Goal: Information Seeking & Learning: Learn about a topic

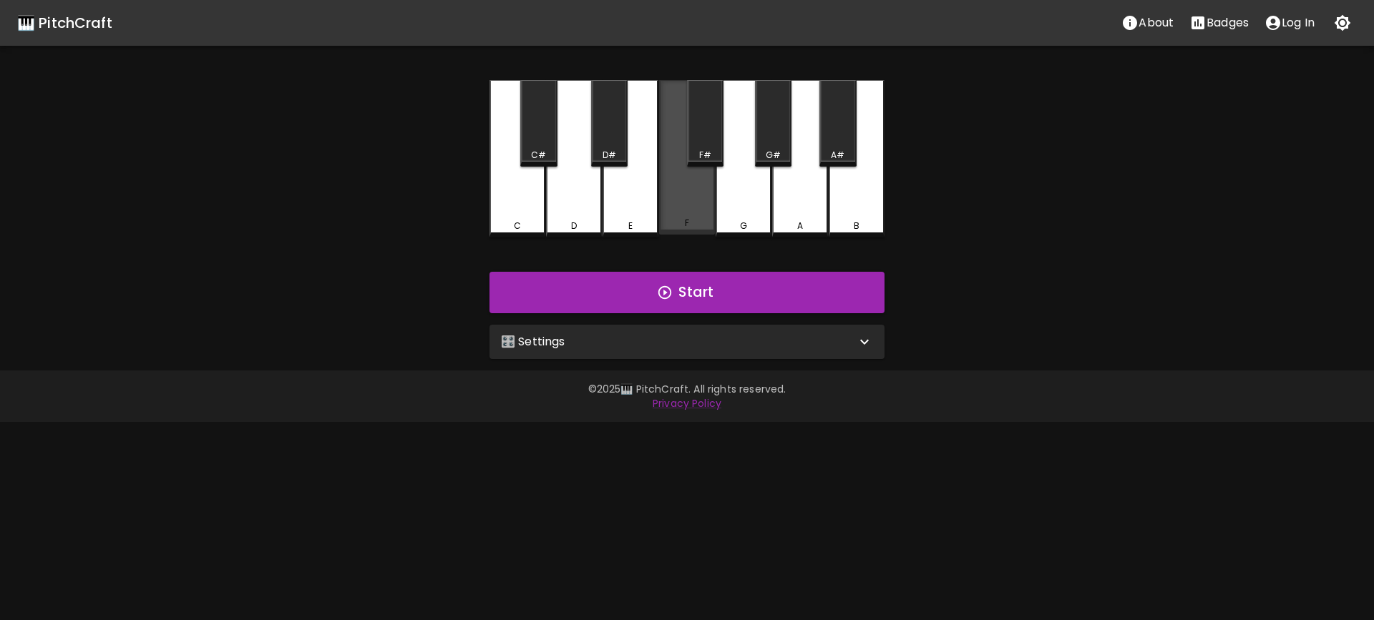
click at [680, 212] on div "F" at bounding box center [687, 157] width 56 height 155
click at [576, 341] on div "🎛️ Settings" at bounding box center [678, 341] width 355 height 17
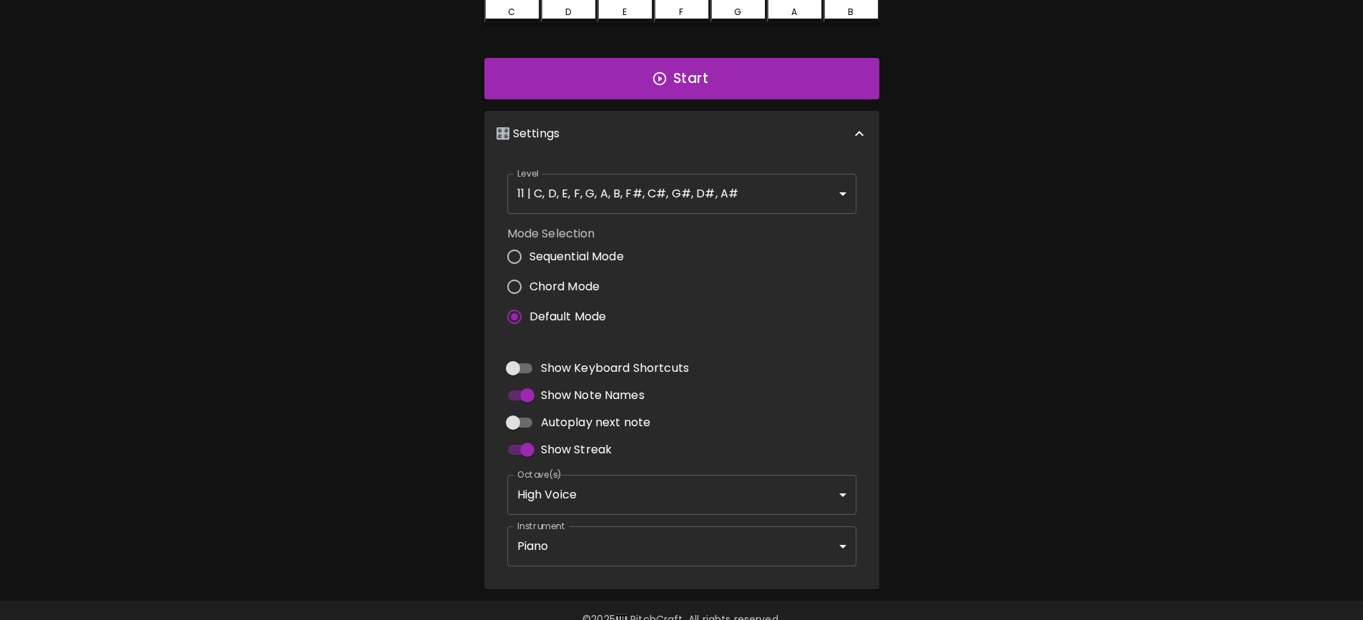
scroll to position [215, 0]
click at [662, 543] on body "🎹 PitchCraft About Badges Log In C C# D D# E F F# G G# A A# B Start 🎛️ Settings…" at bounding box center [681, 218] width 1363 height 866
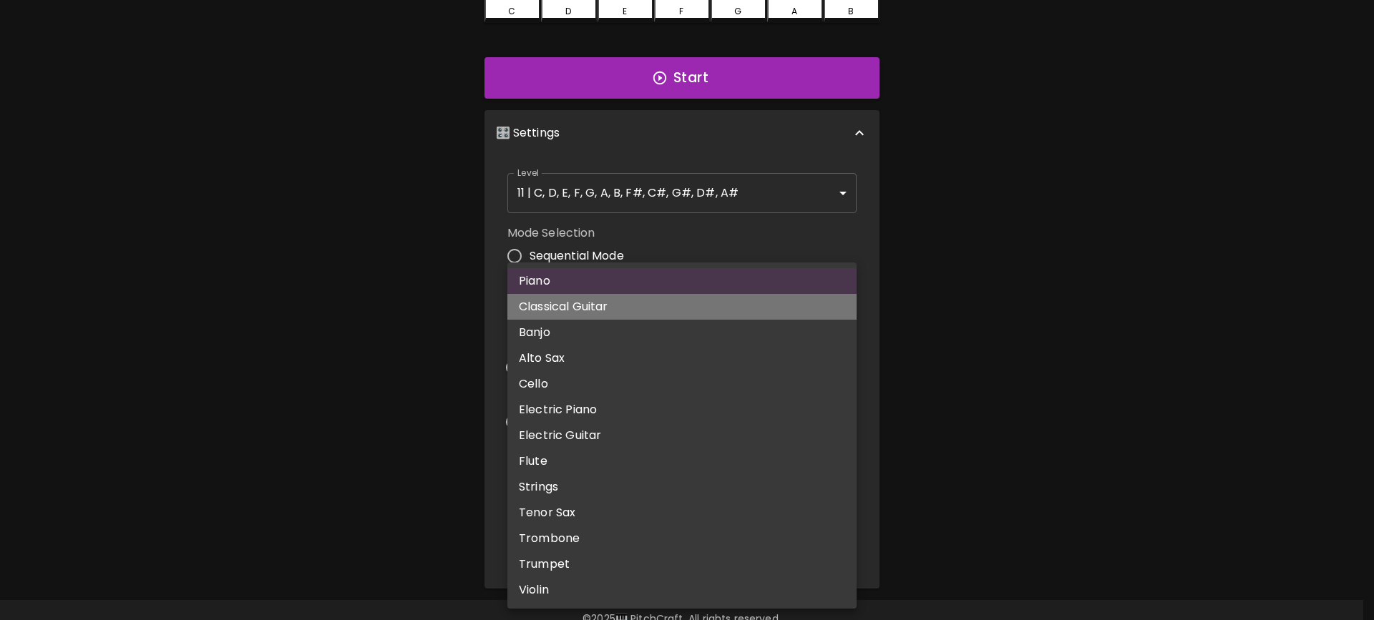
click at [560, 313] on li "Classical Guitar" at bounding box center [681, 307] width 349 height 26
type input "acoustic_guitar_nylon"
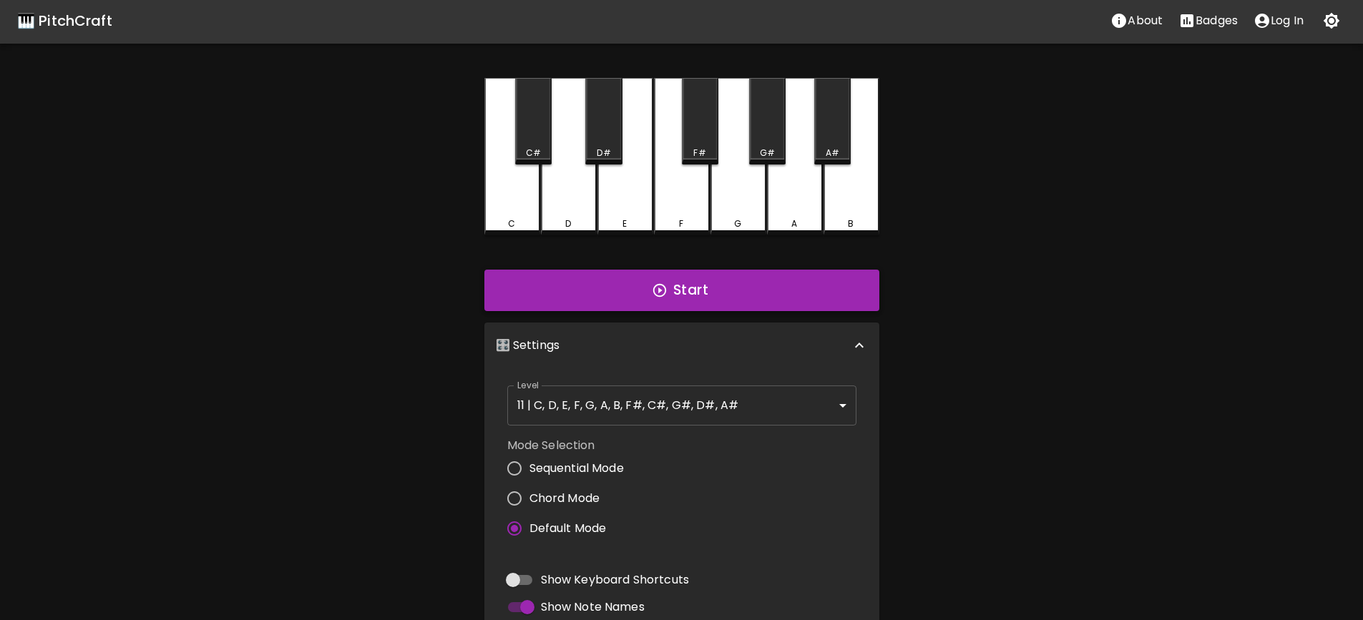
scroll to position [0, 0]
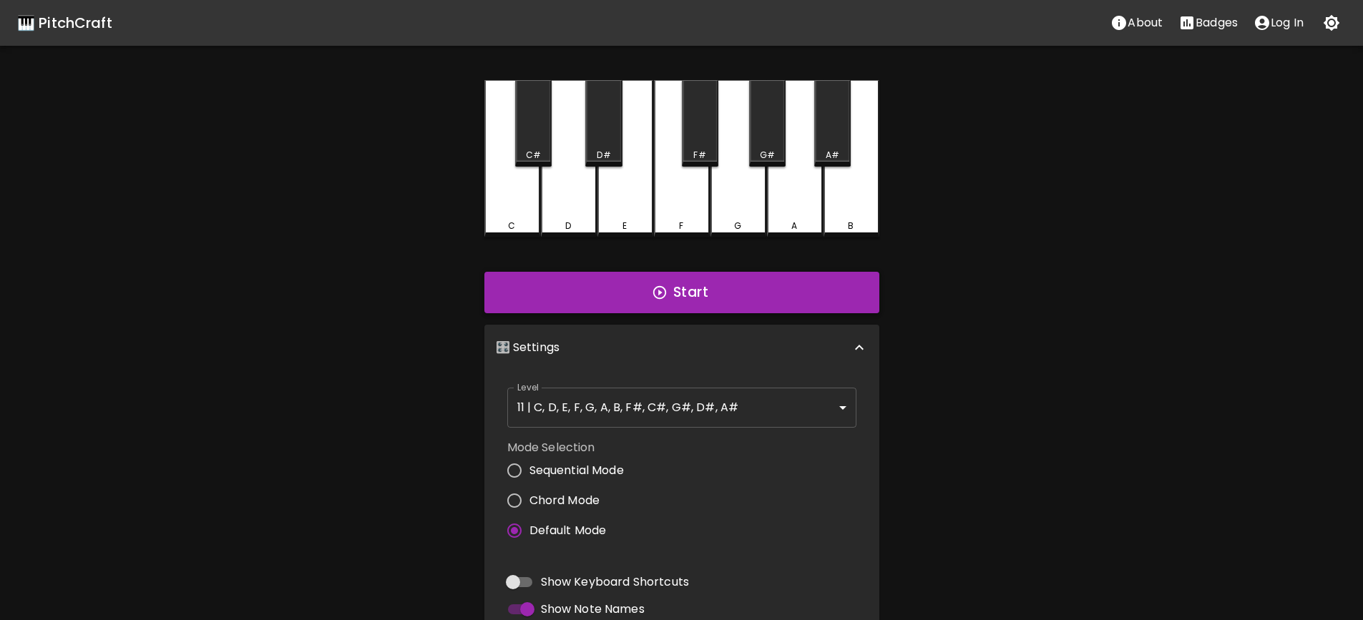
click at [660, 288] on icon "button" at bounding box center [660, 293] width 16 height 16
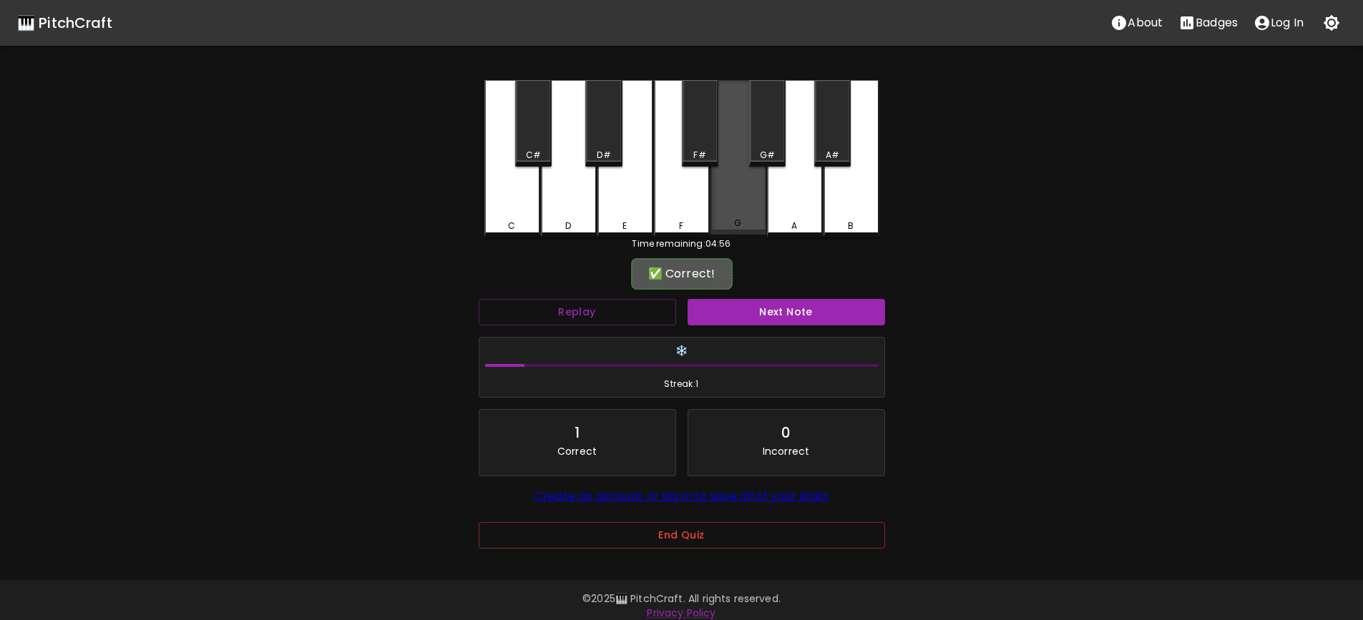
click at [744, 201] on div "G" at bounding box center [738, 157] width 56 height 155
click at [812, 320] on button "Next Note" at bounding box center [786, 312] width 197 height 26
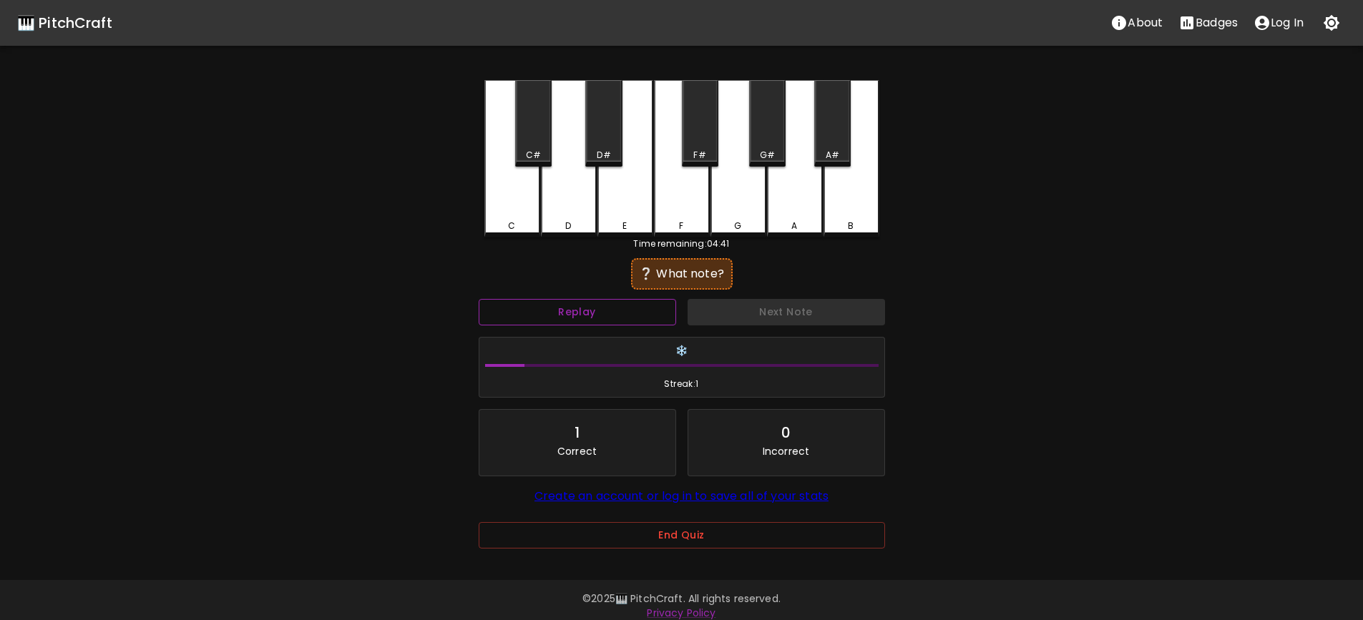
click at [659, 312] on button "Replay" at bounding box center [577, 312] width 197 height 26
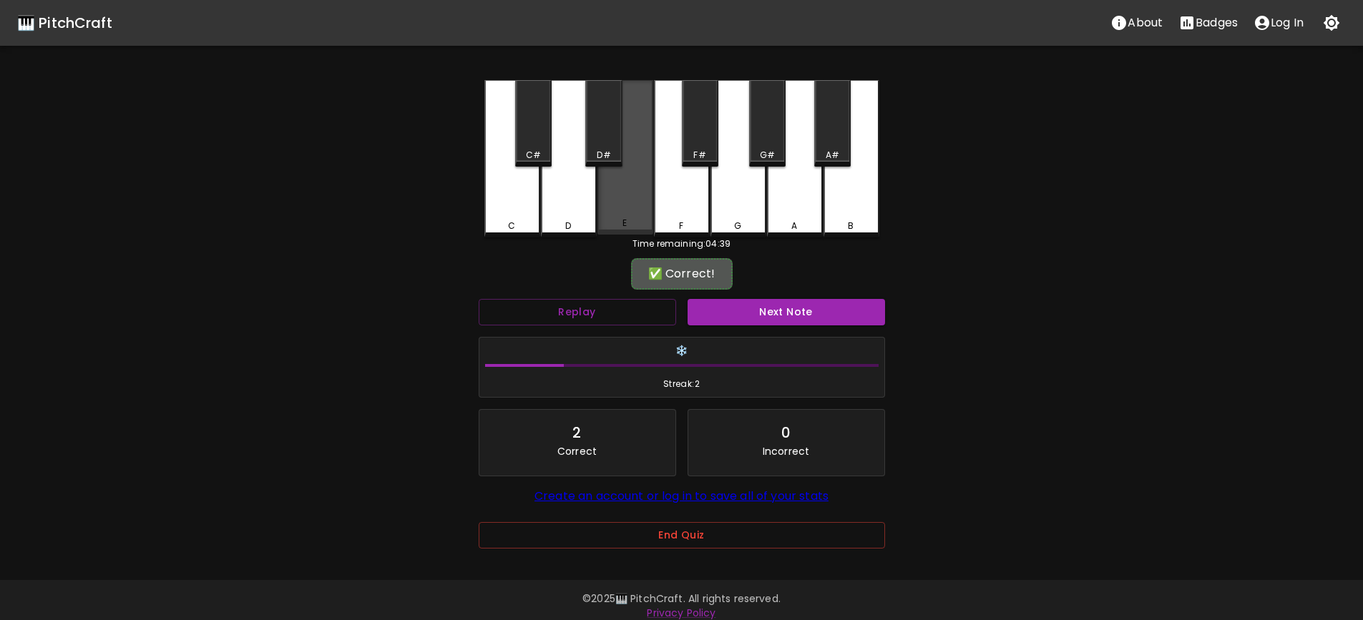
click at [642, 215] on div "E" at bounding box center [625, 157] width 56 height 155
click at [834, 313] on button "Next Note" at bounding box center [786, 312] width 197 height 26
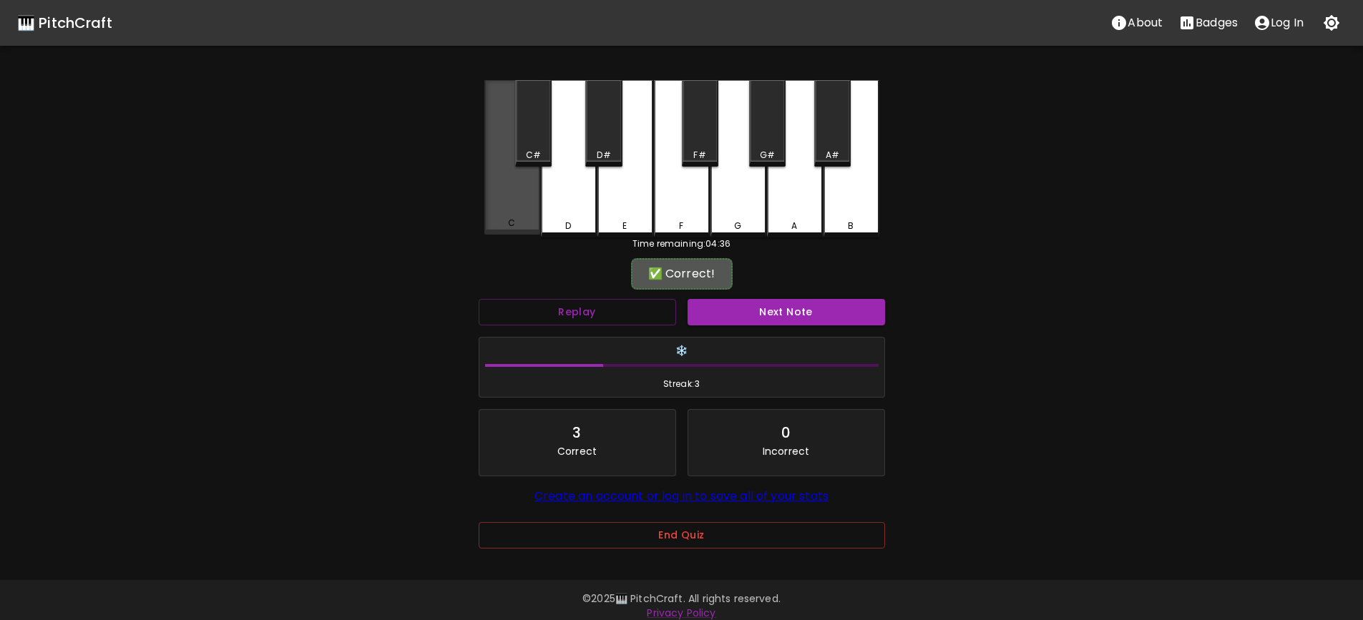
click at [508, 223] on div "C" at bounding box center [511, 223] width 7 height 13
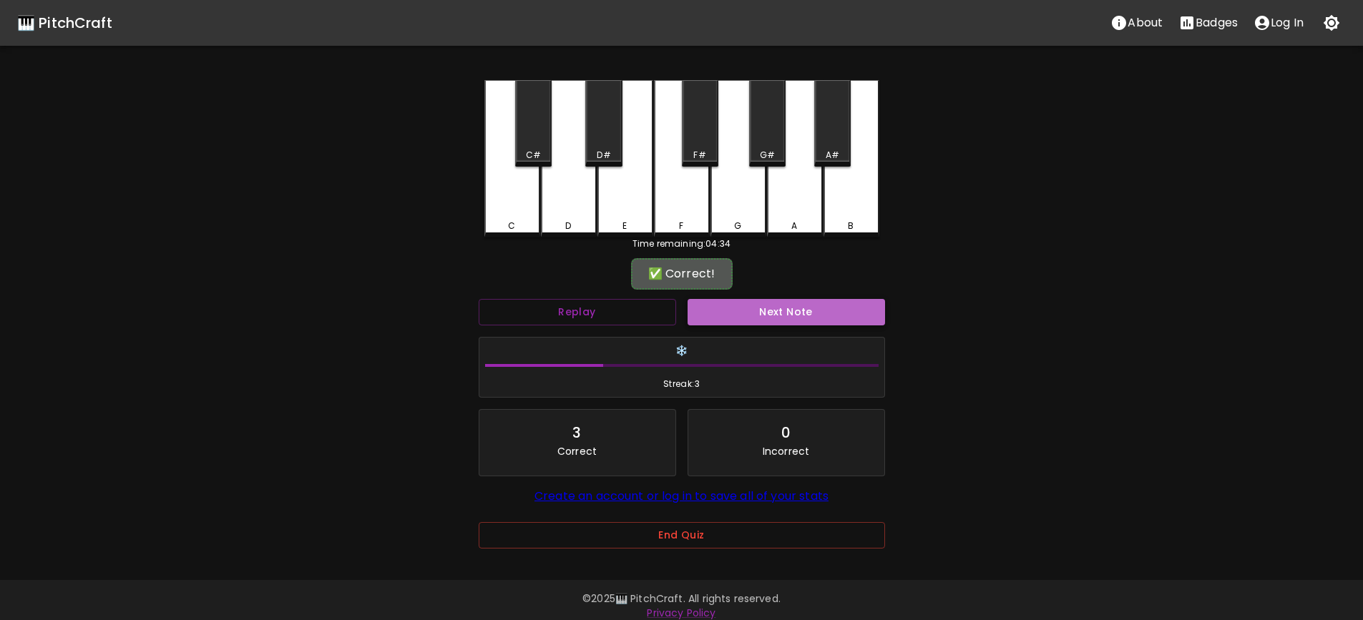
click at [838, 313] on button "Next Note" at bounding box center [786, 312] width 197 height 26
click at [708, 150] on div "F#" at bounding box center [700, 155] width 34 height 13
click at [821, 313] on button "Next Note" at bounding box center [786, 312] width 197 height 26
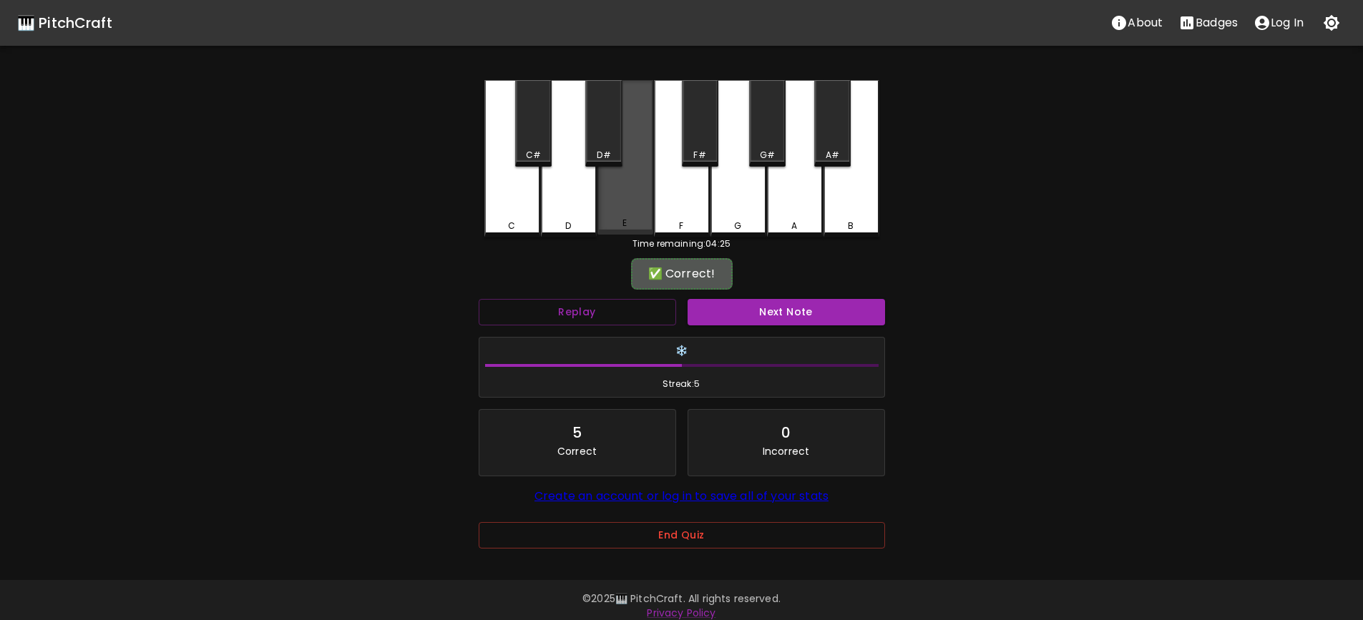
click at [638, 219] on div "E" at bounding box center [625, 157] width 56 height 155
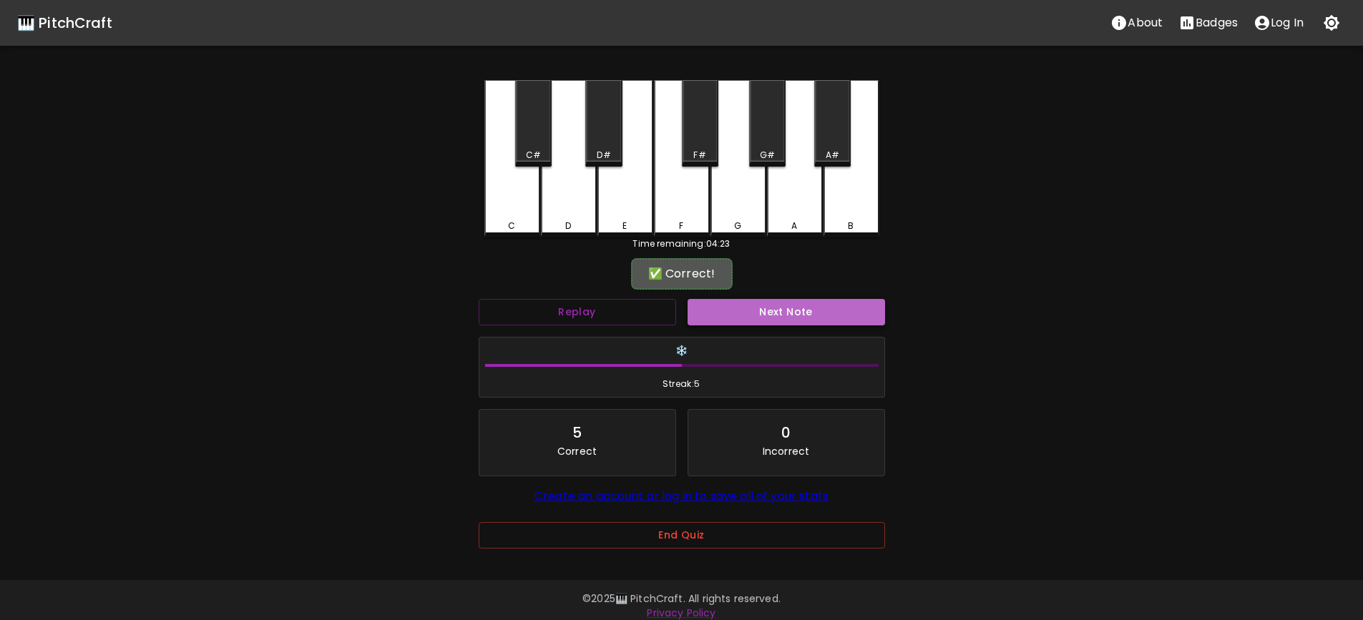
click at [799, 312] on button "Next Note" at bounding box center [786, 312] width 197 height 26
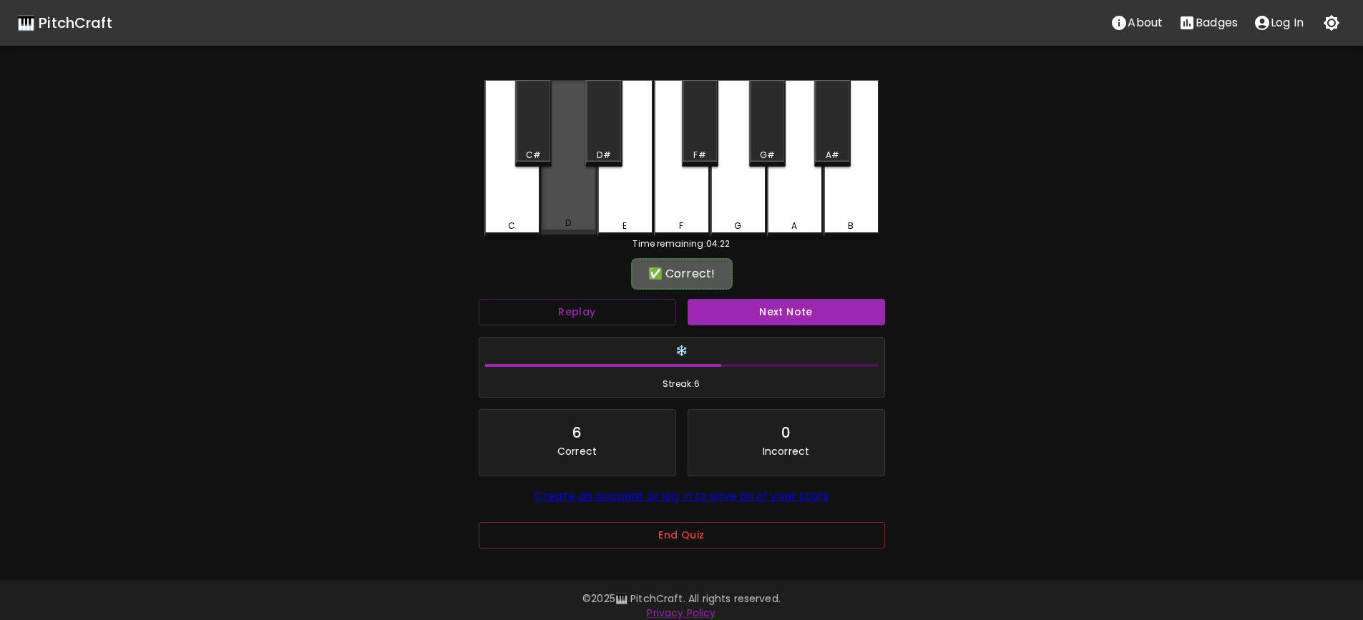
click at [576, 226] on div "D" at bounding box center [568, 223] width 53 height 13
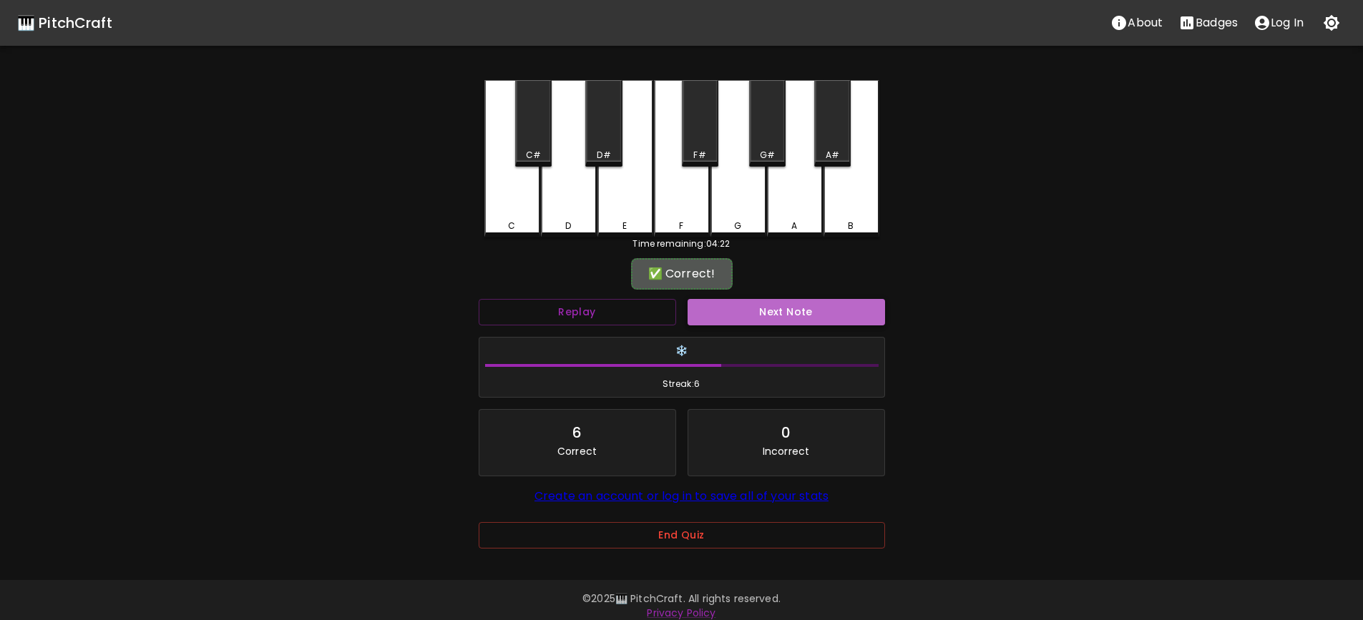
click at [808, 313] on button "Next Note" at bounding box center [786, 312] width 197 height 26
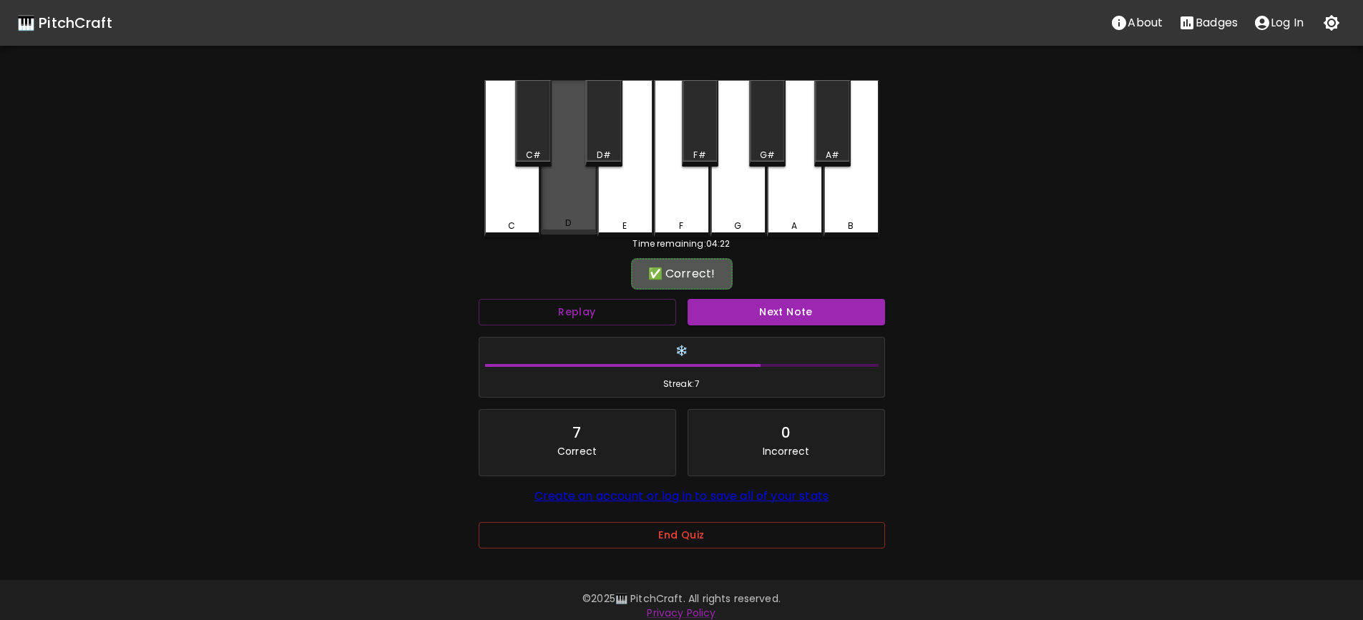
click at [575, 220] on div "D" at bounding box center [568, 223] width 53 height 13
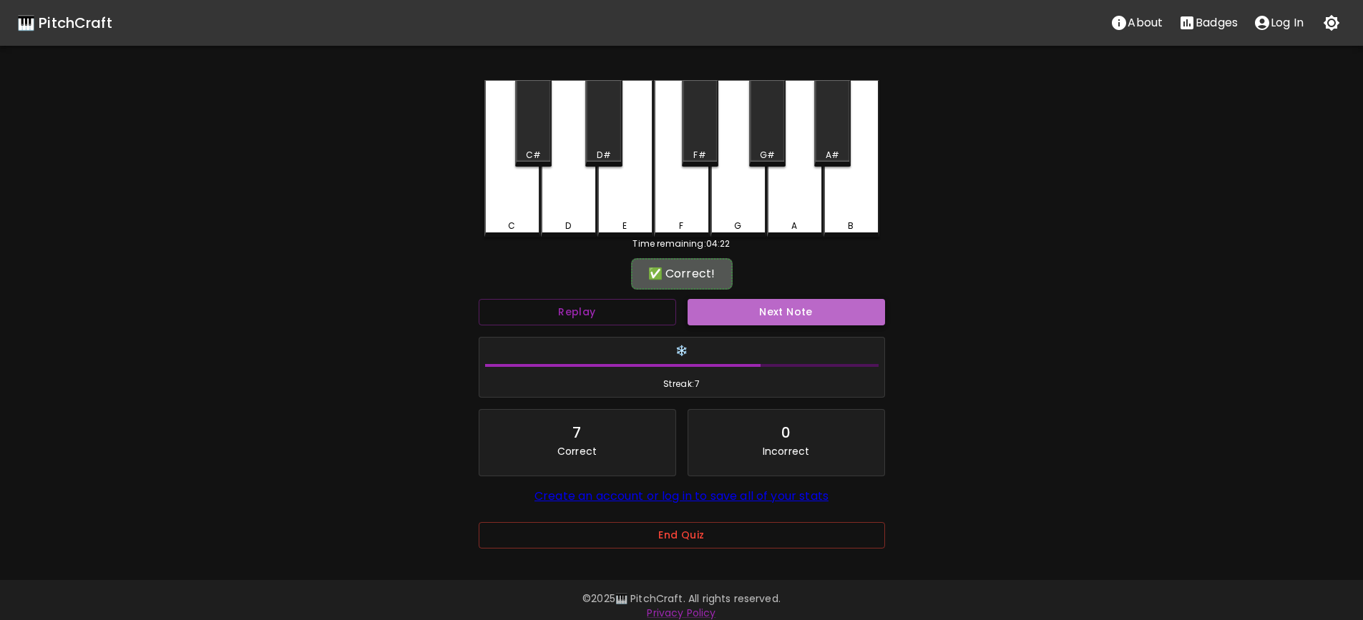
click at [797, 315] on button "Next Note" at bounding box center [786, 312] width 197 height 26
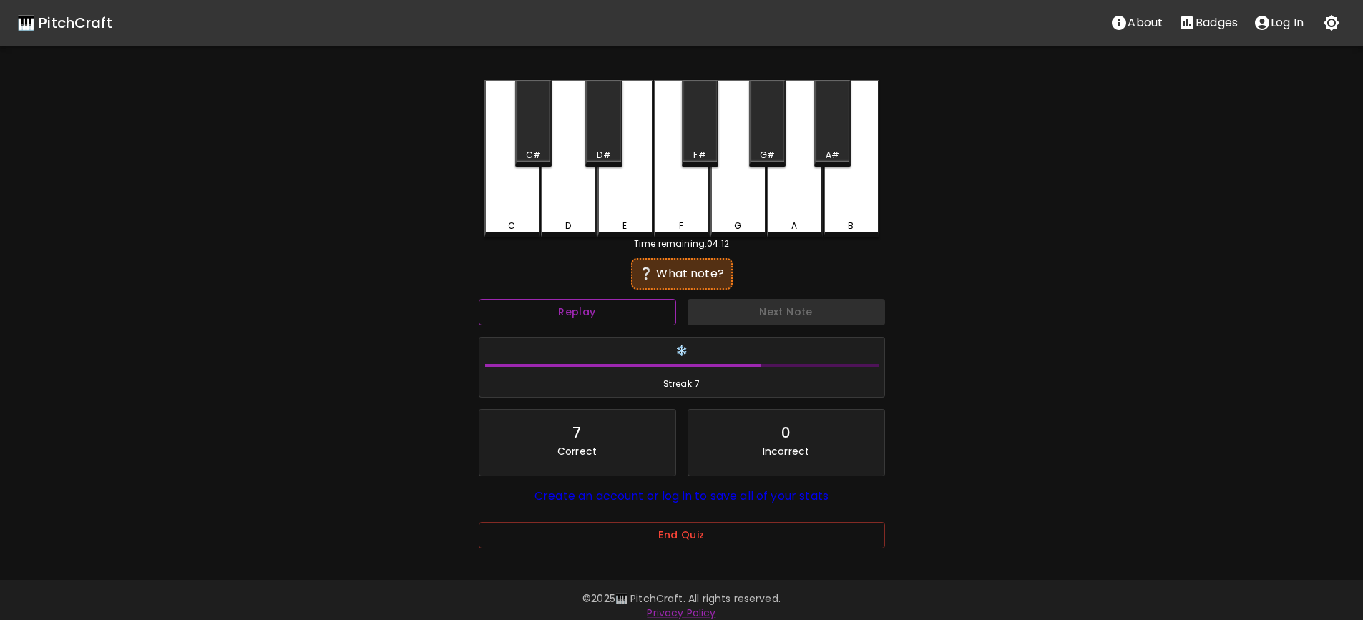
click at [642, 318] on button "Replay" at bounding box center [577, 312] width 197 height 26
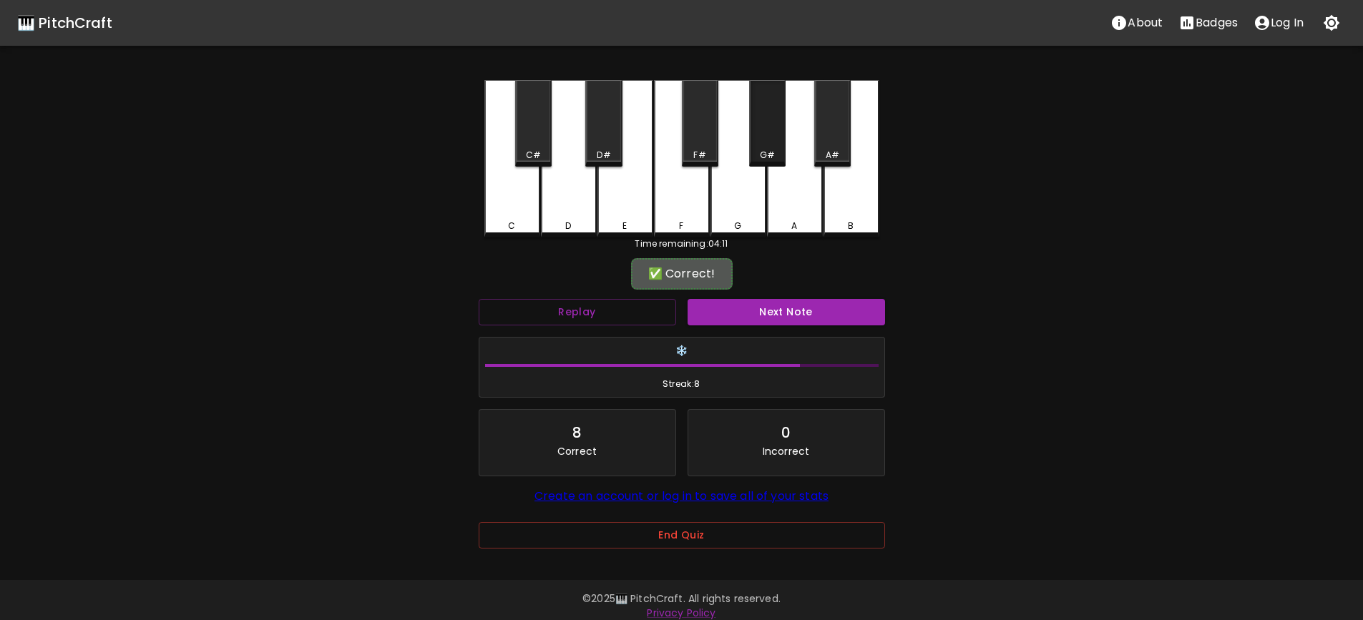
click at [765, 147] on div "G#" at bounding box center [767, 123] width 36 height 87
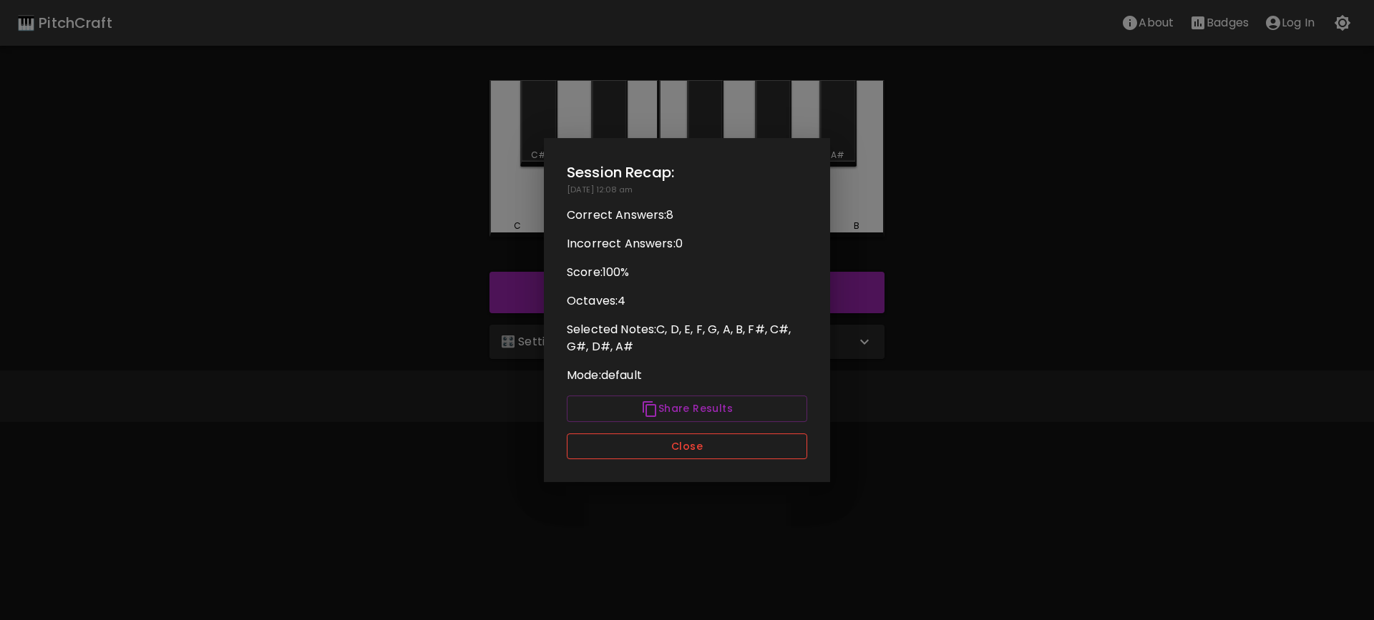
click at [692, 446] on button "Close" at bounding box center [687, 447] width 240 height 26
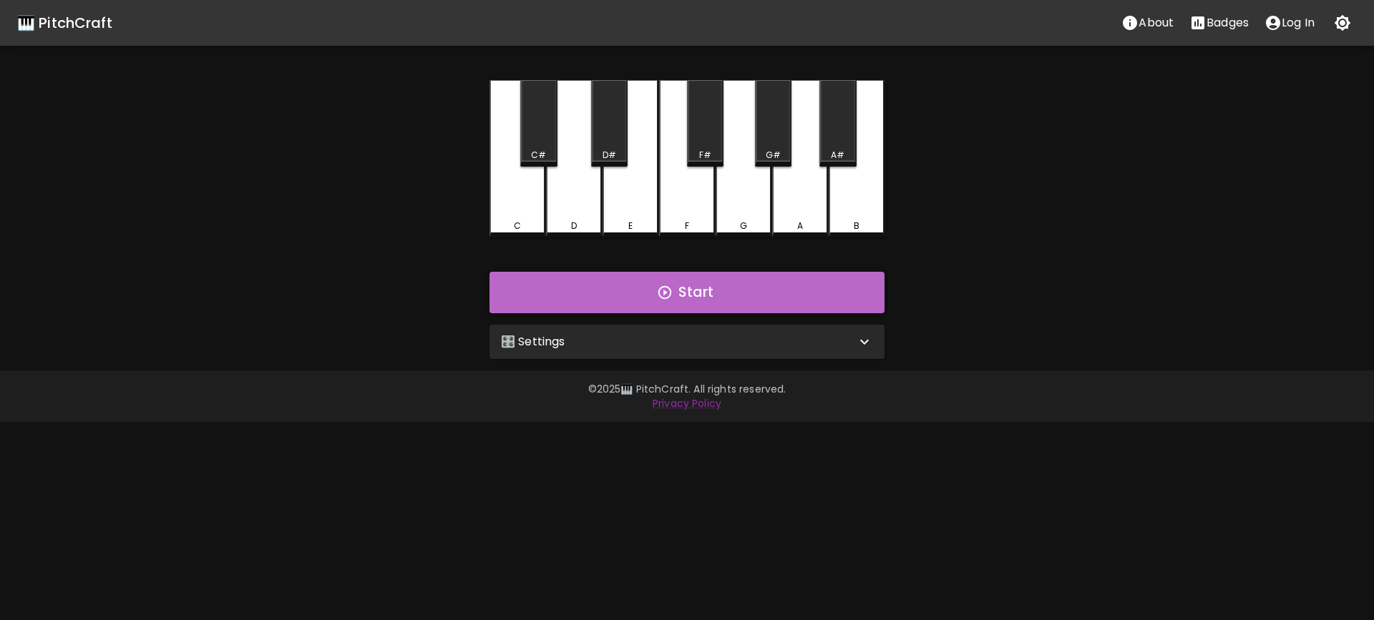
click at [691, 293] on button "Start" at bounding box center [686, 292] width 395 height 41
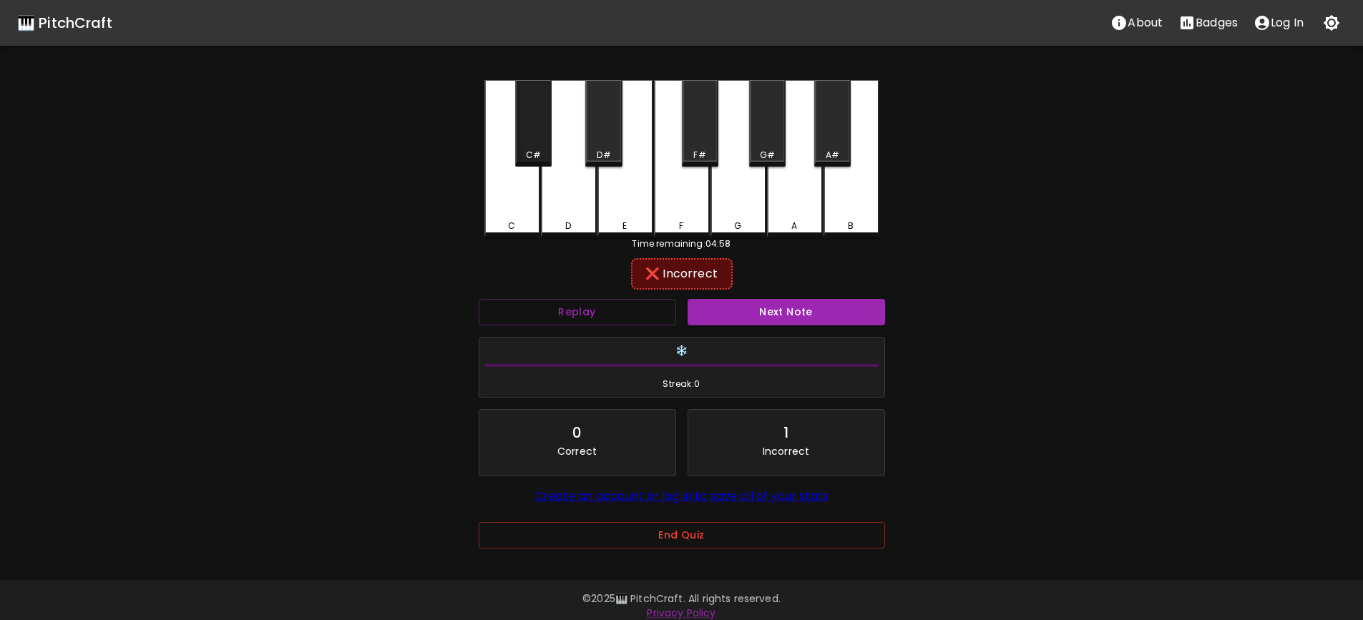
click at [534, 131] on div "C#" at bounding box center [533, 123] width 36 height 87
drag, startPoint x: 572, startPoint y: 210, endPoint x: 597, endPoint y: 146, distance: 68.2
click at [572, 208] on div "D" at bounding box center [569, 157] width 56 height 155
click at [600, 137] on div "D#" at bounding box center [603, 123] width 36 height 87
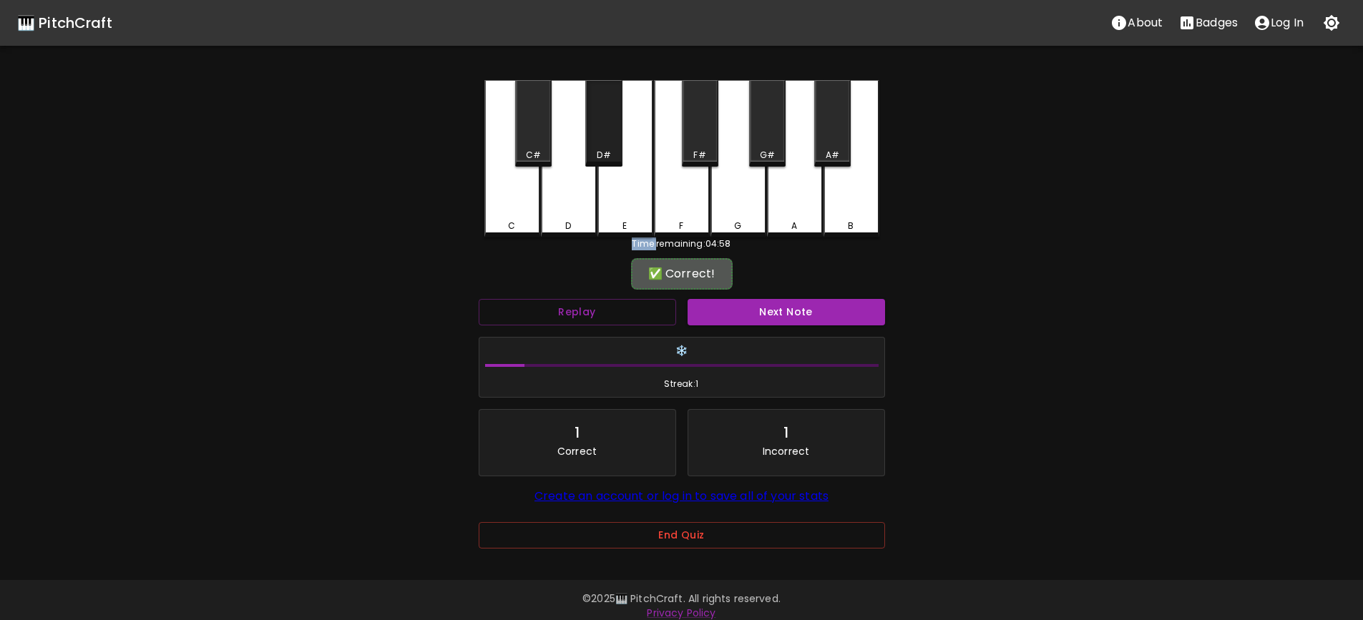
click at [600, 137] on div "D#" at bounding box center [603, 123] width 36 height 87
click at [1035, 434] on div "🎹 PitchCraft About Badges Log In C C# D D# E F F# G G# A A# B Time remaining: 0…" at bounding box center [681, 284] width 1363 height 569
click at [756, 318] on button "Next Note" at bounding box center [786, 312] width 197 height 26
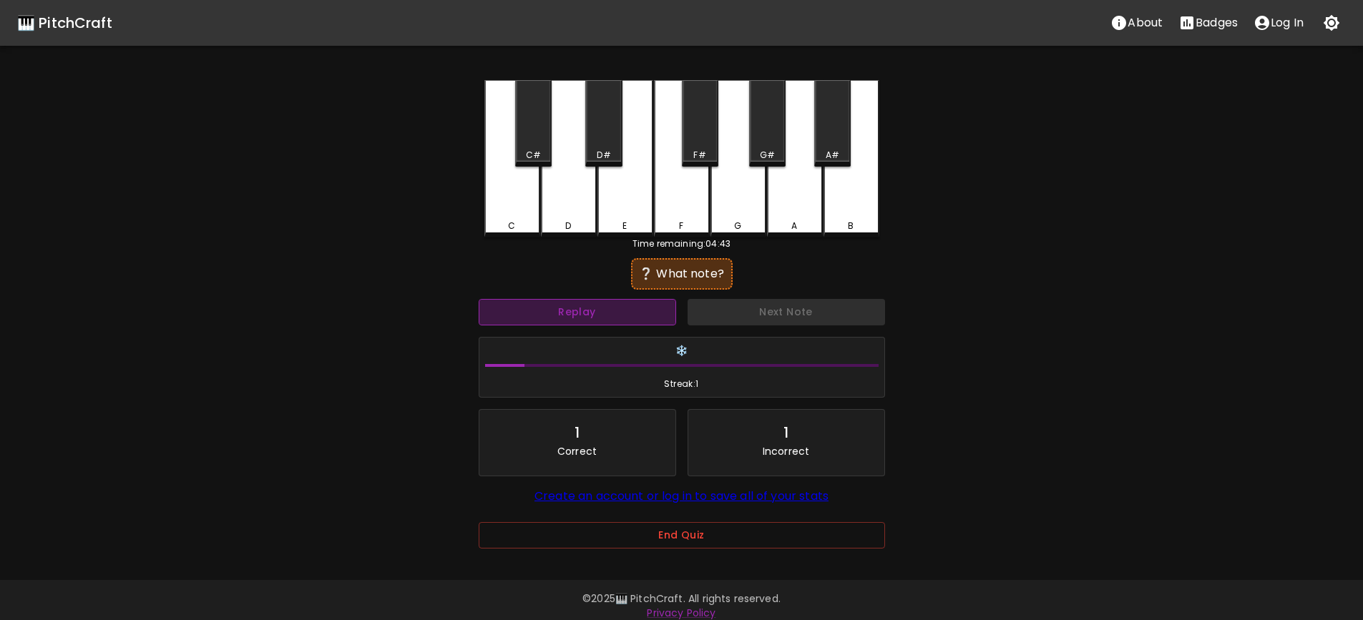
click at [606, 315] on button "Replay" at bounding box center [577, 312] width 197 height 26
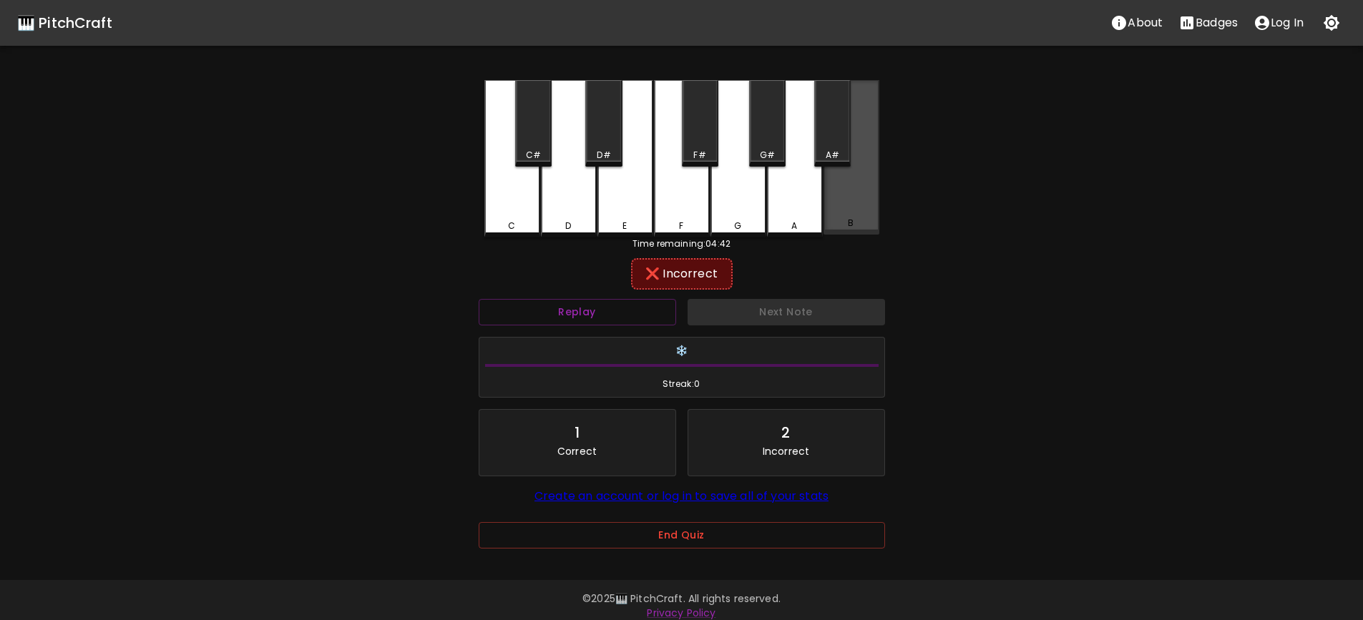
click at [855, 210] on div "B" at bounding box center [851, 157] width 56 height 155
click at [848, 125] on div "A#" at bounding box center [832, 123] width 36 height 87
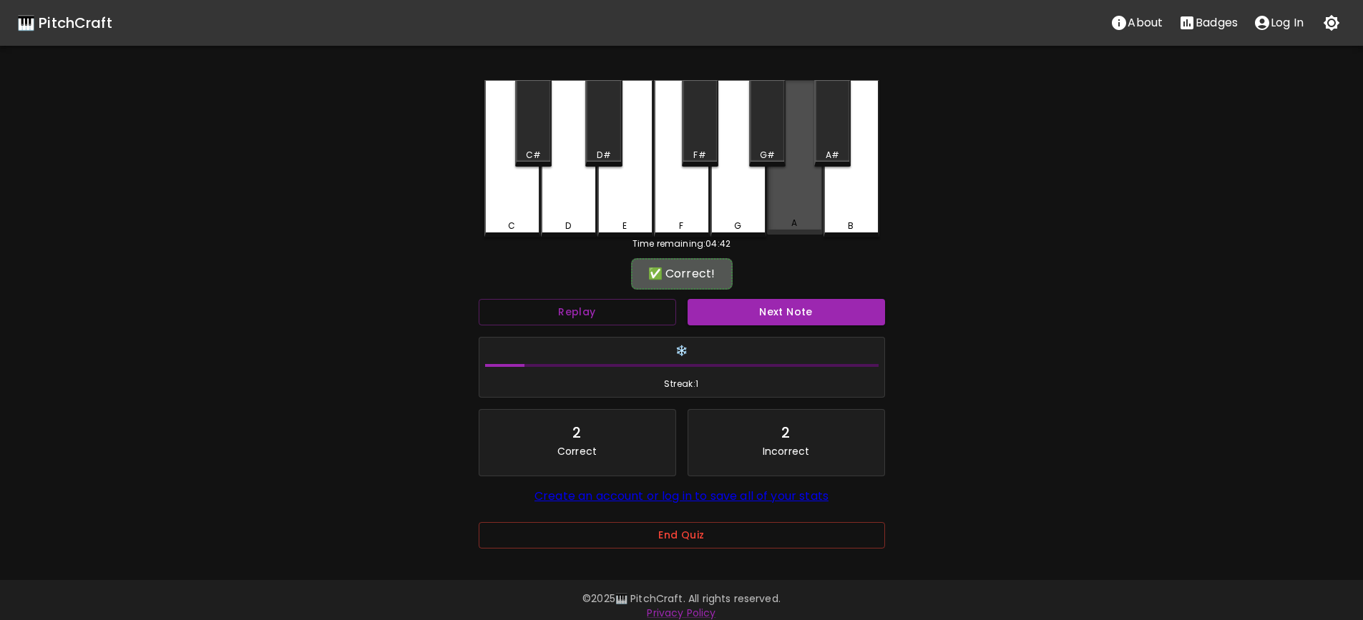
click at [775, 212] on div "A" at bounding box center [795, 157] width 56 height 155
click at [780, 212] on div "A" at bounding box center [795, 158] width 56 height 157
click at [788, 220] on div "A" at bounding box center [795, 157] width 56 height 155
click at [584, 310] on button "Replay" at bounding box center [577, 312] width 197 height 26
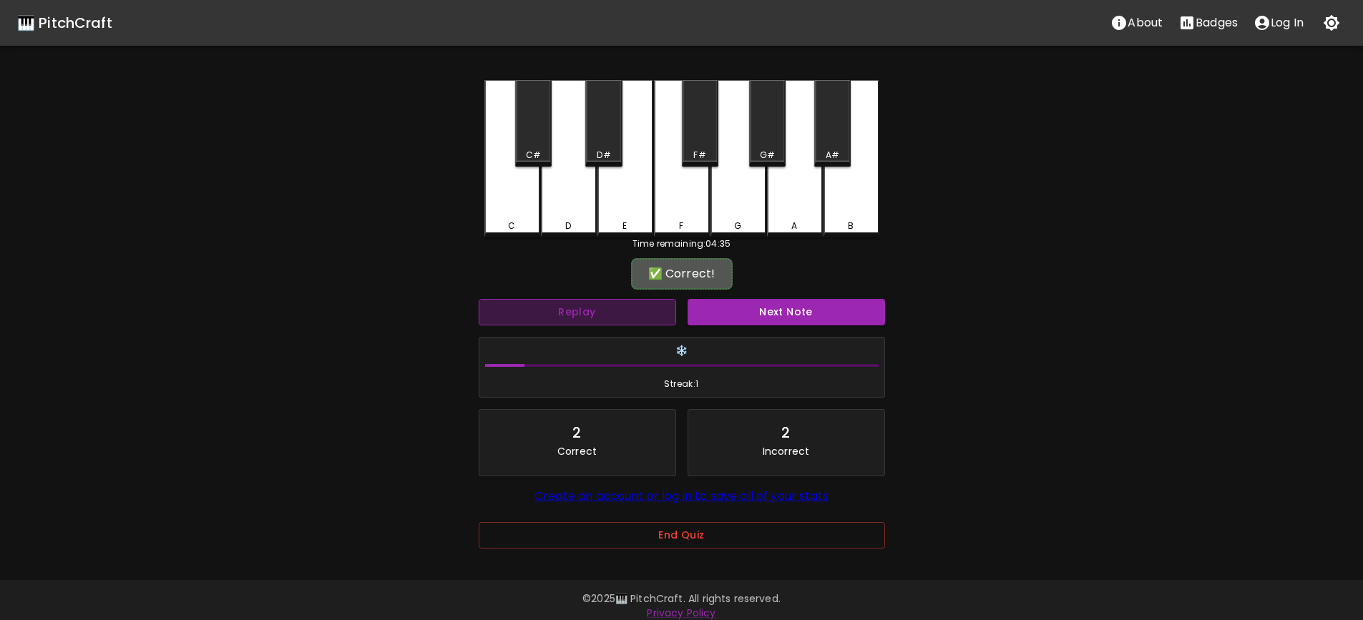
click at [588, 305] on button "Replay" at bounding box center [577, 312] width 197 height 26
click at [798, 310] on button "Next Note" at bounding box center [786, 312] width 197 height 26
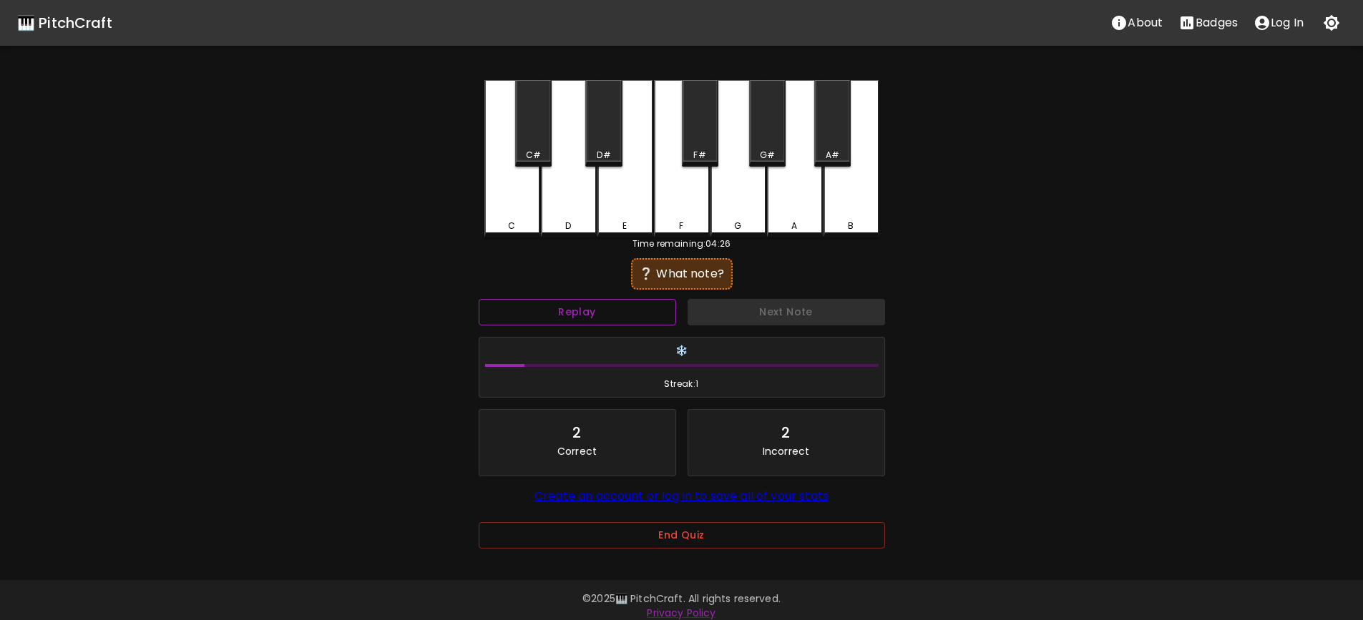
click at [627, 313] on button "Replay" at bounding box center [577, 312] width 197 height 26
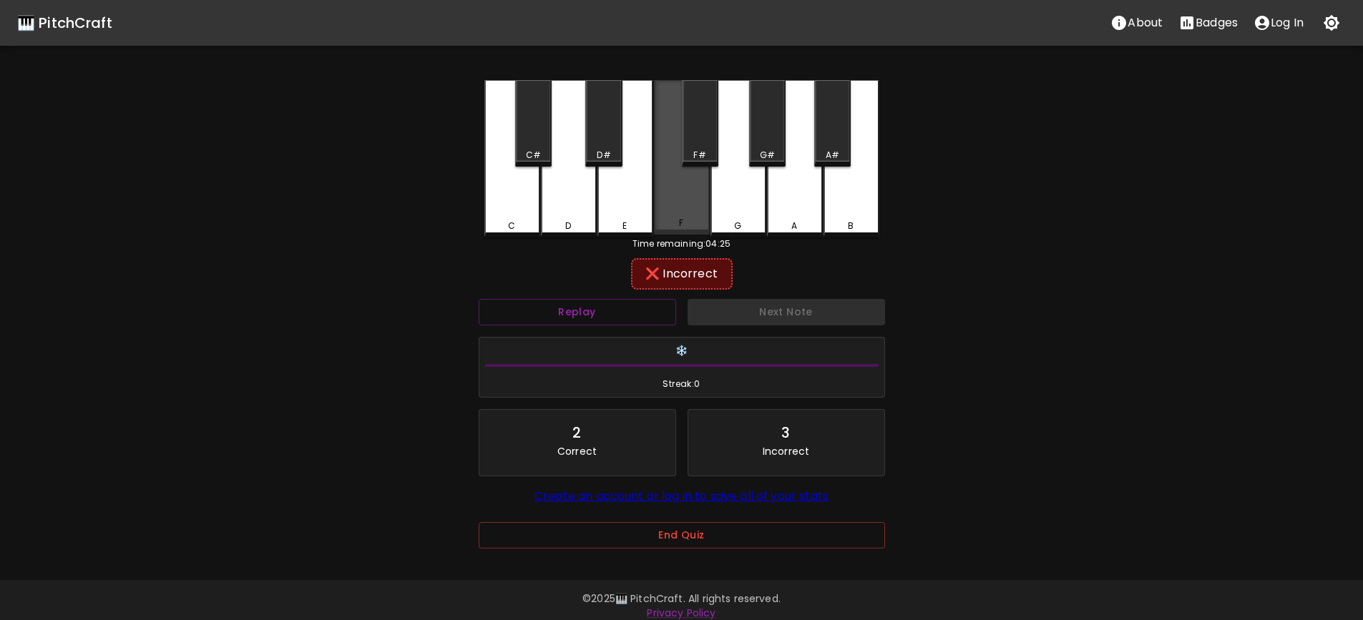
drag, startPoint x: 669, startPoint y: 205, endPoint x: 680, endPoint y: 202, distance: 11.1
click at [679, 202] on div "F" at bounding box center [682, 157] width 56 height 155
drag, startPoint x: 700, startPoint y: 147, endPoint x: 743, endPoint y: 215, distance: 79.8
click at [702, 148] on div "F#" at bounding box center [700, 123] width 36 height 87
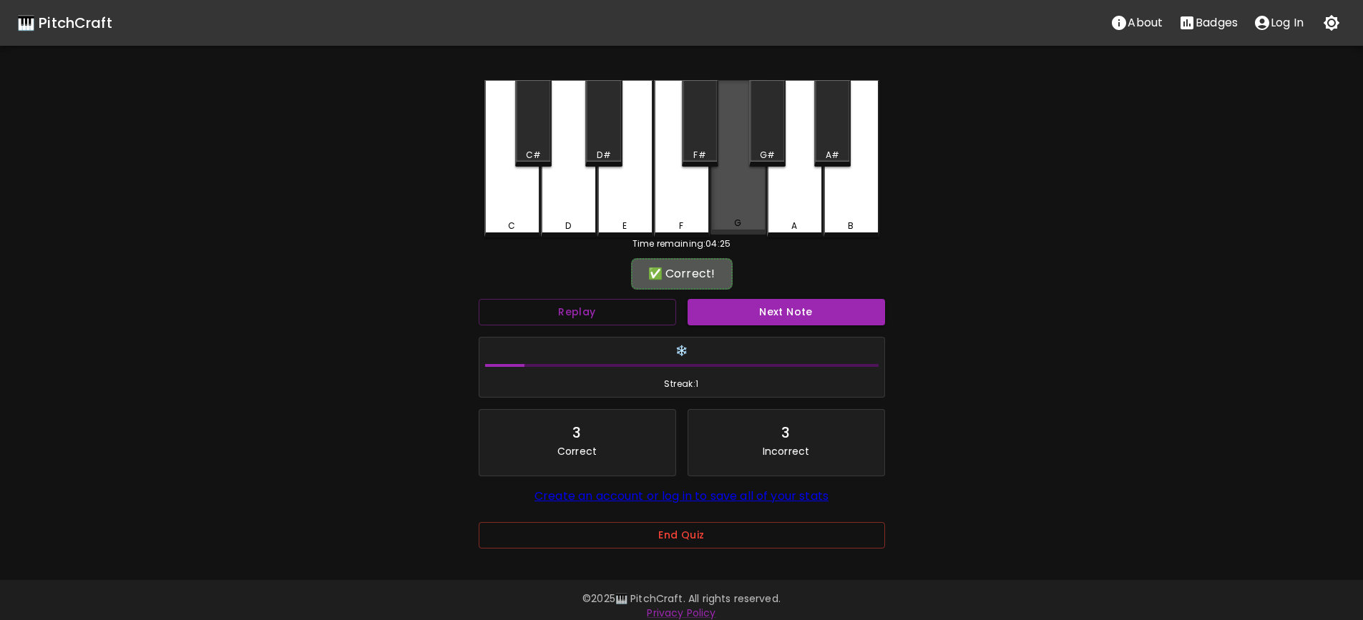
click at [743, 215] on div "G" at bounding box center [738, 157] width 56 height 155
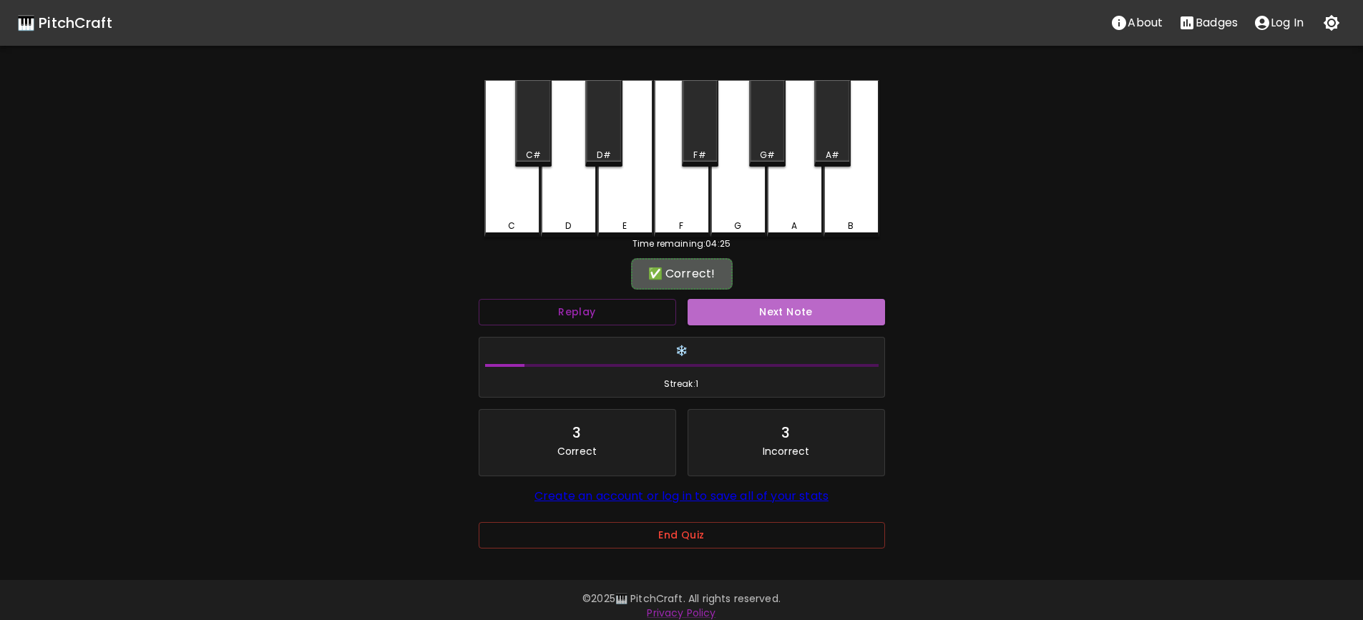
click at [799, 308] on button "Next Note" at bounding box center [786, 312] width 197 height 26
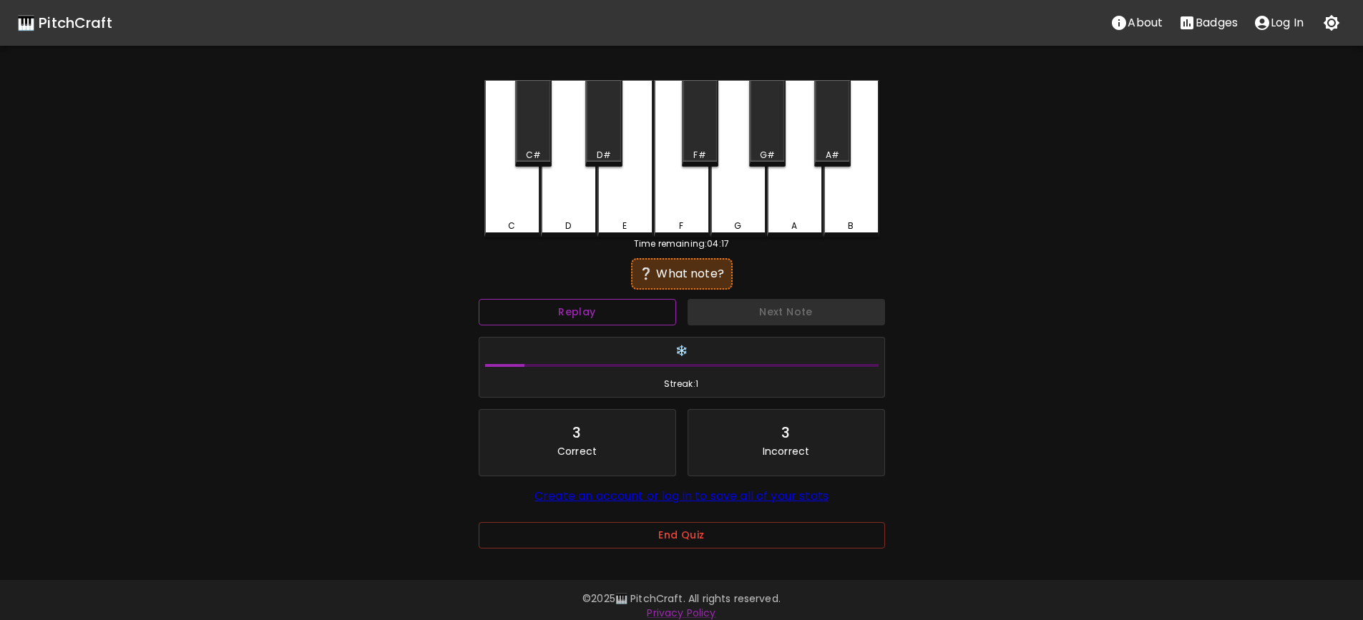
click at [622, 316] on button "Replay" at bounding box center [577, 312] width 197 height 26
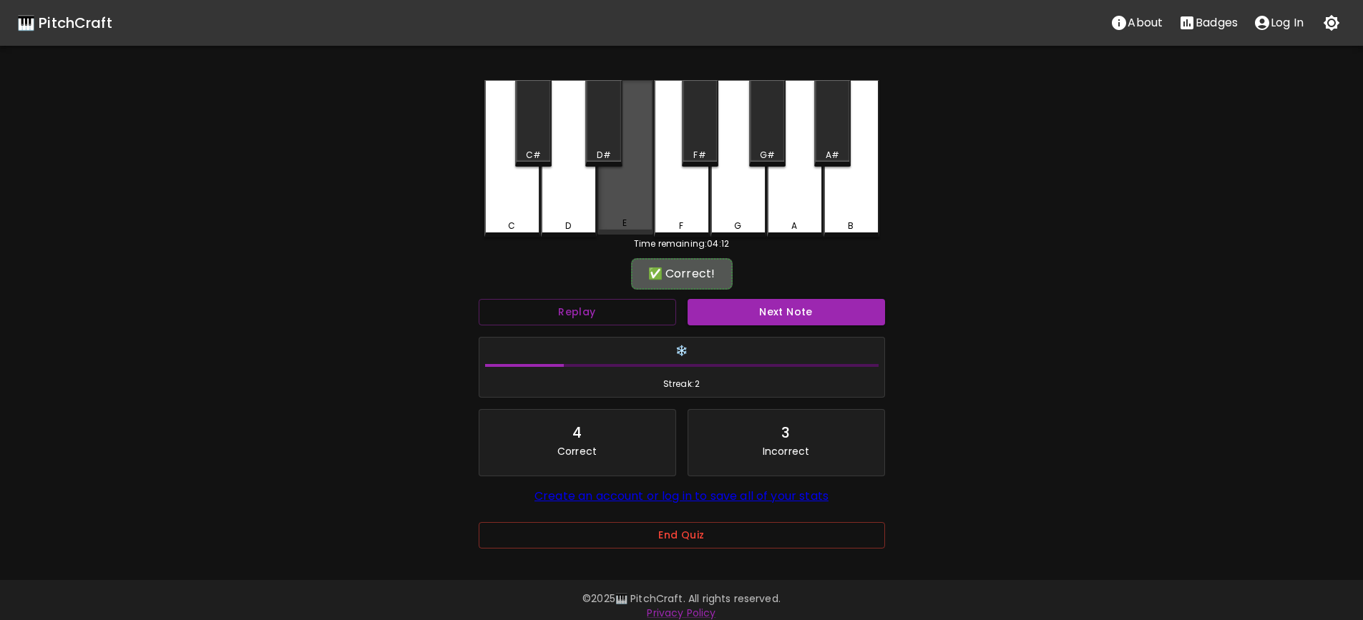
click at [628, 219] on div "E" at bounding box center [625, 157] width 56 height 155
click at [806, 310] on button "Next Note" at bounding box center [786, 312] width 197 height 26
click at [600, 152] on div "D#" at bounding box center [604, 155] width 14 height 13
click at [781, 293] on div "✅ Correct! Replay Next Note ❄️ Streak: 3 5 Correct 3 Incorrect Create an accoun…" at bounding box center [682, 418] width 406 height 313
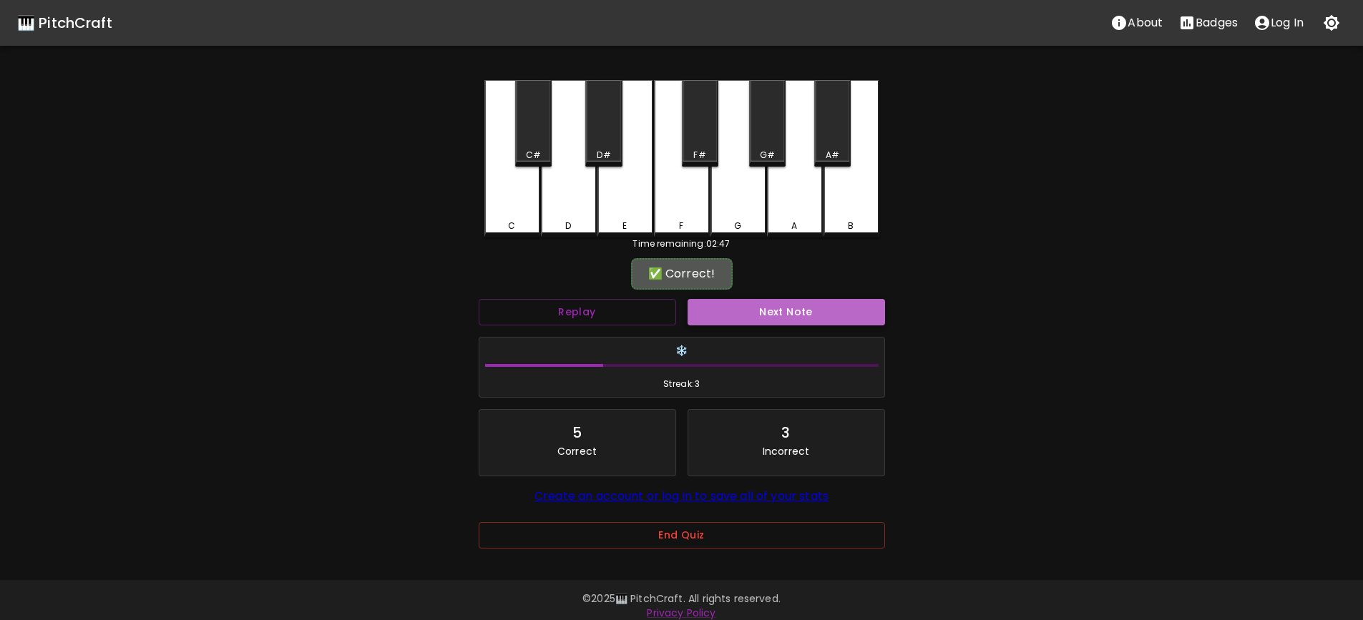
click at [779, 315] on button "Next Note" at bounding box center [786, 312] width 197 height 26
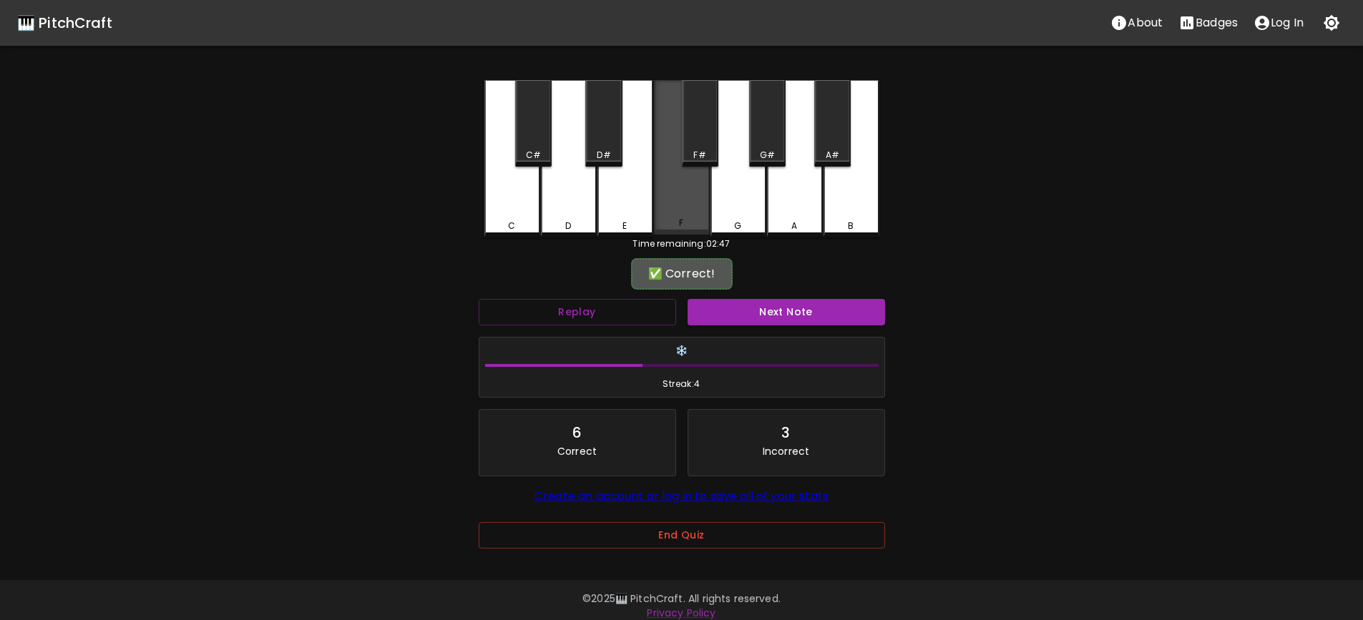
click at [680, 195] on div "F" at bounding box center [682, 157] width 56 height 155
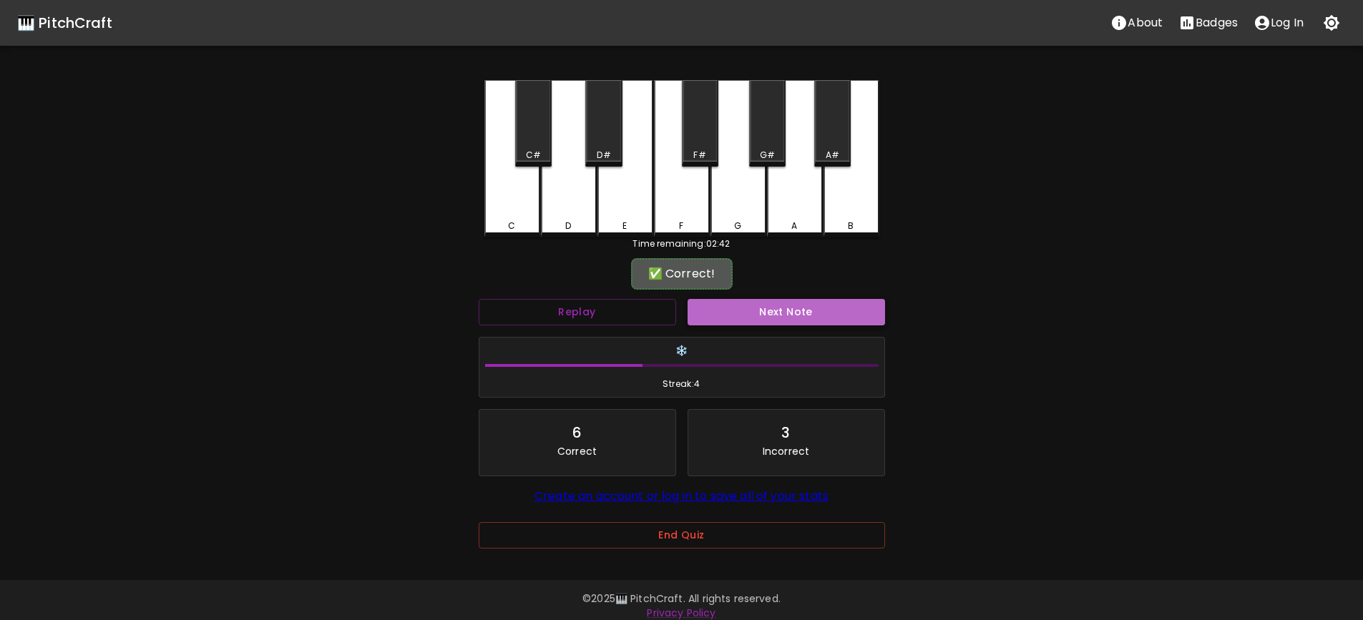
click at [801, 311] on button "Next Note" at bounding box center [786, 312] width 197 height 26
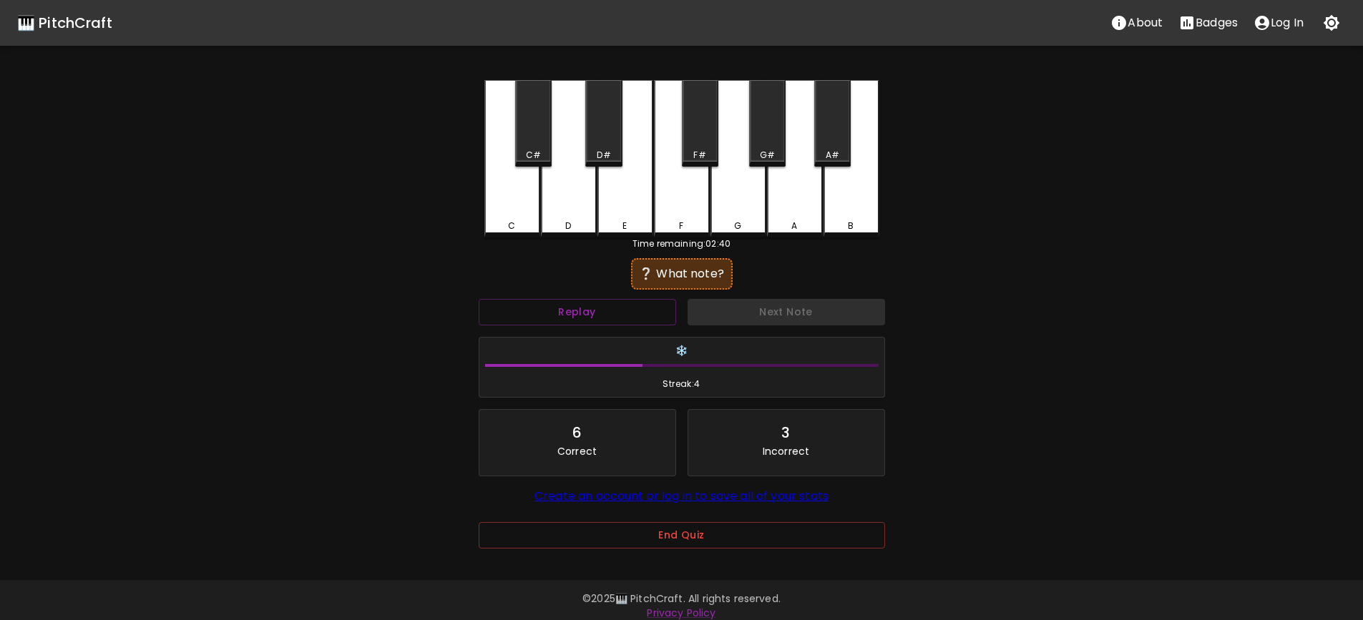
click at [690, 141] on div "F#" at bounding box center [700, 123] width 36 height 87
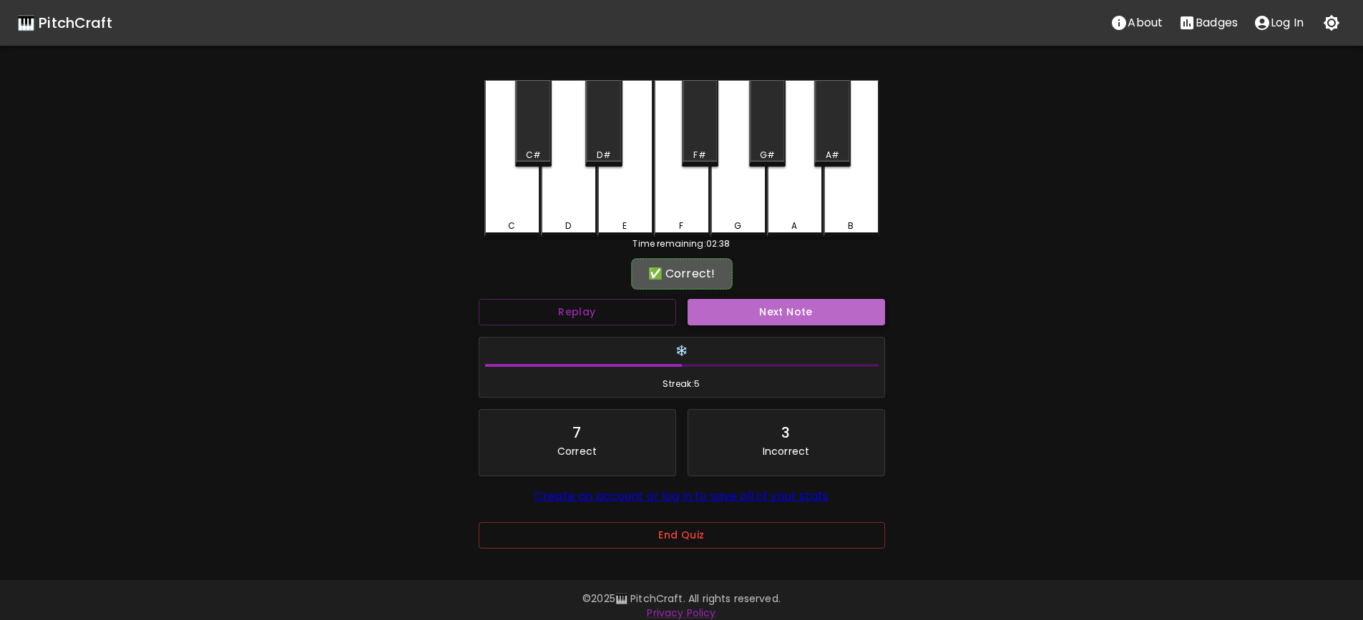
click at [780, 312] on button "Next Note" at bounding box center [786, 312] width 197 height 26
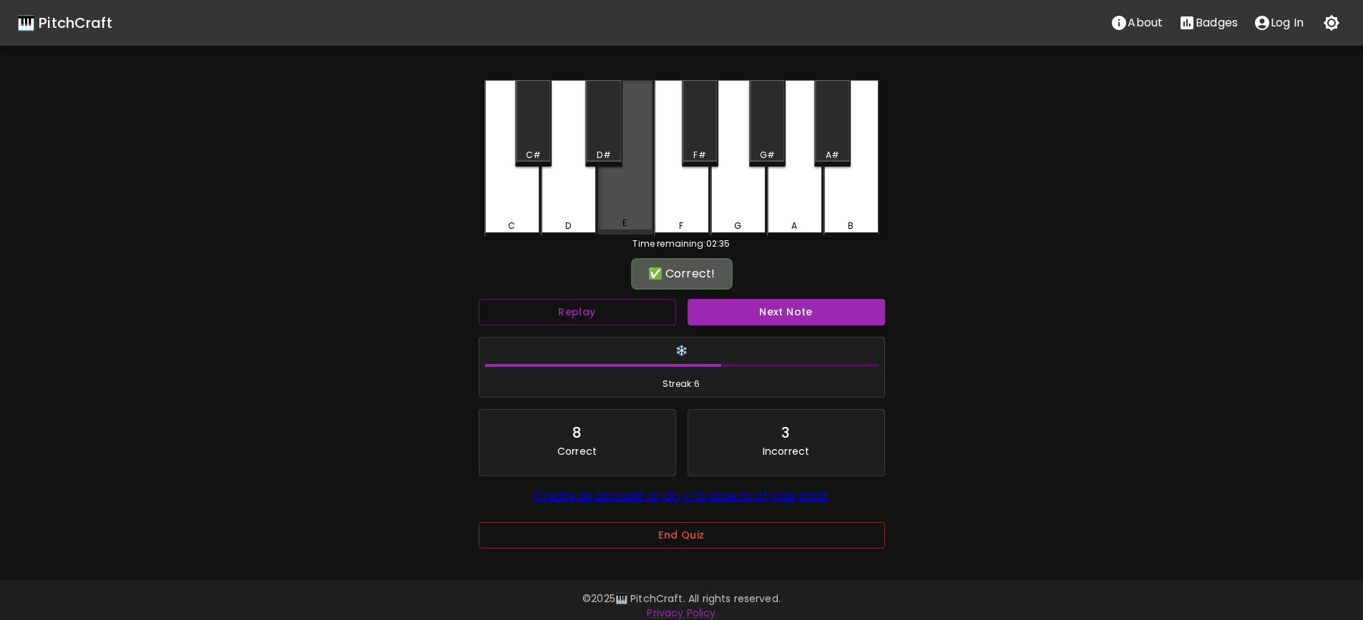
click at [635, 212] on div "E" at bounding box center [625, 157] width 56 height 155
click at [772, 310] on button "Next Note" at bounding box center [786, 312] width 197 height 26
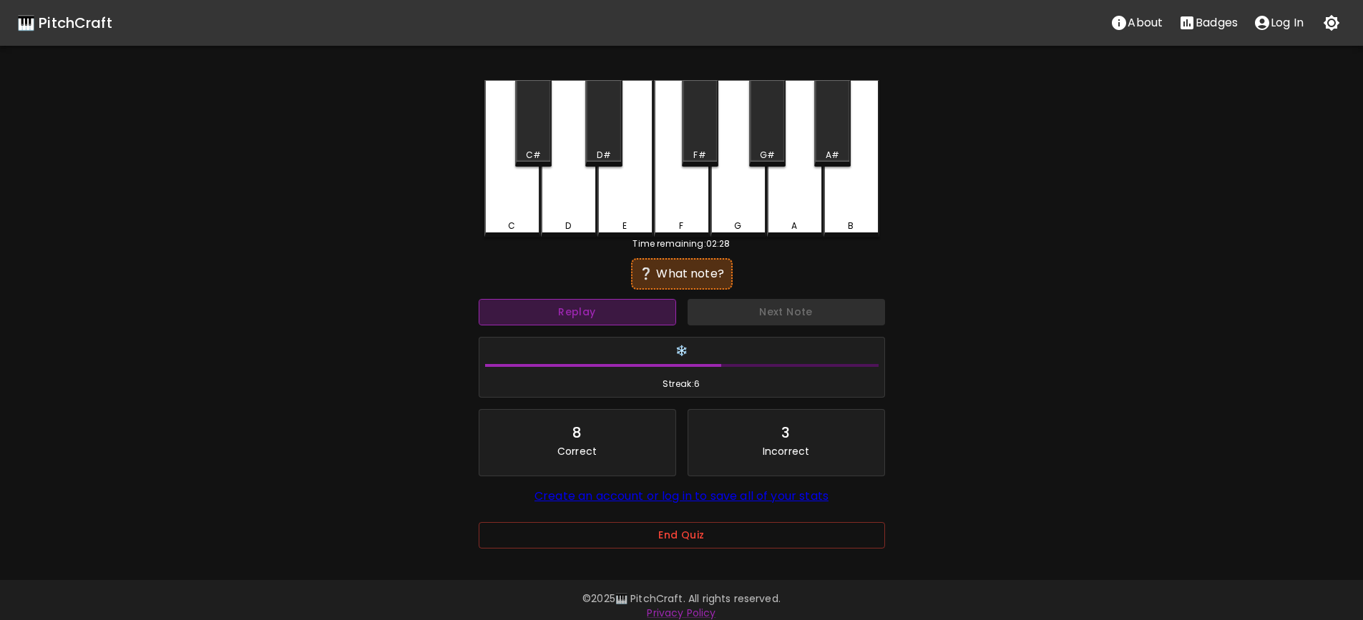
click at [635, 311] on button "Replay" at bounding box center [577, 312] width 197 height 26
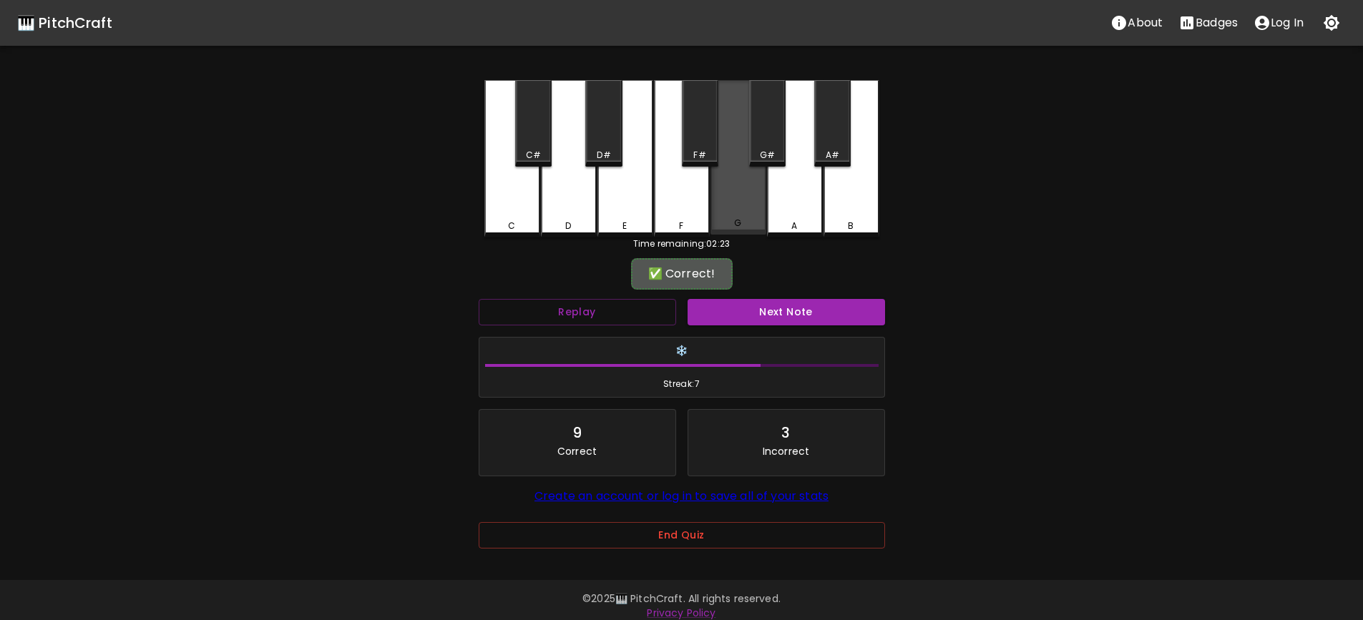
click at [739, 210] on div "G" at bounding box center [738, 157] width 56 height 155
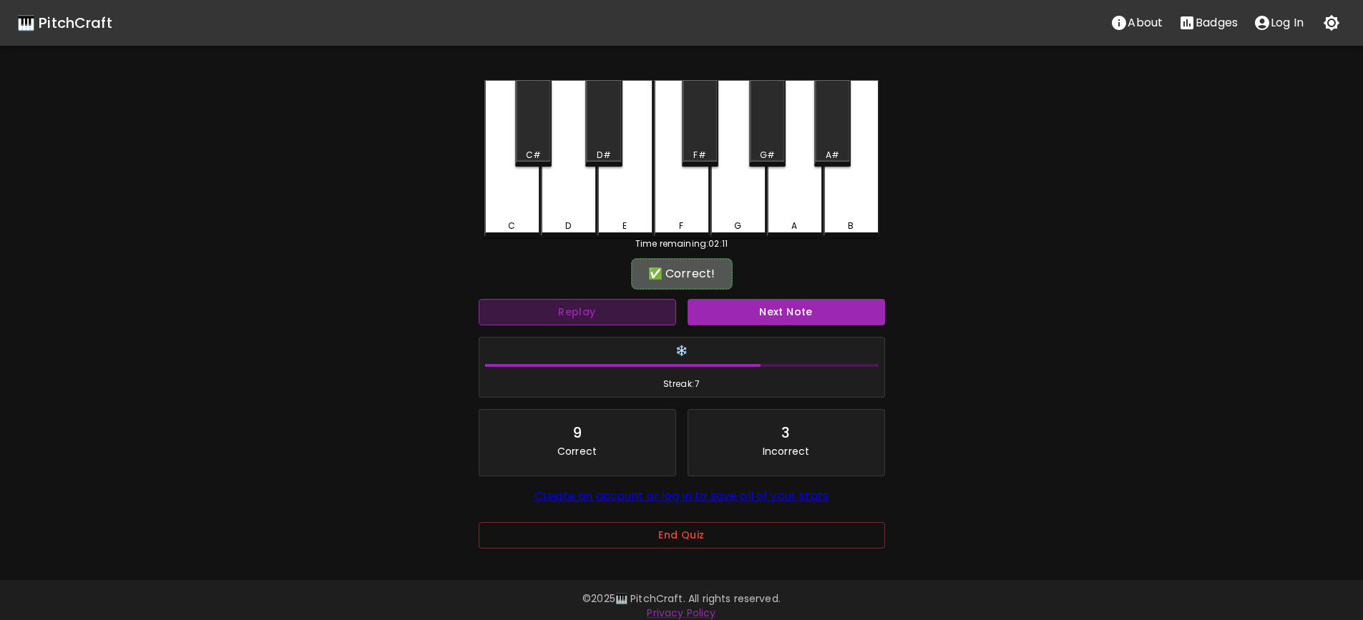
click at [624, 313] on button "Replay" at bounding box center [577, 312] width 197 height 26
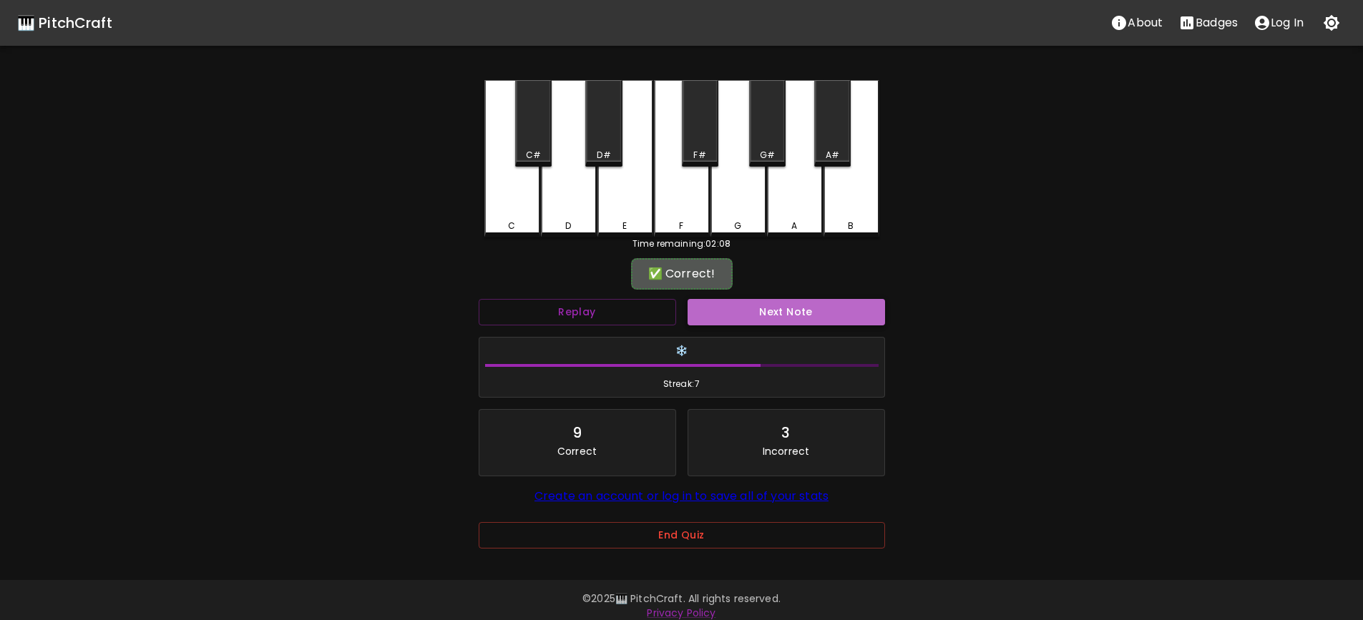
click at [823, 311] on button "Next Note" at bounding box center [786, 312] width 197 height 26
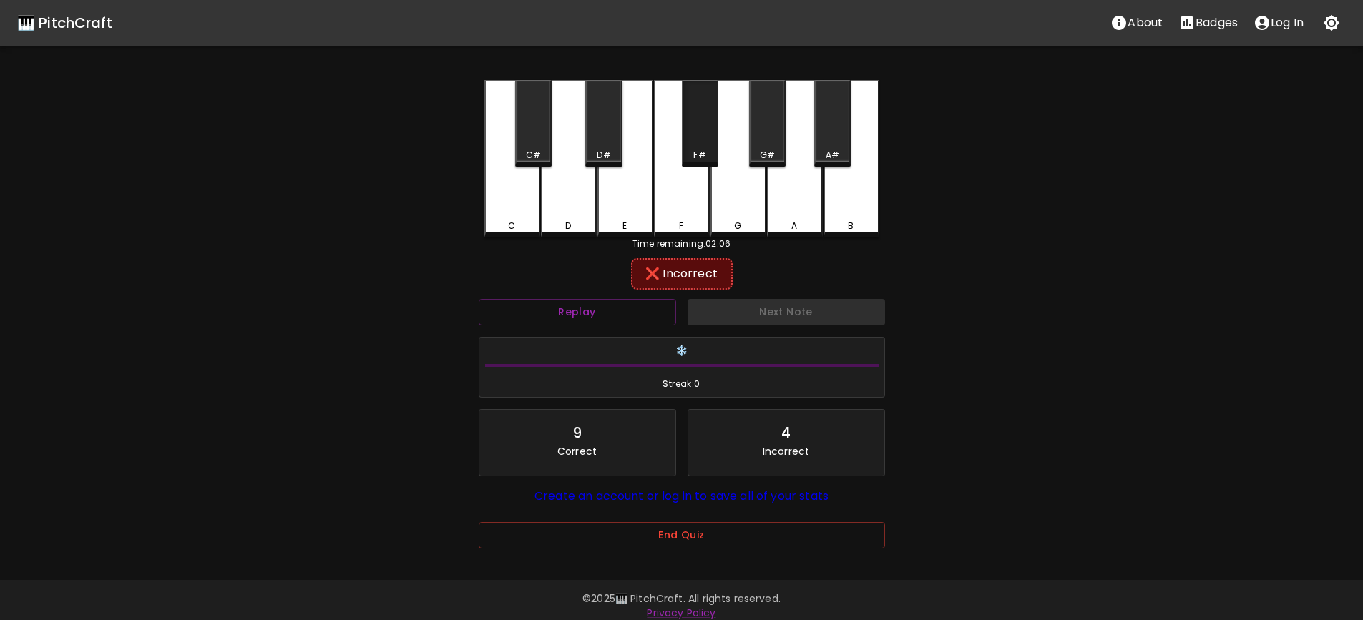
click at [706, 153] on div "F#" at bounding box center [700, 155] width 34 height 13
click at [699, 190] on div "F" at bounding box center [682, 157] width 56 height 155
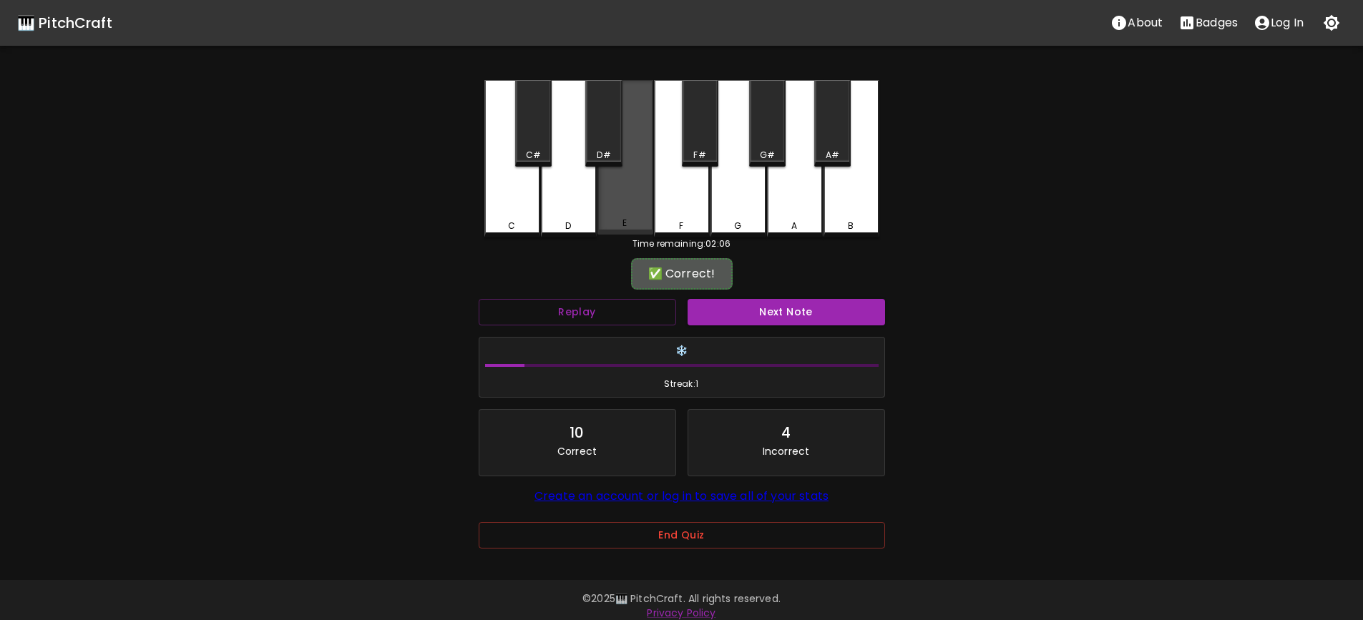
click at [644, 210] on div "E" at bounding box center [625, 157] width 56 height 155
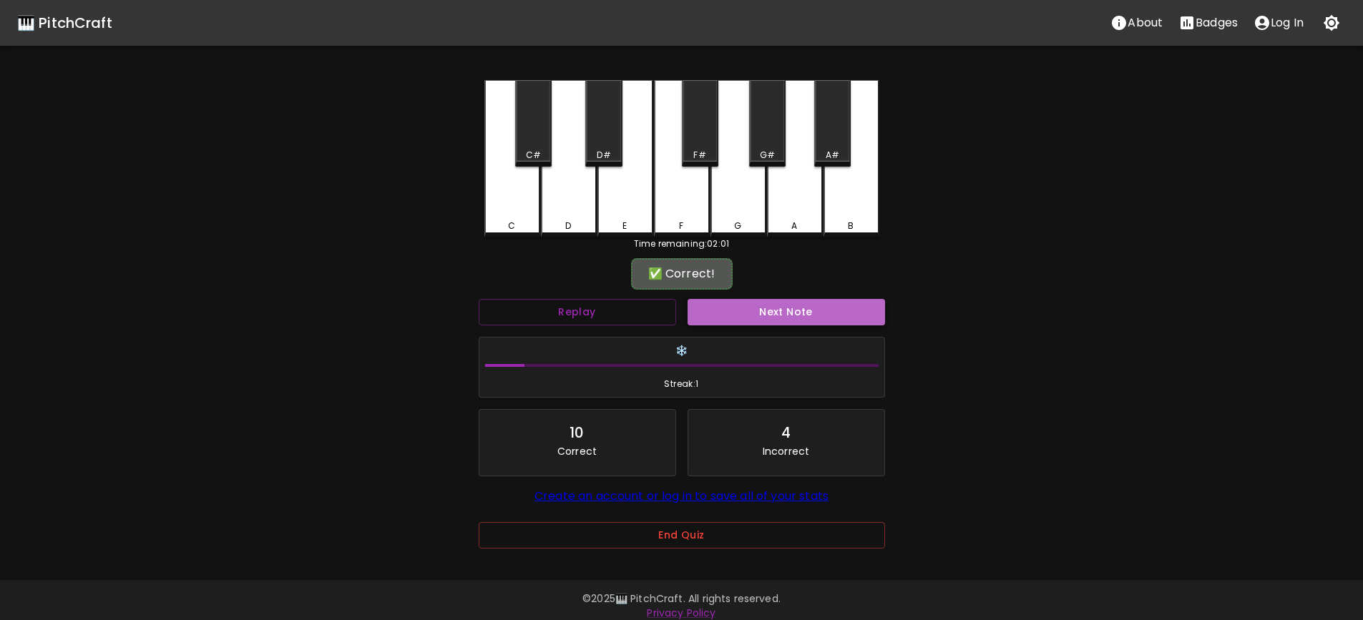
click at [790, 313] on button "Next Note" at bounding box center [786, 312] width 197 height 26
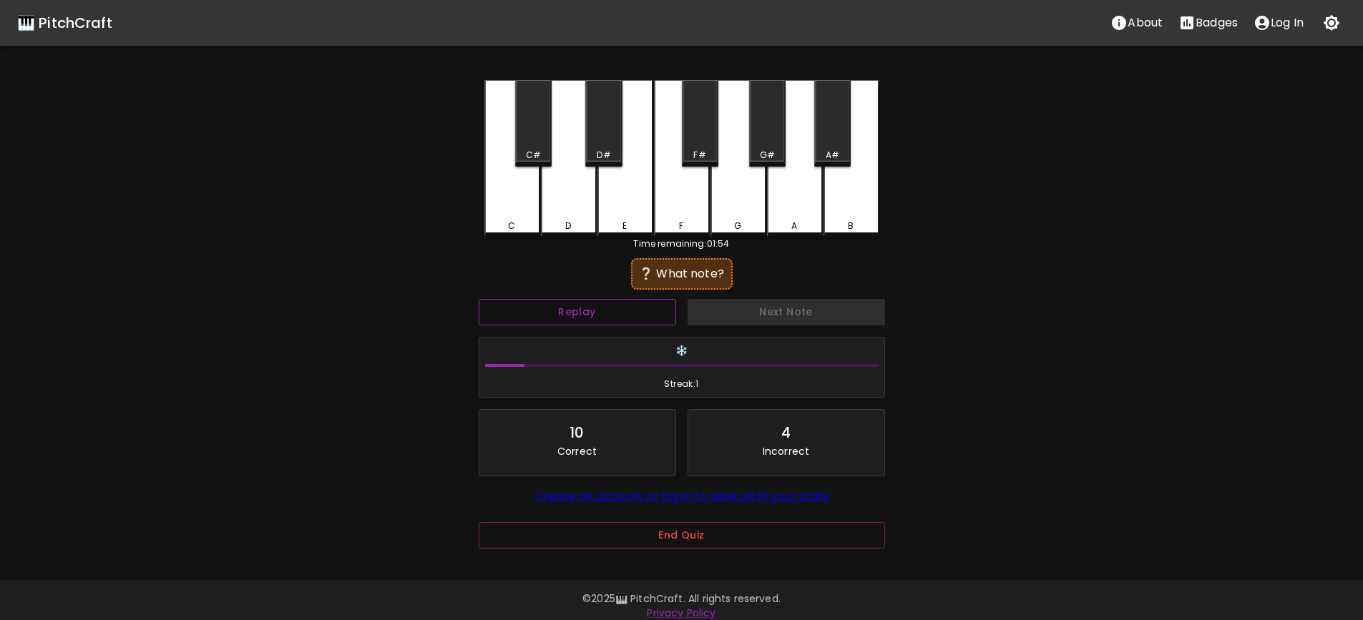
click at [665, 317] on button "Replay" at bounding box center [577, 312] width 197 height 26
click at [615, 153] on div "D#" at bounding box center [604, 155] width 34 height 13
click at [704, 145] on div "F#" at bounding box center [700, 123] width 36 height 87
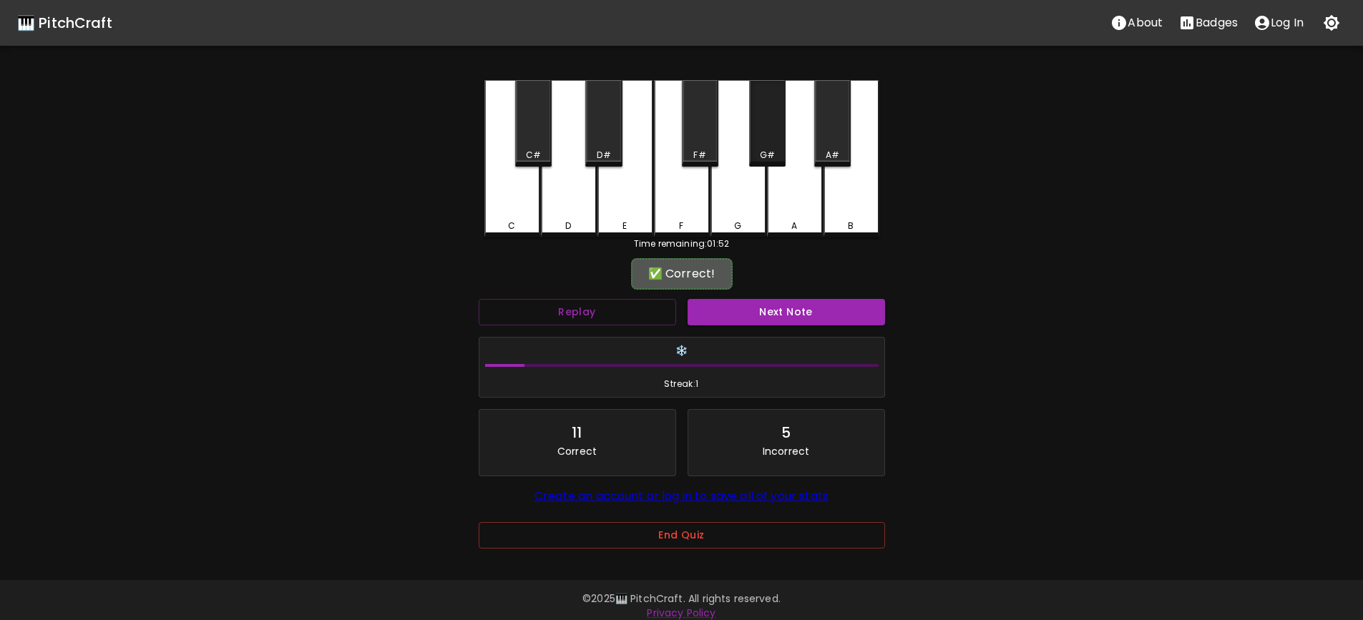
click at [775, 138] on div "G#" at bounding box center [767, 123] width 36 height 87
click at [764, 313] on button "Next Note" at bounding box center [786, 312] width 197 height 26
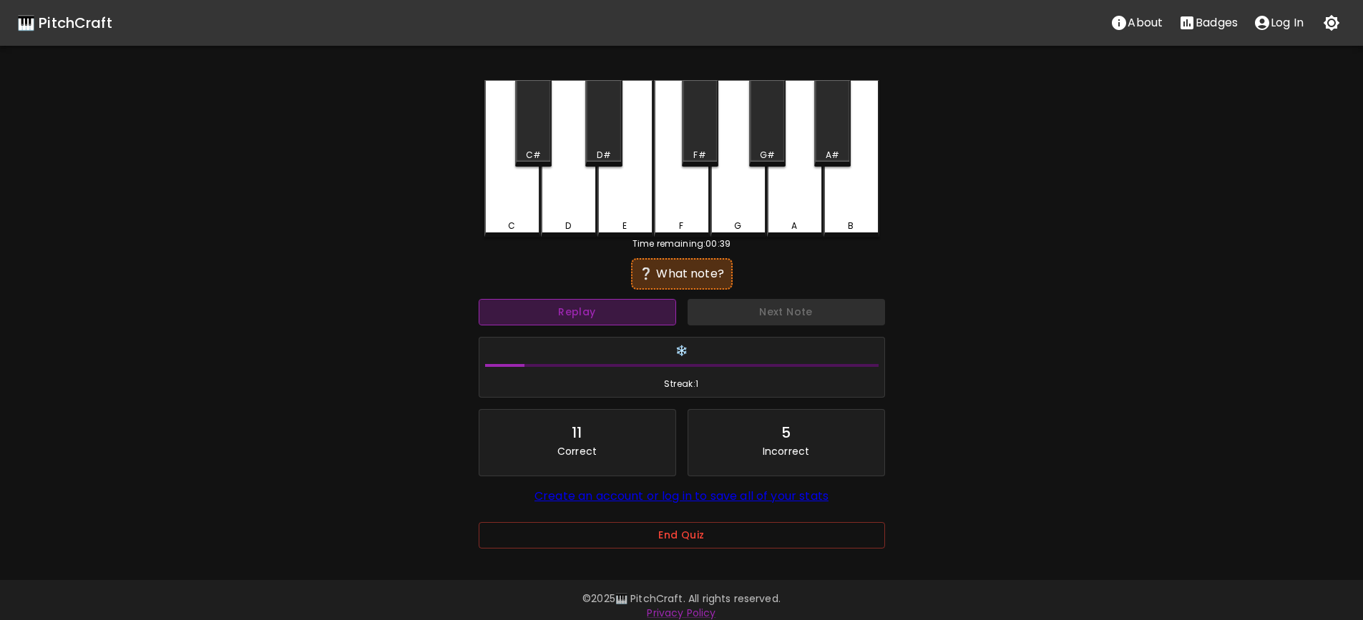
click at [625, 308] on button "Replay" at bounding box center [577, 312] width 197 height 26
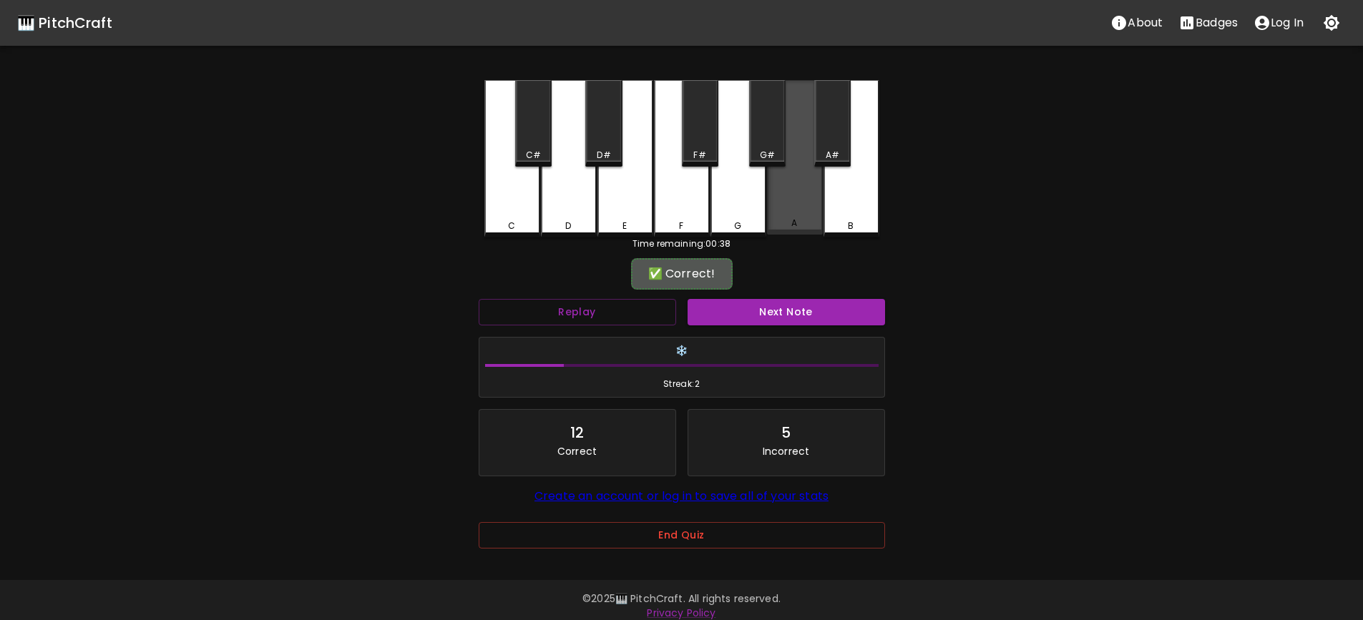
click at [808, 220] on div "A" at bounding box center [794, 223] width 53 height 13
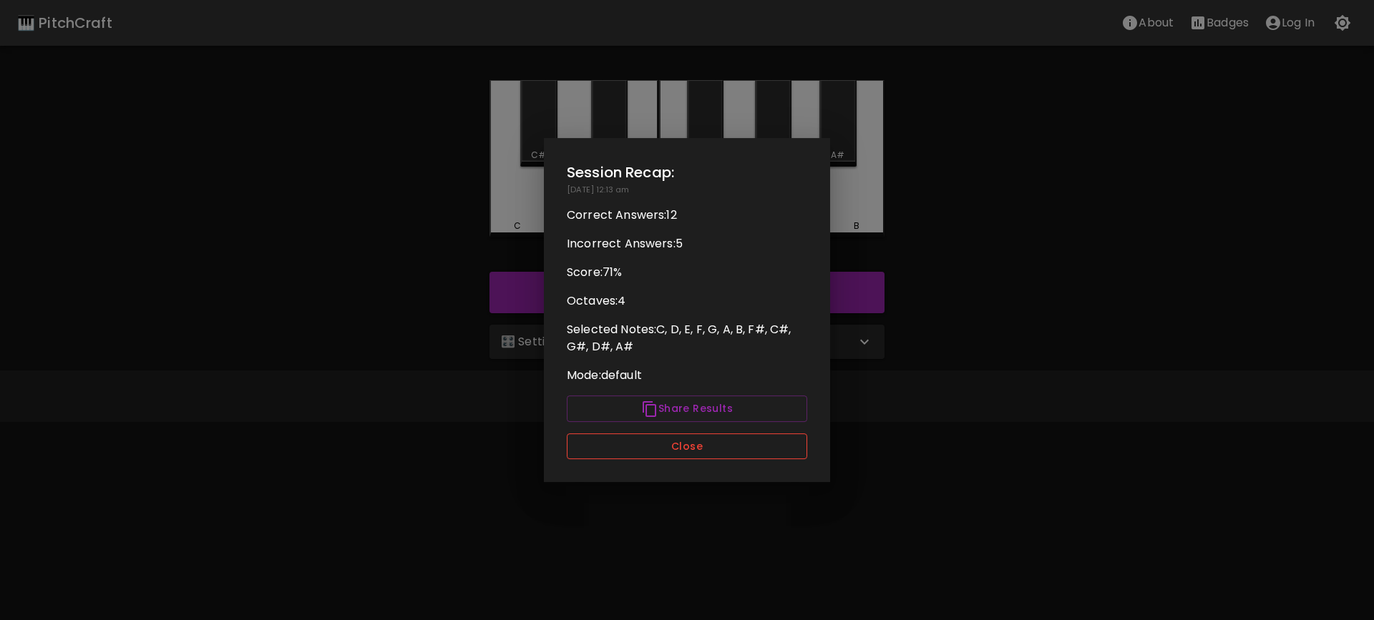
click at [720, 440] on button "Close" at bounding box center [687, 447] width 240 height 26
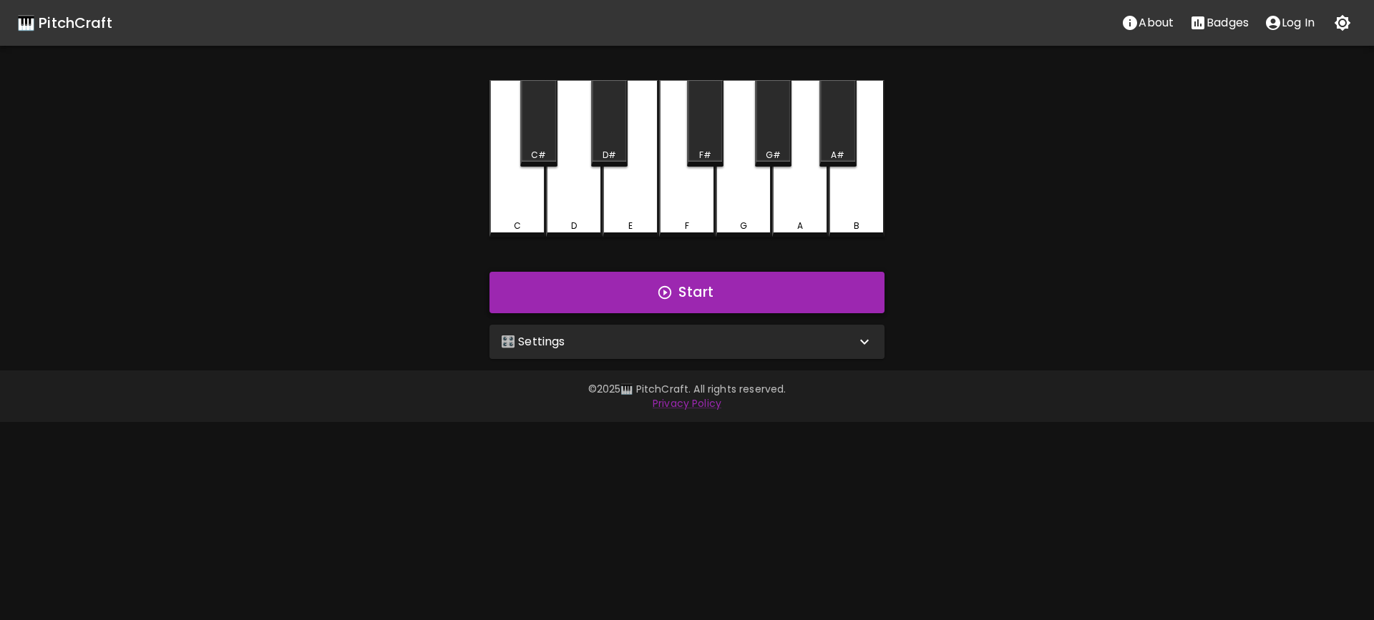
click at [693, 296] on button "Start" at bounding box center [686, 292] width 395 height 41
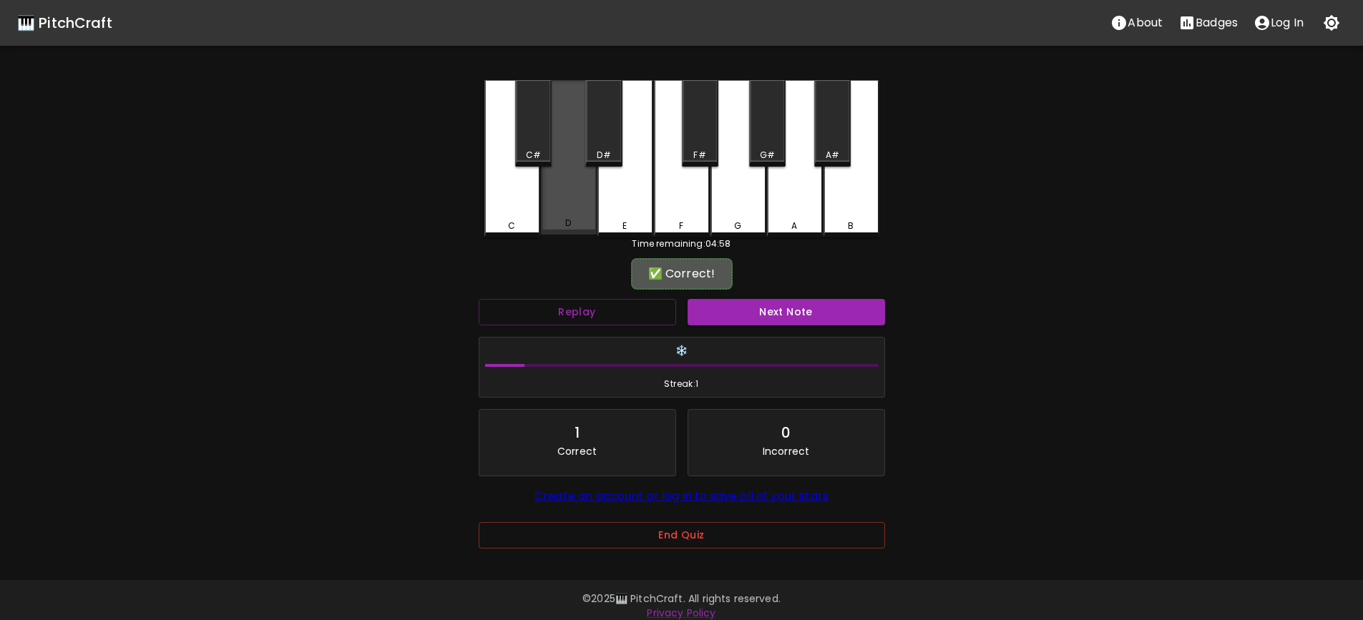
click at [572, 215] on div "D" at bounding box center [569, 157] width 56 height 155
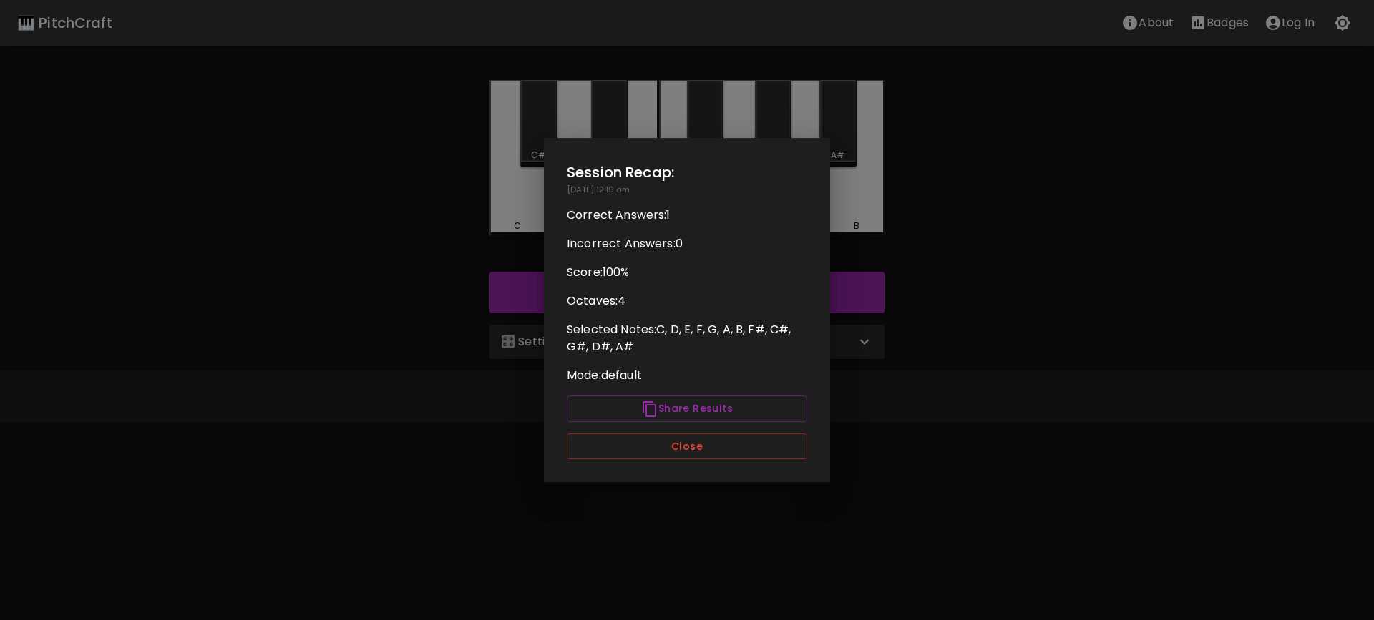
click at [708, 461] on div "Session Recap: [DATE] 12:19 am Correct Answers: 1 Incorrect Answers: 0 Score: 1…" at bounding box center [687, 310] width 286 height 345
click at [708, 446] on button "Close" at bounding box center [687, 447] width 240 height 26
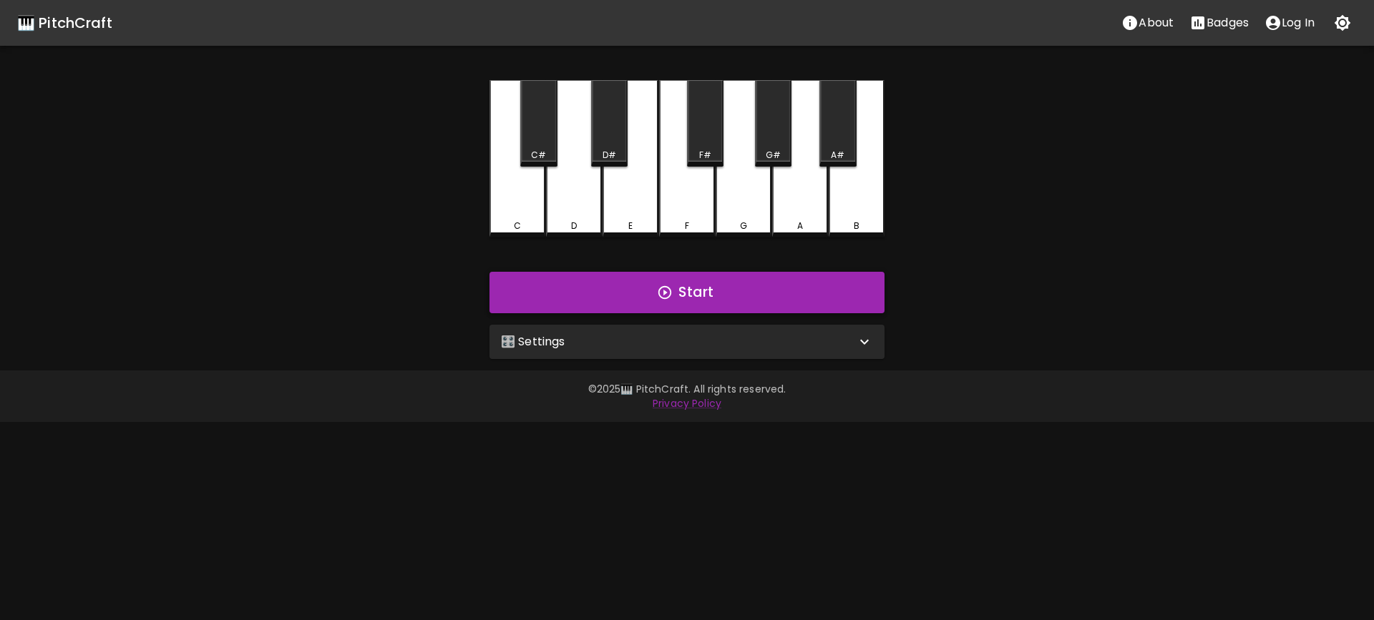
click at [722, 294] on button "Start" at bounding box center [686, 292] width 395 height 41
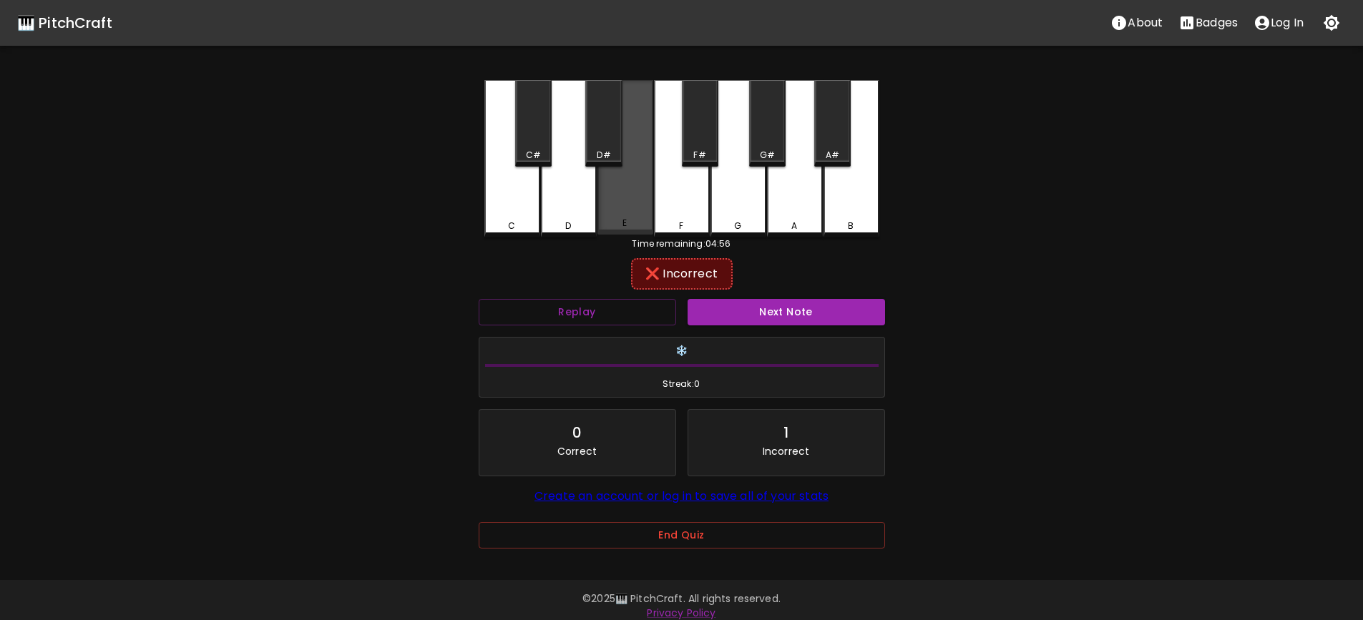
click at [612, 208] on div "E" at bounding box center [625, 157] width 56 height 155
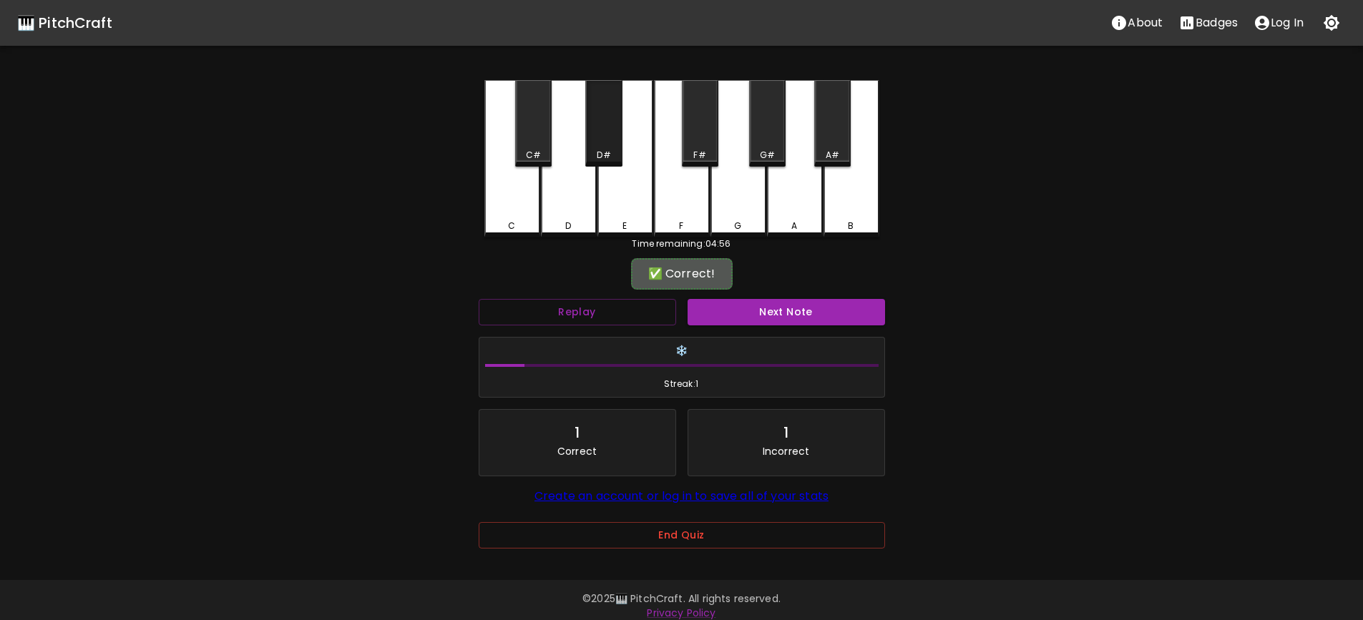
click at [603, 147] on div "D#" at bounding box center [603, 123] width 36 height 87
click at [969, 226] on div "🎹 PitchCraft About Badges Log In C C# D D# E F F# G G# A A# B Time remaining: 0…" at bounding box center [681, 284] width 1363 height 569
click at [778, 313] on button "Next Note" at bounding box center [786, 312] width 197 height 26
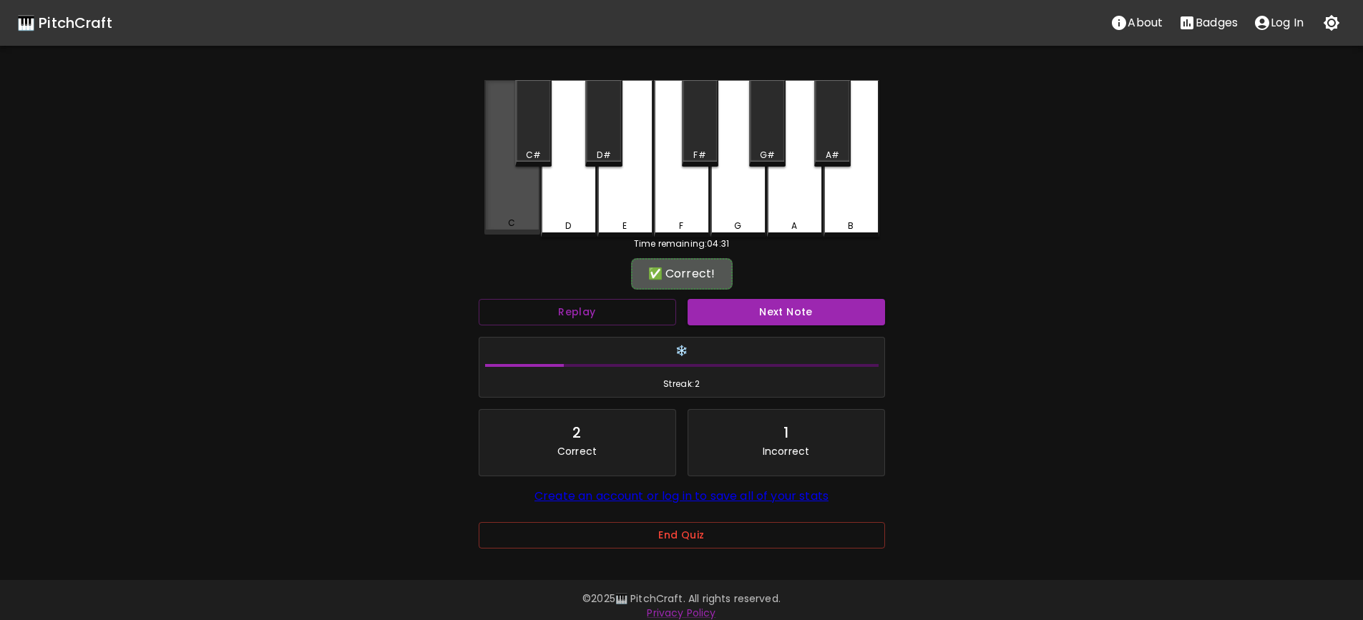
click at [505, 192] on div "C" at bounding box center [512, 157] width 56 height 155
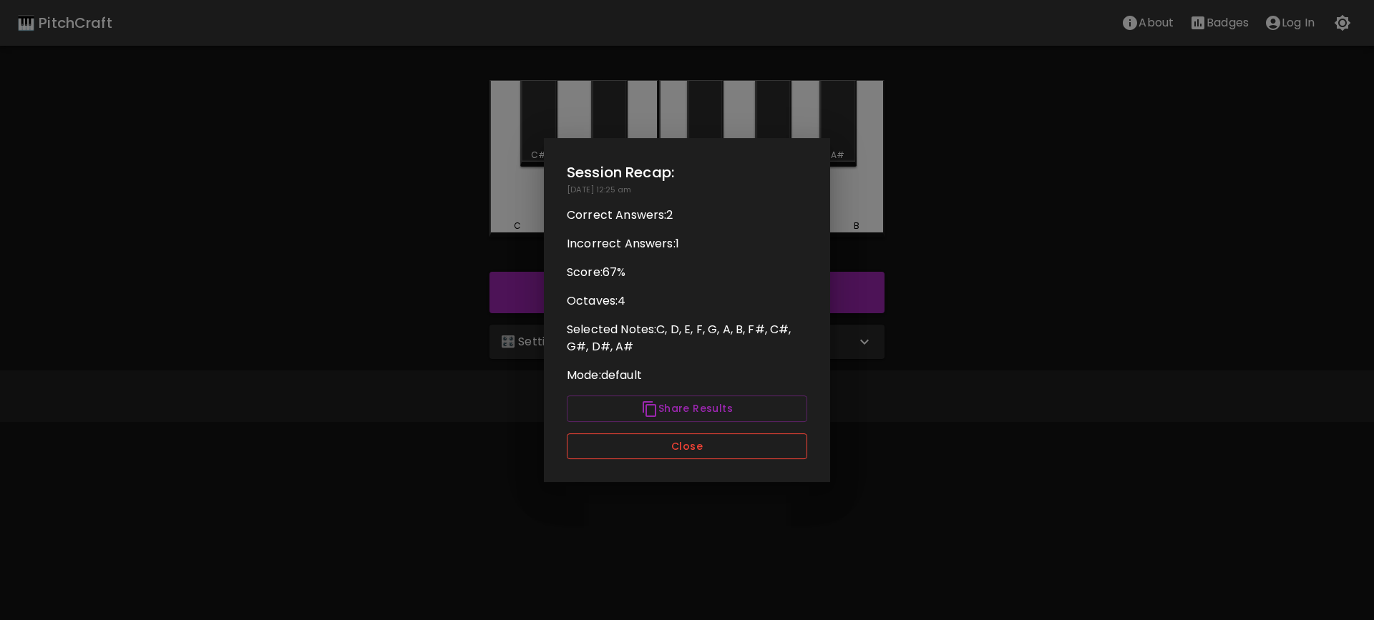
click at [713, 453] on button "Close" at bounding box center [687, 447] width 240 height 26
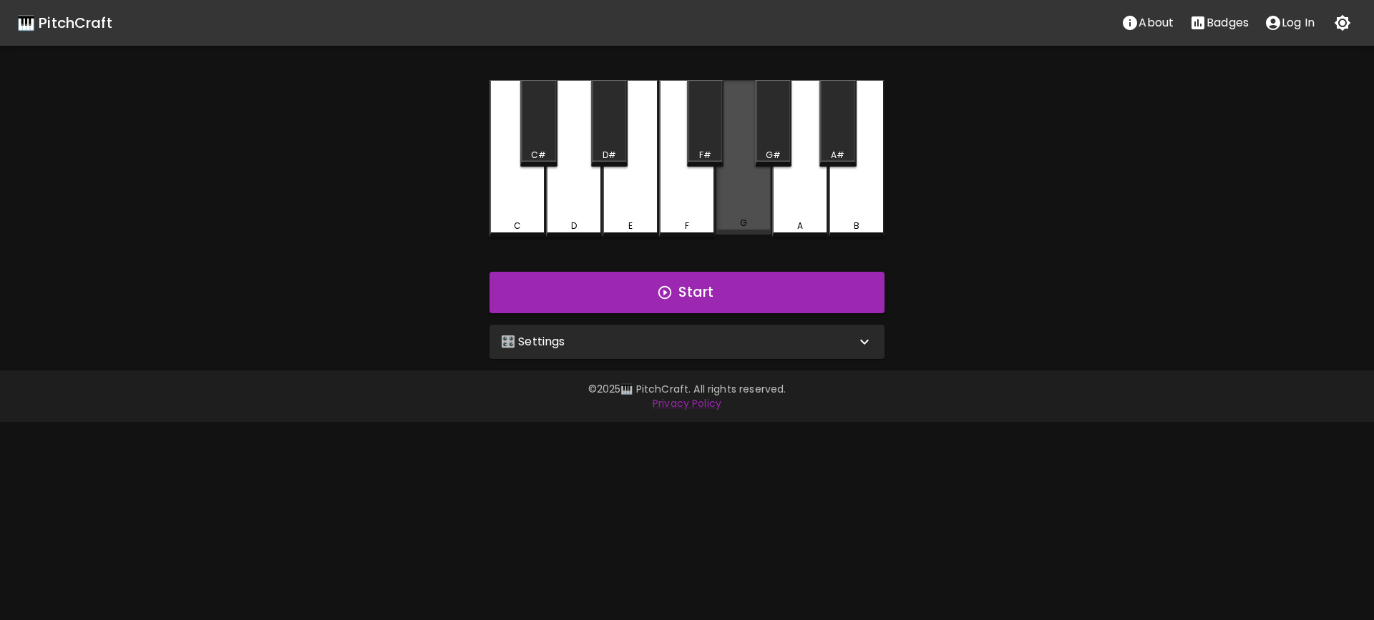
click at [738, 215] on div "G" at bounding box center [743, 157] width 56 height 155
click at [738, 215] on div "G" at bounding box center [743, 158] width 56 height 157
click at [738, 210] on div "G" at bounding box center [743, 158] width 56 height 157
click at [709, 136] on div "F#" at bounding box center [705, 123] width 36 height 87
click at [692, 210] on div "F" at bounding box center [687, 158] width 56 height 157
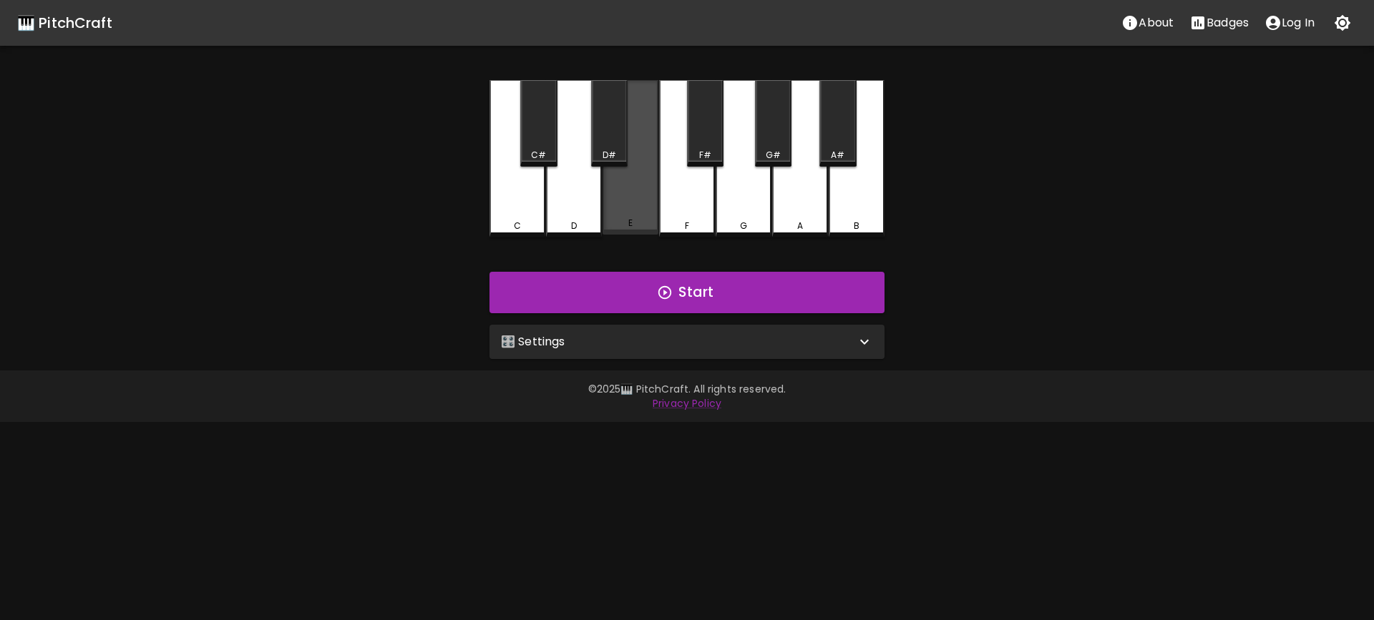
click at [654, 211] on div "E" at bounding box center [630, 157] width 56 height 155
click at [723, 141] on div "F#" at bounding box center [705, 123] width 36 height 87
click at [650, 207] on div "E" at bounding box center [630, 158] width 56 height 157
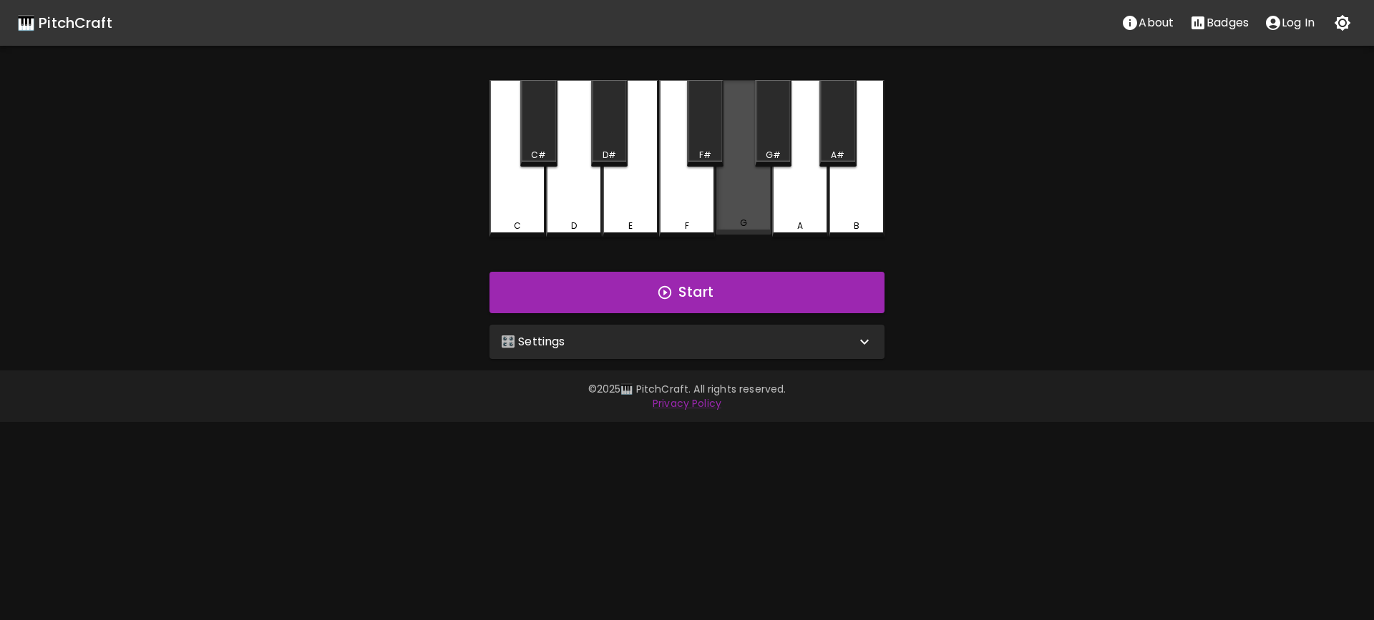
click at [734, 200] on div "G" at bounding box center [743, 157] width 56 height 155
click at [735, 200] on div "G" at bounding box center [743, 157] width 56 height 155
click at [713, 158] on div "F#" at bounding box center [705, 155] width 34 height 13
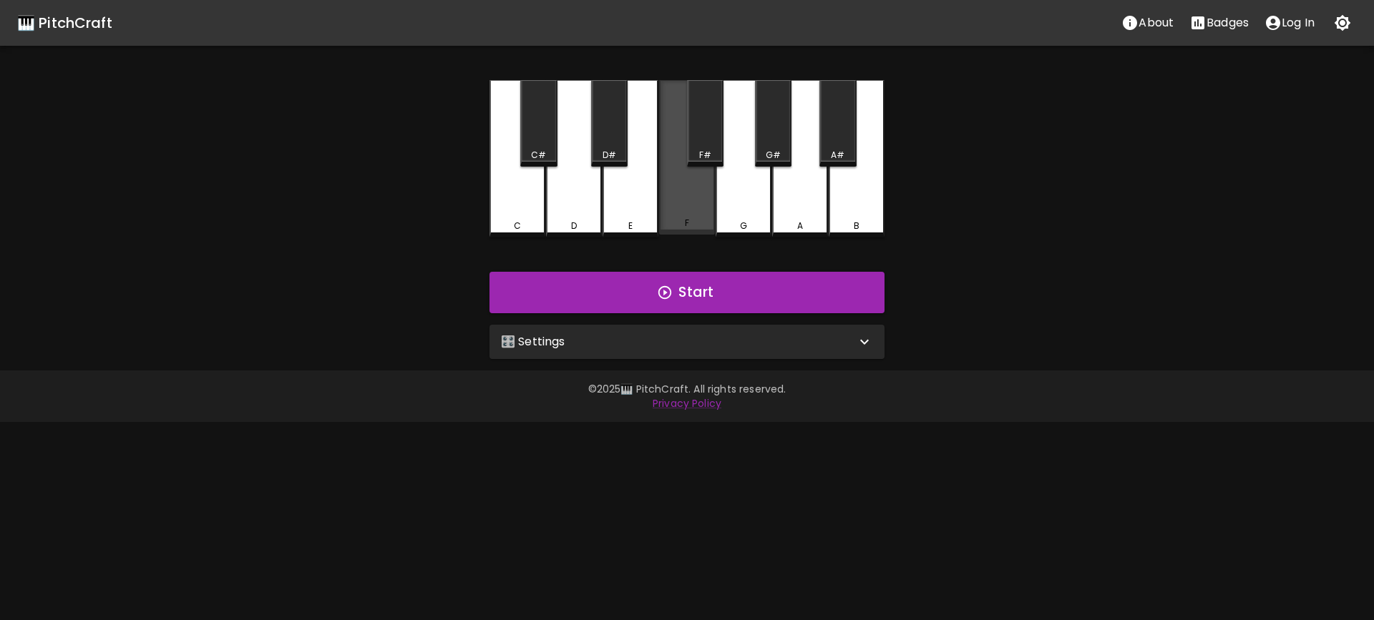
click at [687, 194] on div "F" at bounding box center [687, 157] width 56 height 155
drag, startPoint x: 687, startPoint y: 194, endPoint x: 660, endPoint y: 200, distance: 27.9
click at [686, 194] on div "F" at bounding box center [687, 158] width 56 height 157
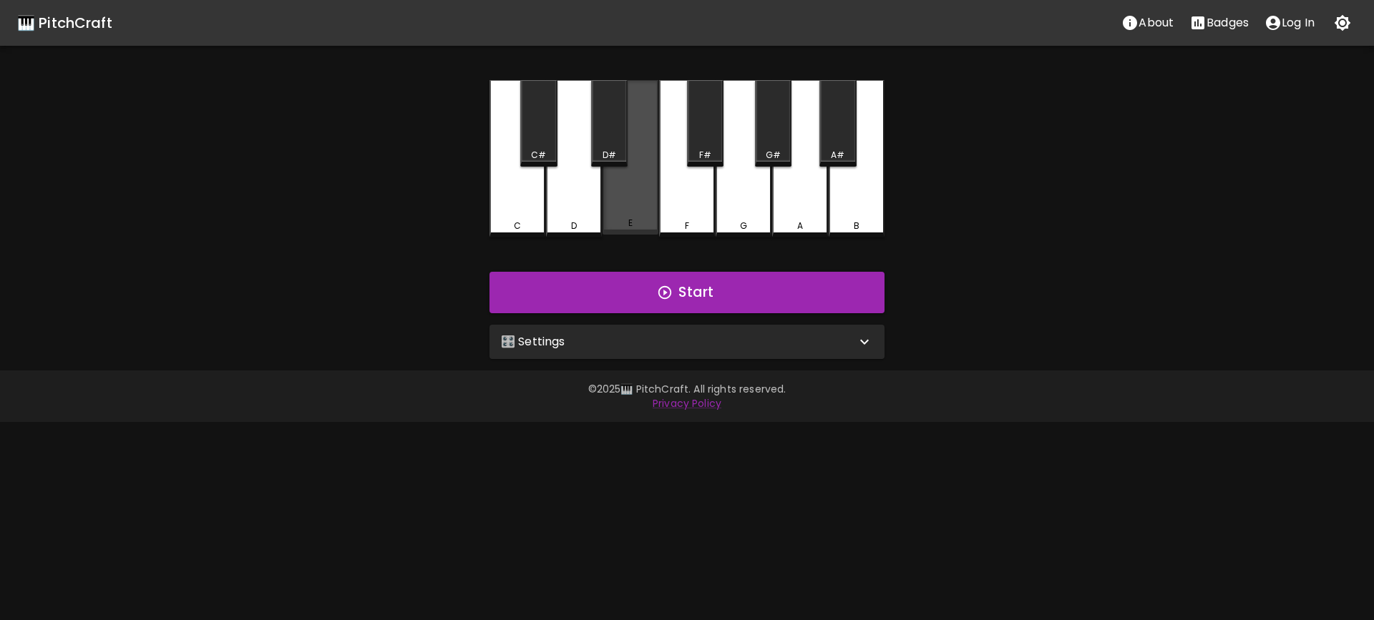
drag, startPoint x: 632, startPoint y: 206, endPoint x: 749, endPoint y: 202, distance: 117.4
click at [635, 206] on div "E" at bounding box center [630, 157] width 56 height 155
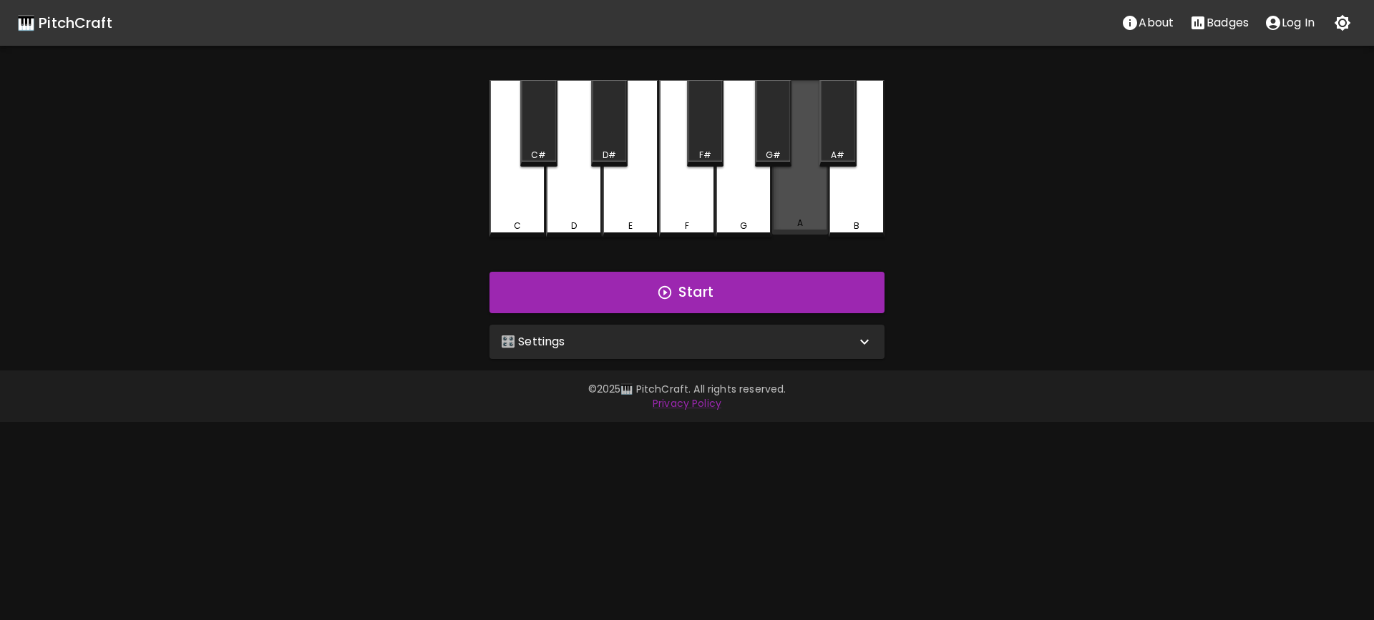
drag, startPoint x: 776, startPoint y: 203, endPoint x: 750, endPoint y: 205, distance: 26.5
click at [765, 205] on div "C C# D D# E F F# G G# A A# B" at bounding box center [686, 158] width 395 height 157
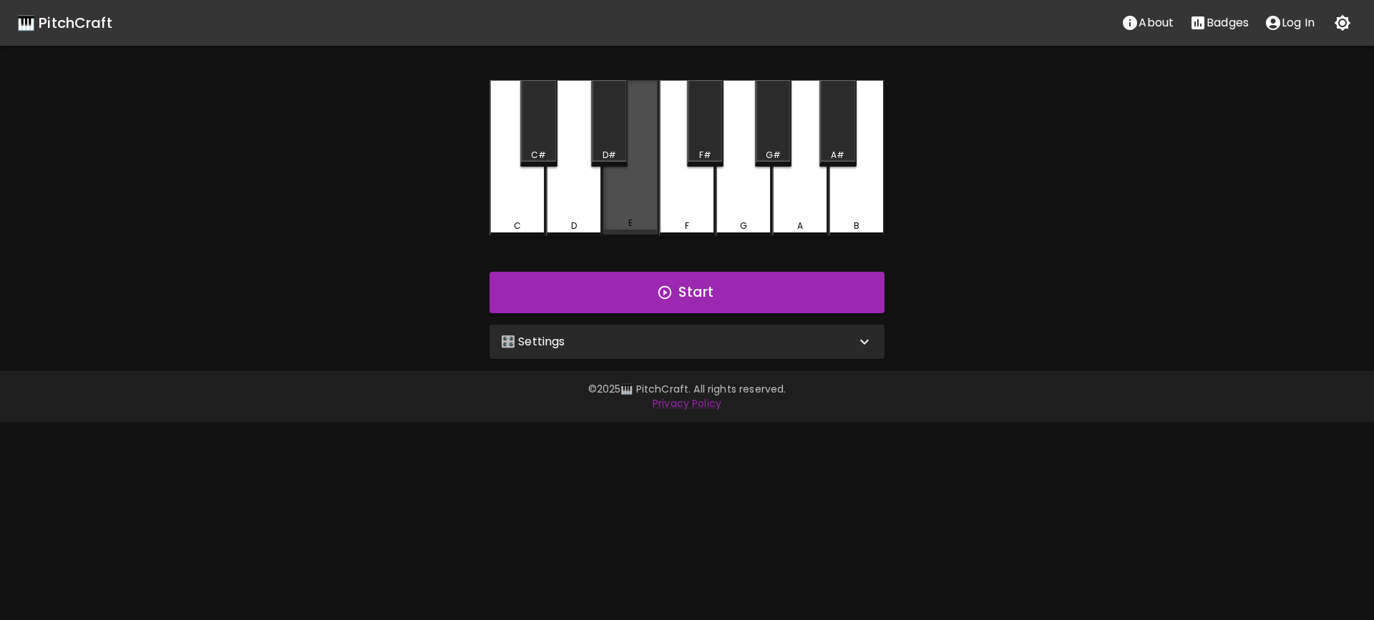
click at [651, 211] on div "E" at bounding box center [630, 157] width 56 height 155
drag, startPoint x: 651, startPoint y: 211, endPoint x: 723, endPoint y: 197, distance: 73.7
click at [657, 211] on div "E" at bounding box center [630, 157] width 56 height 155
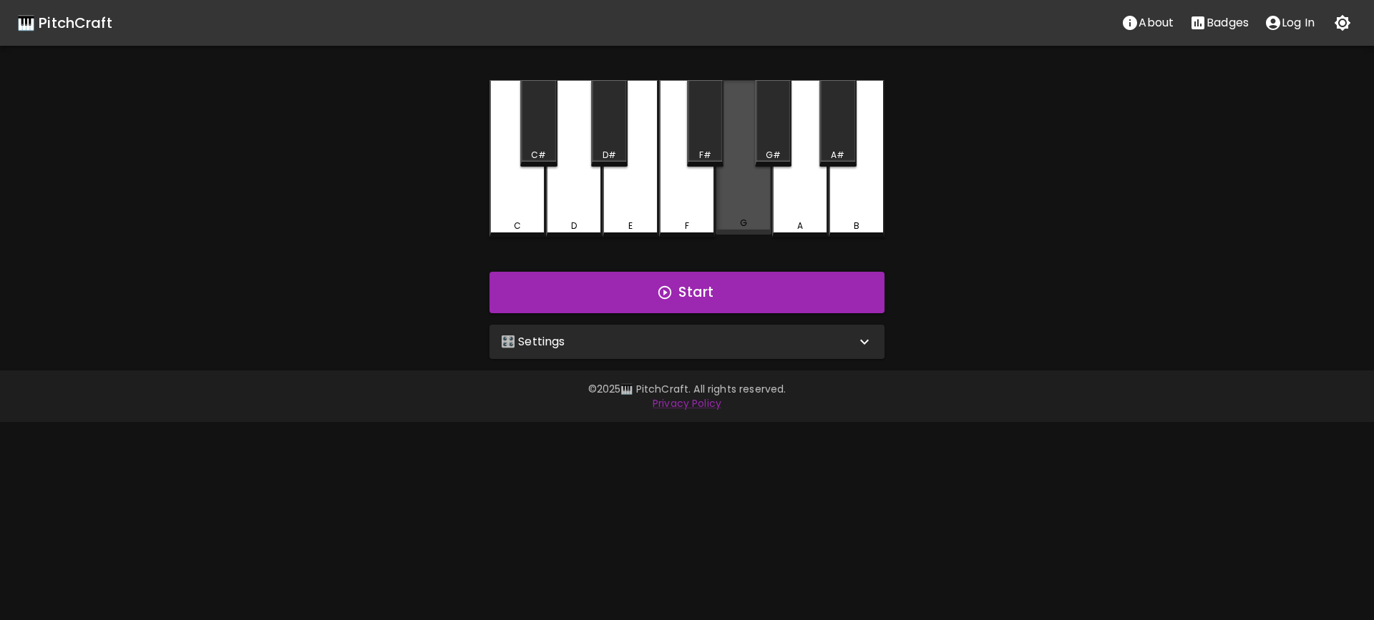
click at [735, 192] on div "G" at bounding box center [743, 157] width 56 height 155
click at [736, 188] on div "G" at bounding box center [743, 157] width 56 height 155
click at [704, 144] on div "F#" at bounding box center [705, 123] width 36 height 87
drag, startPoint x: 704, startPoint y: 144, endPoint x: 689, endPoint y: 185, distance: 43.5
click at [701, 147] on div "F#" at bounding box center [705, 123] width 36 height 87
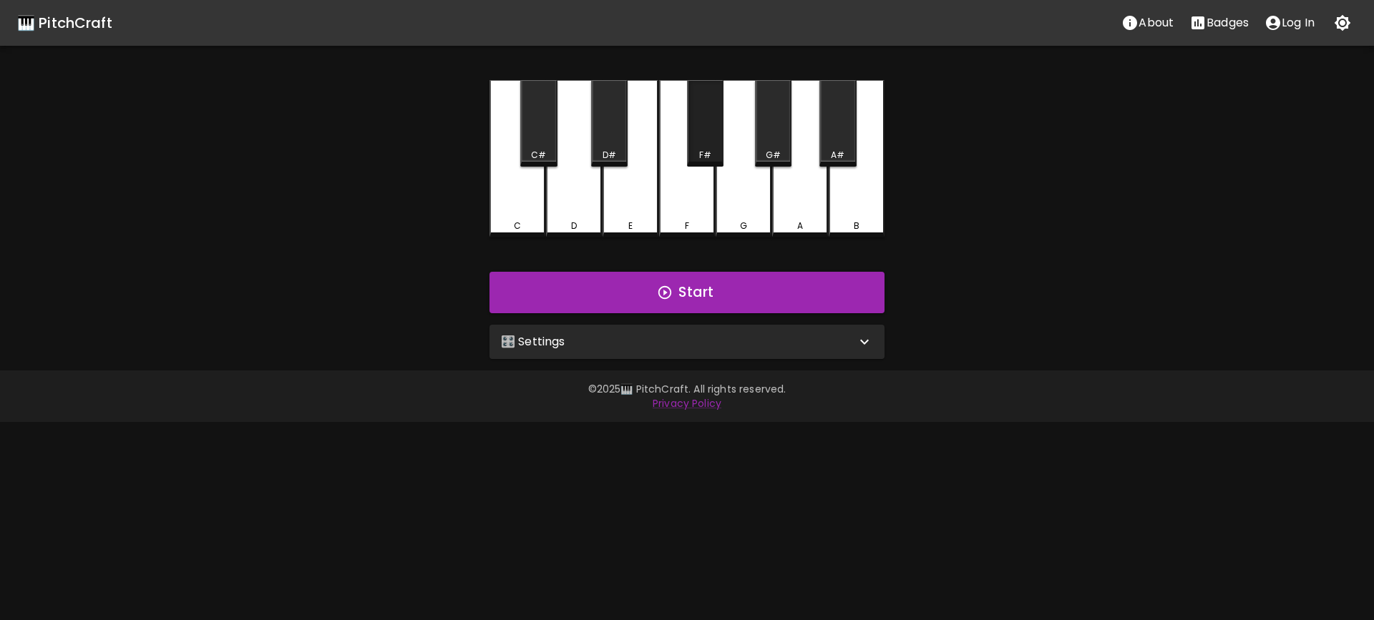
drag, startPoint x: 689, startPoint y: 185, endPoint x: 685, endPoint y: 192, distance: 9.0
click at [688, 187] on div "F" at bounding box center [687, 158] width 56 height 157
click at [685, 197] on div "F" at bounding box center [687, 158] width 56 height 157
click at [678, 195] on div "F" at bounding box center [687, 157] width 56 height 155
click at [647, 195] on div "E" at bounding box center [630, 157] width 56 height 155
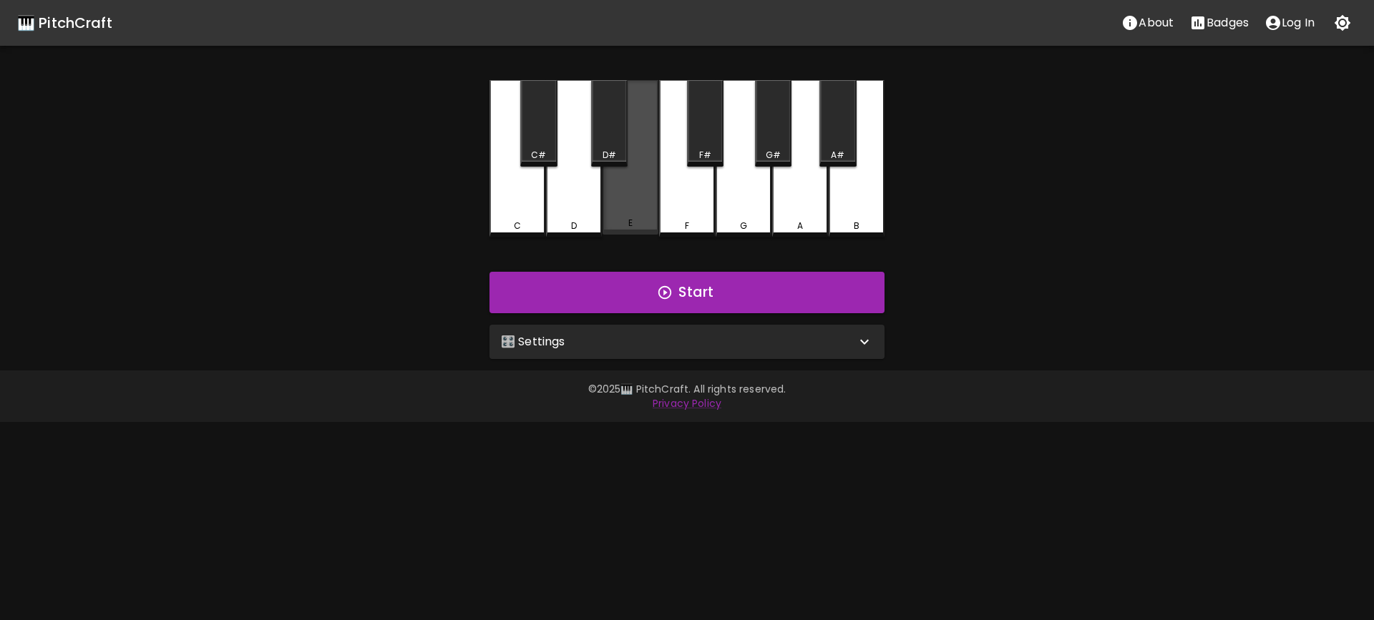
drag, startPoint x: 647, startPoint y: 195, endPoint x: 715, endPoint y: 195, distance: 68.0
click at [647, 196] on div "E" at bounding box center [630, 157] width 56 height 155
click at [743, 189] on div "G" at bounding box center [743, 158] width 56 height 157
drag, startPoint x: 743, startPoint y: 189, endPoint x: 734, endPoint y: 184, distance: 9.9
click at [742, 189] on div "G" at bounding box center [743, 158] width 56 height 157
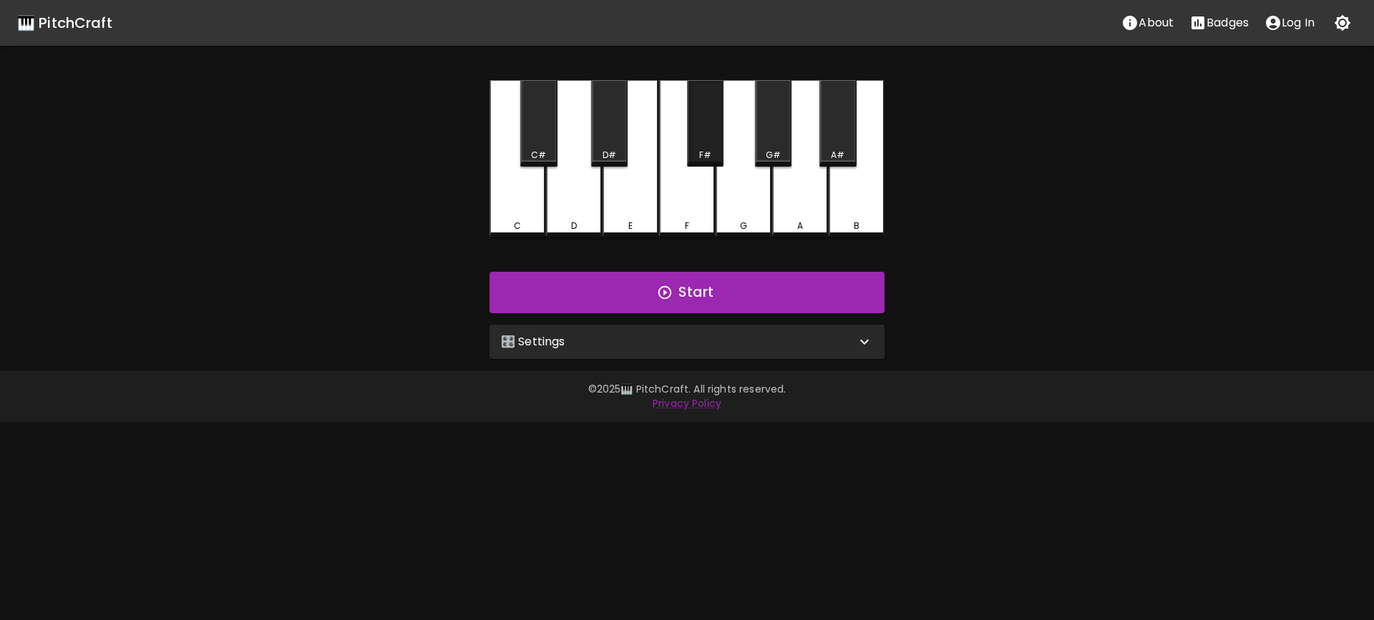
click at [695, 150] on div "F#" at bounding box center [705, 155] width 34 height 13
click at [695, 151] on div "F#" at bounding box center [705, 155] width 34 height 13
click at [683, 230] on div "F" at bounding box center [687, 157] width 56 height 155
drag, startPoint x: 683, startPoint y: 229, endPoint x: 662, endPoint y: 199, distance: 36.5
click at [682, 225] on div "F" at bounding box center [686, 223] width 53 height 13
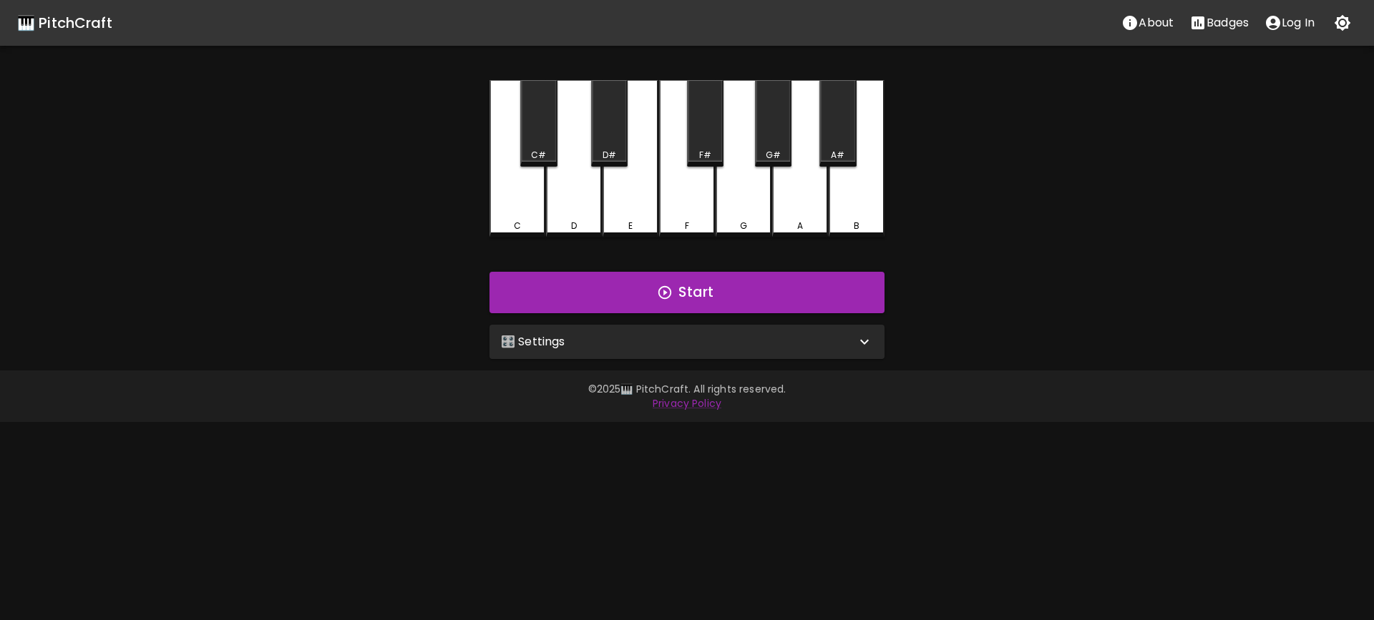
drag, startPoint x: 655, startPoint y: 197, endPoint x: 644, endPoint y: 197, distance: 11.4
click at [655, 197] on div "E" at bounding box center [630, 158] width 56 height 157
drag, startPoint x: 644, startPoint y: 197, endPoint x: 663, endPoint y: 195, distance: 19.4
click at [647, 197] on div "E" at bounding box center [630, 158] width 56 height 157
click at [713, 192] on div "F" at bounding box center [687, 158] width 56 height 157
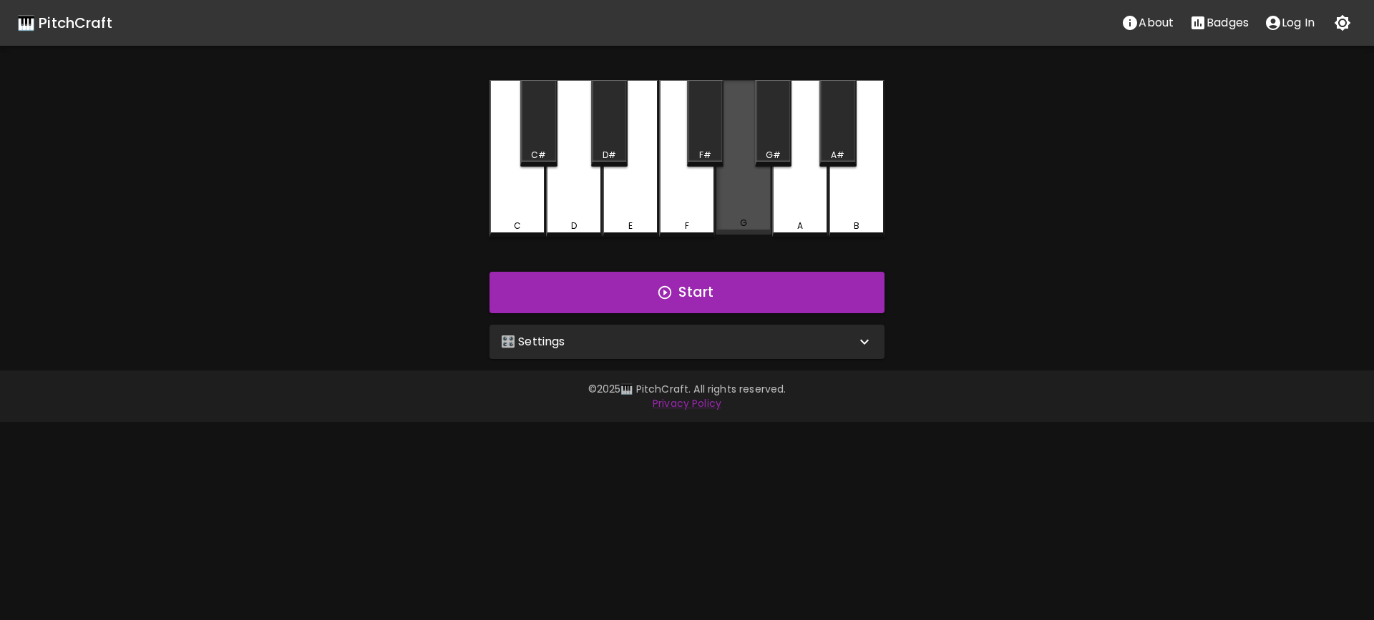
drag, startPoint x: 748, startPoint y: 202, endPoint x: 687, endPoint y: 206, distance: 61.7
click at [748, 202] on div "G" at bounding box center [743, 157] width 56 height 155
click at [651, 212] on div "E" at bounding box center [630, 158] width 56 height 157
click at [649, 216] on div "E" at bounding box center [630, 158] width 56 height 157
click at [745, 208] on div "G" at bounding box center [743, 157] width 56 height 155
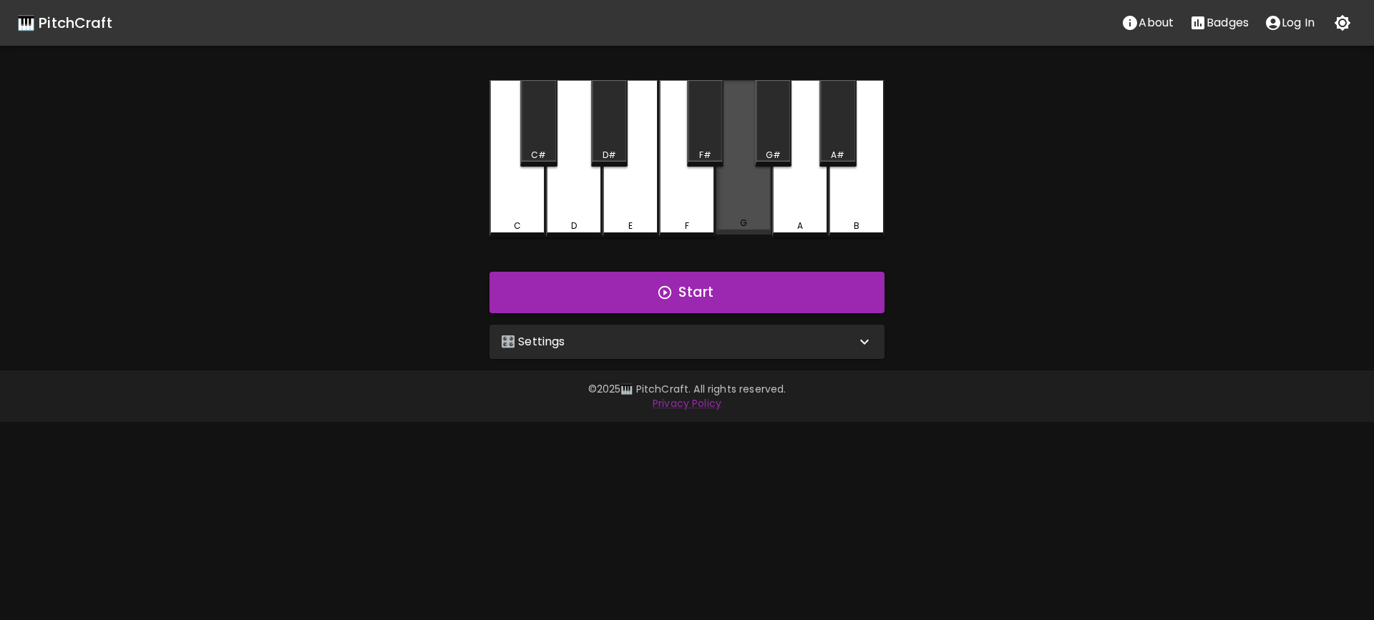
click at [745, 207] on div "G" at bounding box center [743, 157] width 56 height 155
click at [708, 142] on div "F#" at bounding box center [705, 123] width 36 height 87
click at [695, 205] on div "F" at bounding box center [687, 158] width 56 height 157
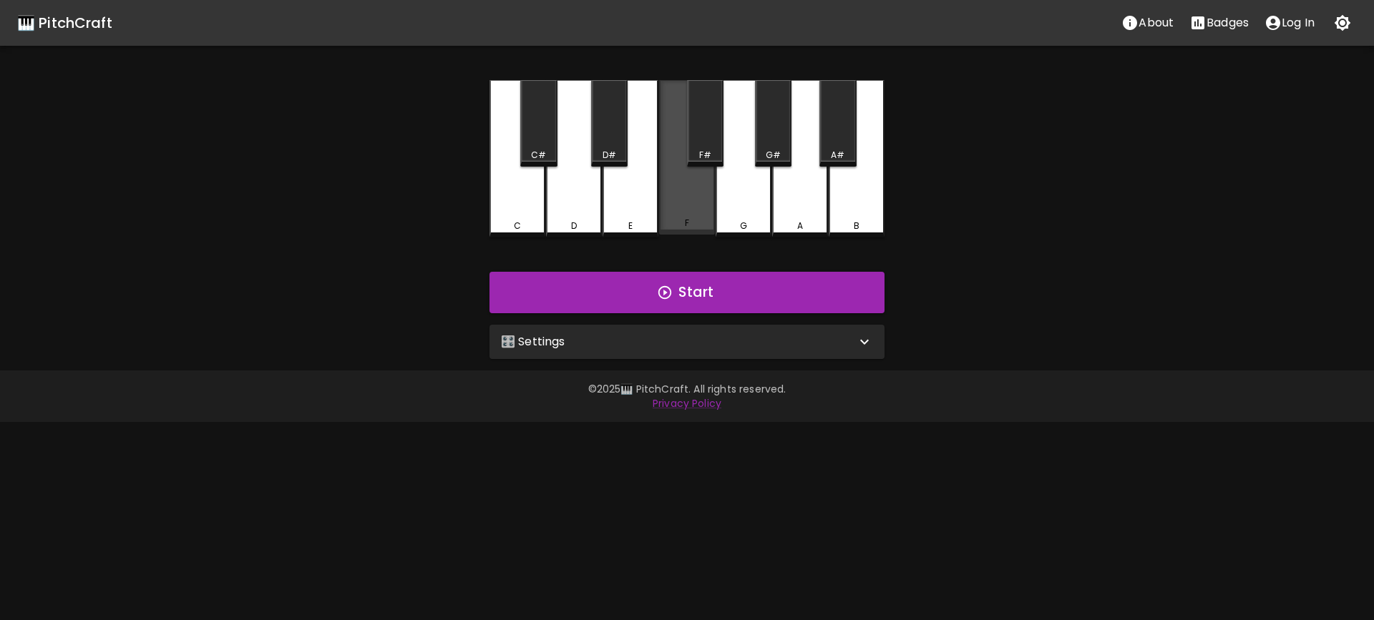
drag, startPoint x: 695, startPoint y: 205, endPoint x: 644, endPoint y: 200, distance: 51.8
click at [693, 205] on div "F" at bounding box center [687, 157] width 56 height 155
click at [641, 200] on div "E" at bounding box center [630, 158] width 56 height 157
click at [640, 200] on div "E" at bounding box center [630, 158] width 56 height 157
click at [736, 196] on div "G" at bounding box center [743, 158] width 56 height 157
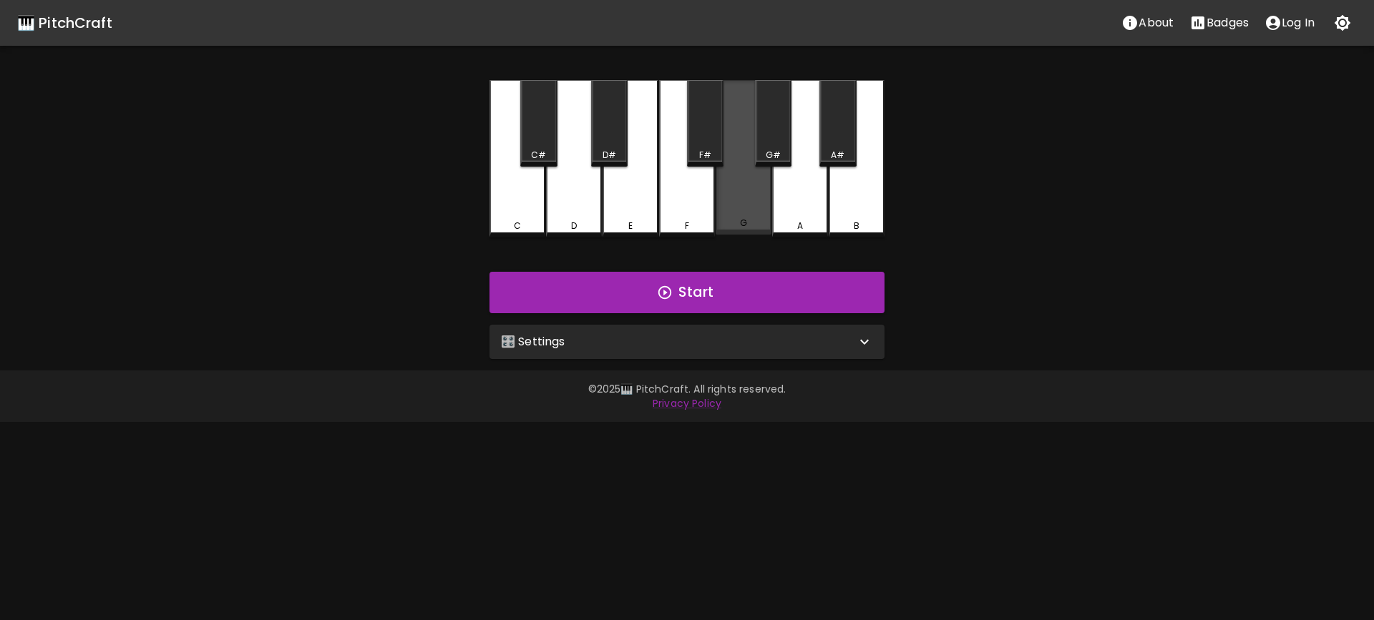
click at [736, 196] on div "G" at bounding box center [743, 157] width 56 height 155
drag, startPoint x: 736, startPoint y: 196, endPoint x: 704, endPoint y: 146, distance: 59.5
click at [730, 192] on div "G" at bounding box center [743, 157] width 56 height 155
click at [704, 146] on div "F#" at bounding box center [705, 123] width 36 height 87
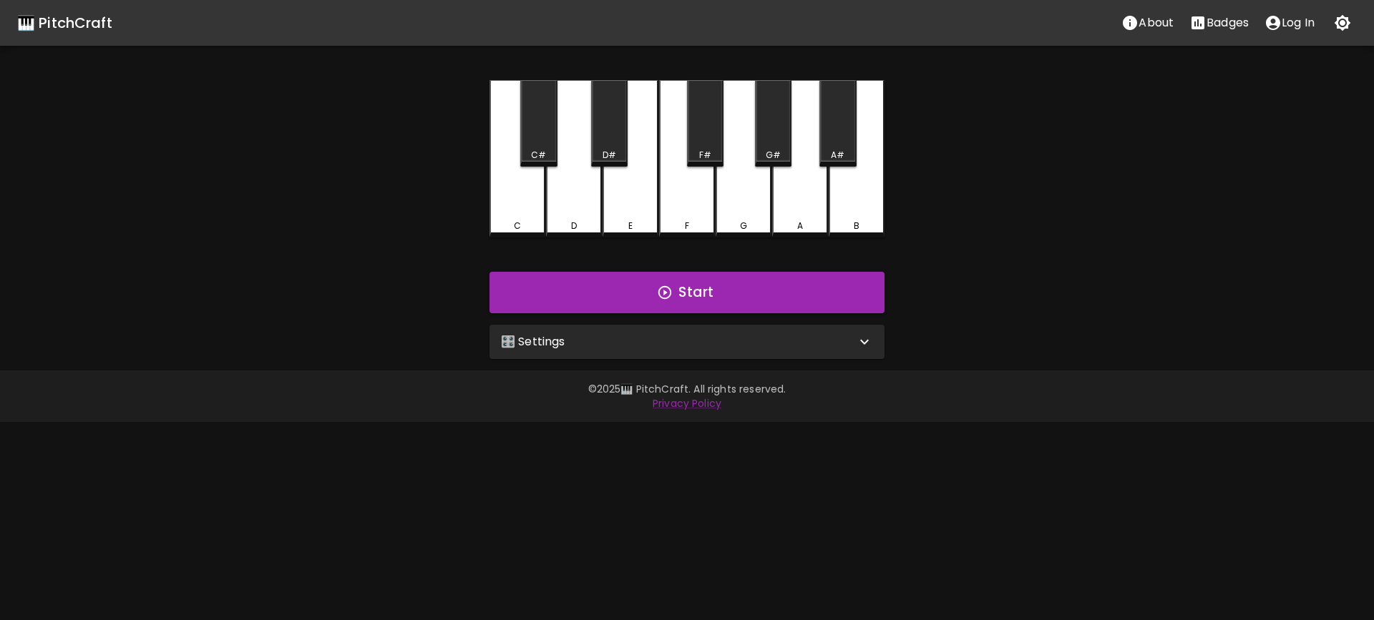
click at [688, 213] on div "F" at bounding box center [687, 158] width 56 height 157
click at [645, 209] on div "E" at bounding box center [630, 158] width 56 height 157
click at [644, 209] on div "E" at bounding box center [630, 158] width 56 height 157
drag, startPoint x: 765, startPoint y: 206, endPoint x: 751, endPoint y: 205, distance: 14.4
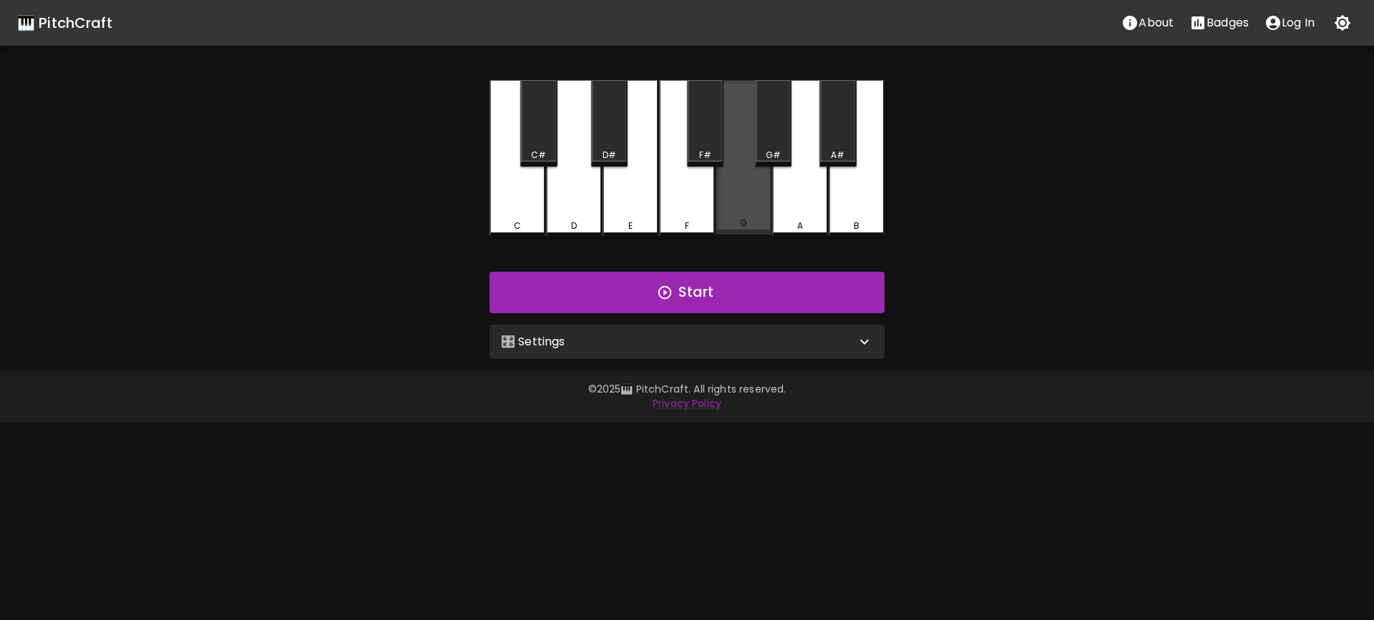
click at [765, 206] on div "G" at bounding box center [743, 157] width 56 height 155
click at [750, 204] on div "G" at bounding box center [743, 158] width 56 height 157
click at [716, 150] on div "F#" at bounding box center [705, 155] width 34 height 13
click at [713, 150] on div "F#" at bounding box center [705, 155] width 34 height 13
click at [650, 254] on div "C C# D D# E F F# G G# A A# B Start 🎛️ Settings Level 11 | C, D, E, F, G, A, B, …" at bounding box center [686, 219] width 429 height 279
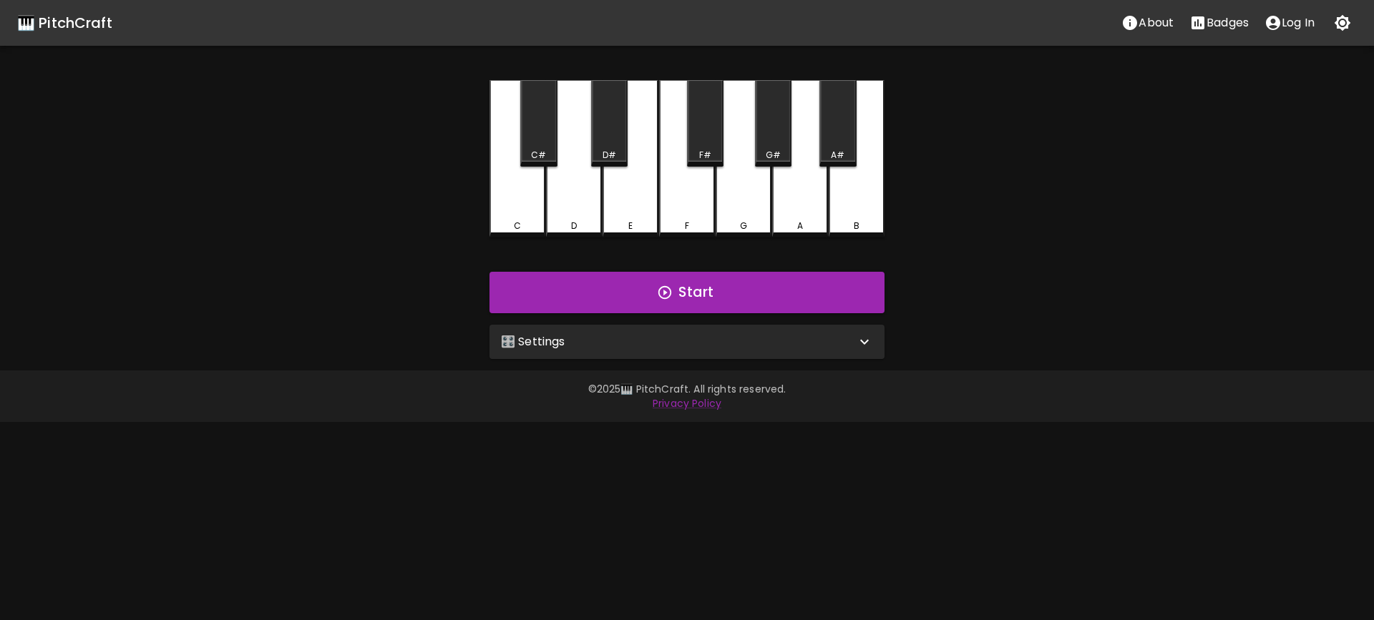
click at [672, 218] on div "F" at bounding box center [687, 158] width 56 height 157
click at [681, 212] on div "F" at bounding box center [687, 158] width 56 height 157
click at [644, 210] on div "E" at bounding box center [630, 158] width 56 height 157
drag, startPoint x: 644, startPoint y: 210, endPoint x: 667, endPoint y: 209, distance: 22.9
click at [645, 210] on div "E" at bounding box center [630, 158] width 56 height 157
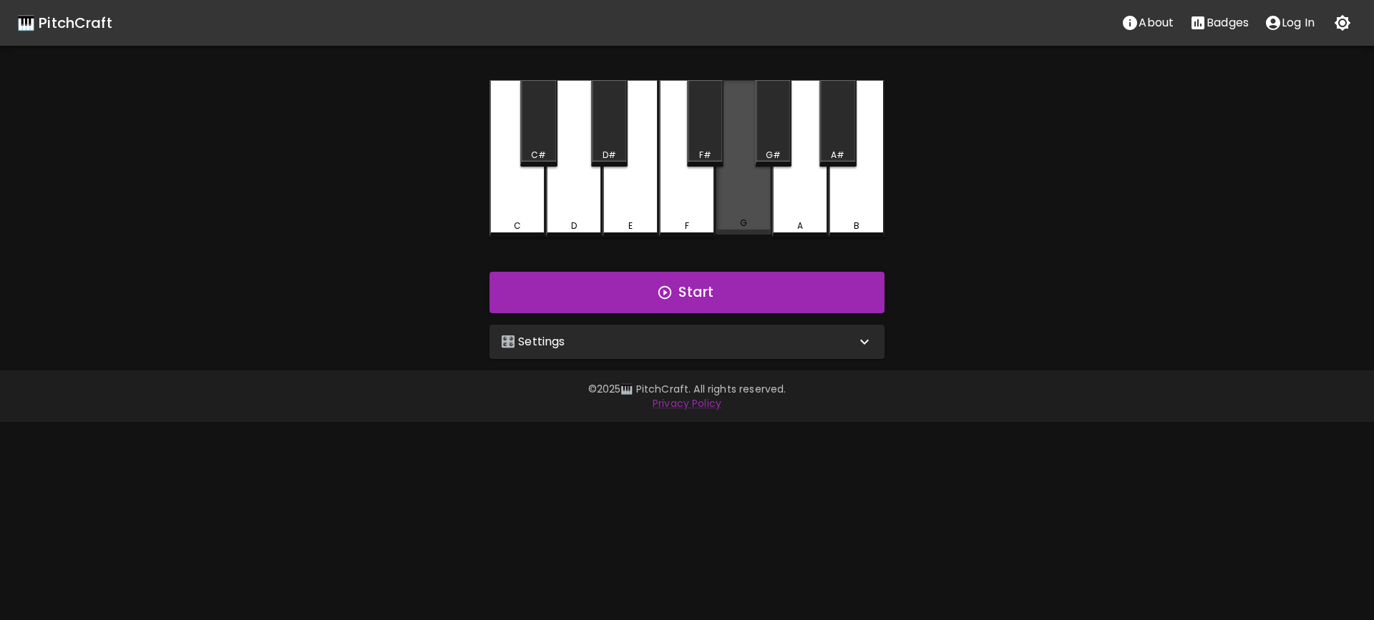
click at [734, 200] on div "G" at bounding box center [743, 157] width 56 height 155
drag, startPoint x: 735, startPoint y: 200, endPoint x: 724, endPoint y: 172, distance: 29.9
click at [735, 200] on div "G" at bounding box center [743, 158] width 56 height 157
click at [719, 164] on div "F#" at bounding box center [705, 123] width 36 height 87
click at [714, 163] on div "F#" at bounding box center [705, 123] width 36 height 87
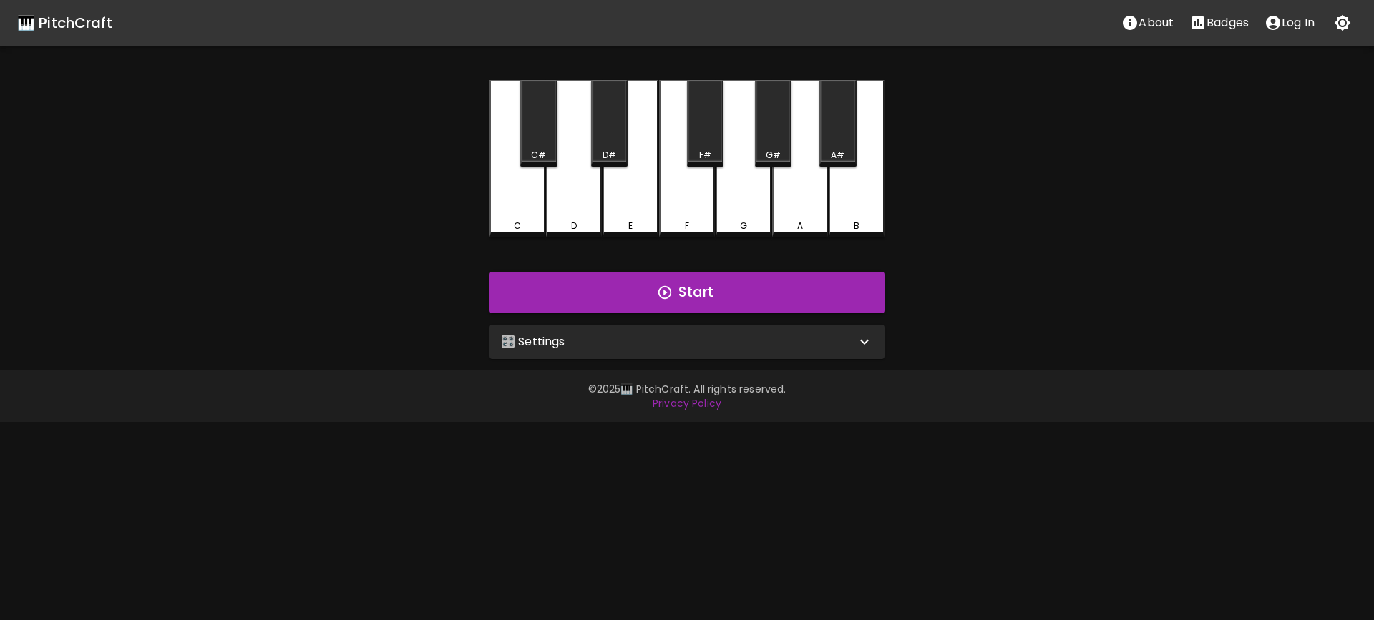
click at [683, 220] on div "F" at bounding box center [686, 226] width 53 height 13
drag, startPoint x: 683, startPoint y: 220, endPoint x: 630, endPoint y: 215, distance: 53.2
click at [680, 219] on div "F" at bounding box center [686, 223] width 53 height 13
click at [627, 215] on div "E" at bounding box center [630, 158] width 56 height 157
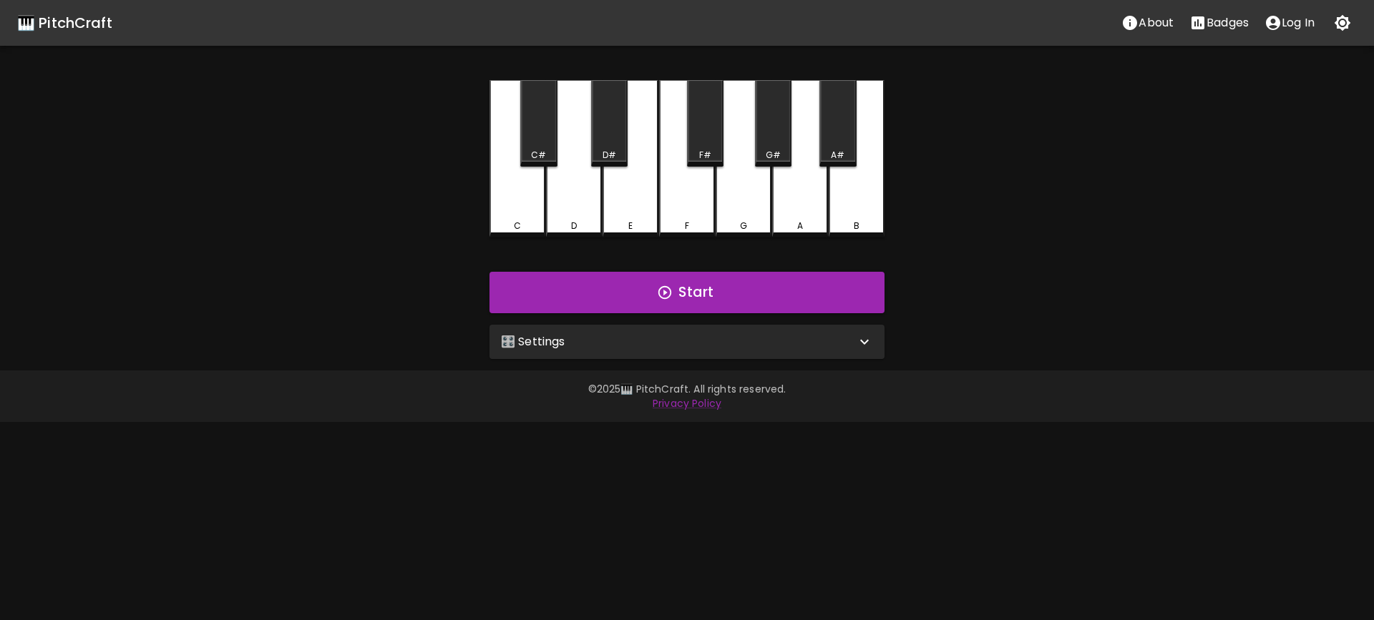
click at [727, 210] on div "G" at bounding box center [743, 158] width 56 height 157
click at [732, 207] on div "G" at bounding box center [743, 157] width 56 height 155
click at [710, 162] on div "F#" at bounding box center [705, 123] width 36 height 87
click at [690, 215] on div "F" at bounding box center [687, 157] width 56 height 155
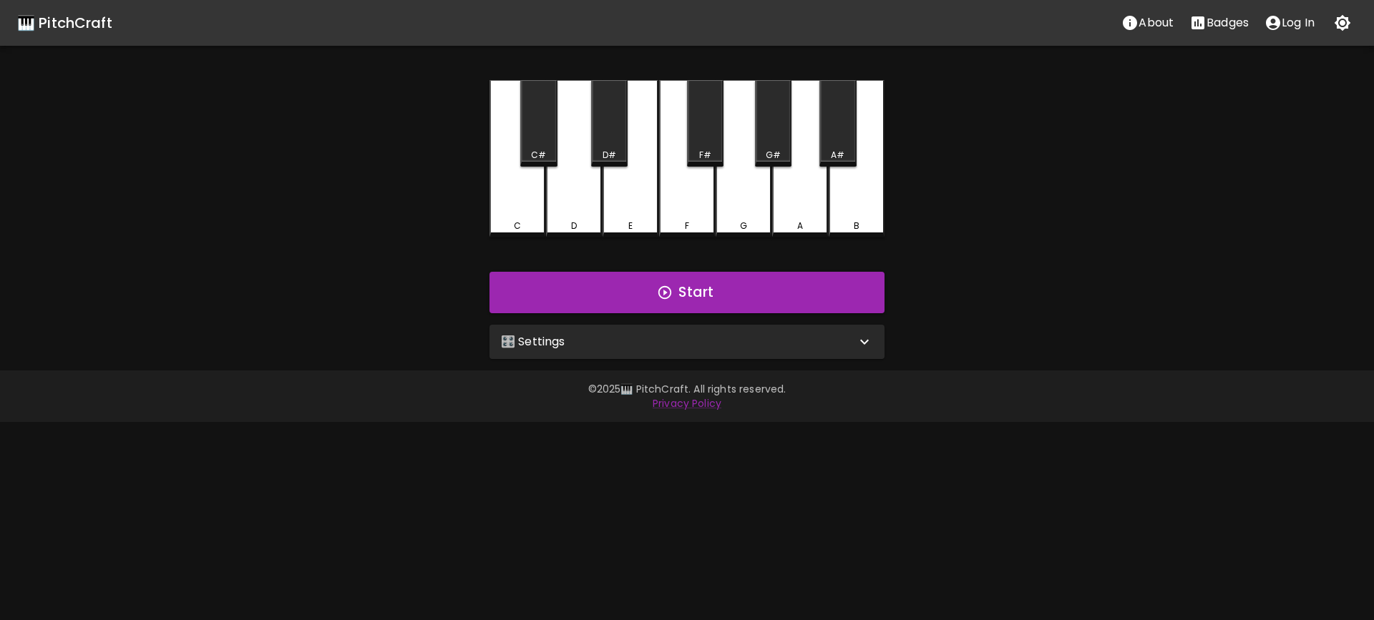
drag, startPoint x: 690, startPoint y: 215, endPoint x: 830, endPoint y: 36, distance: 227.8
click at [728, 167] on div "C C# D D# E F F# G G# A A# B" at bounding box center [686, 158] width 395 height 157
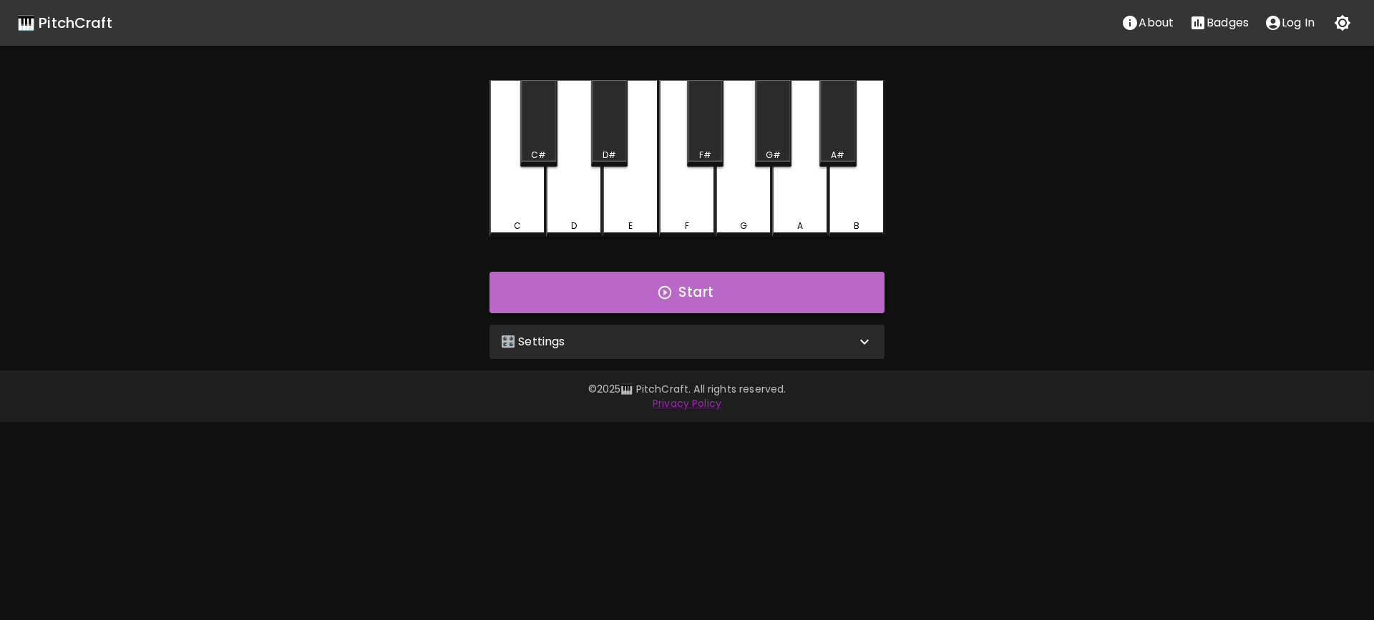
click at [688, 300] on button "Start" at bounding box center [686, 292] width 395 height 41
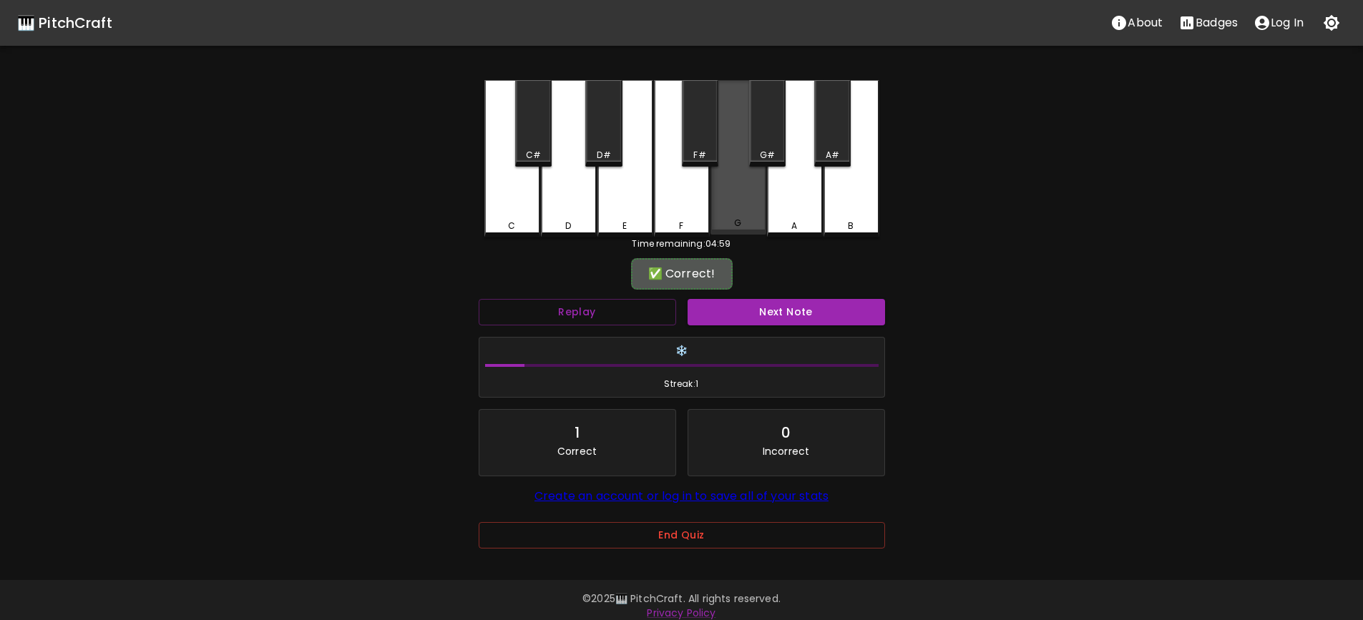
click at [732, 224] on div "G" at bounding box center [738, 223] width 53 height 13
click at [792, 297] on div "Next Note" at bounding box center [786, 312] width 209 height 38
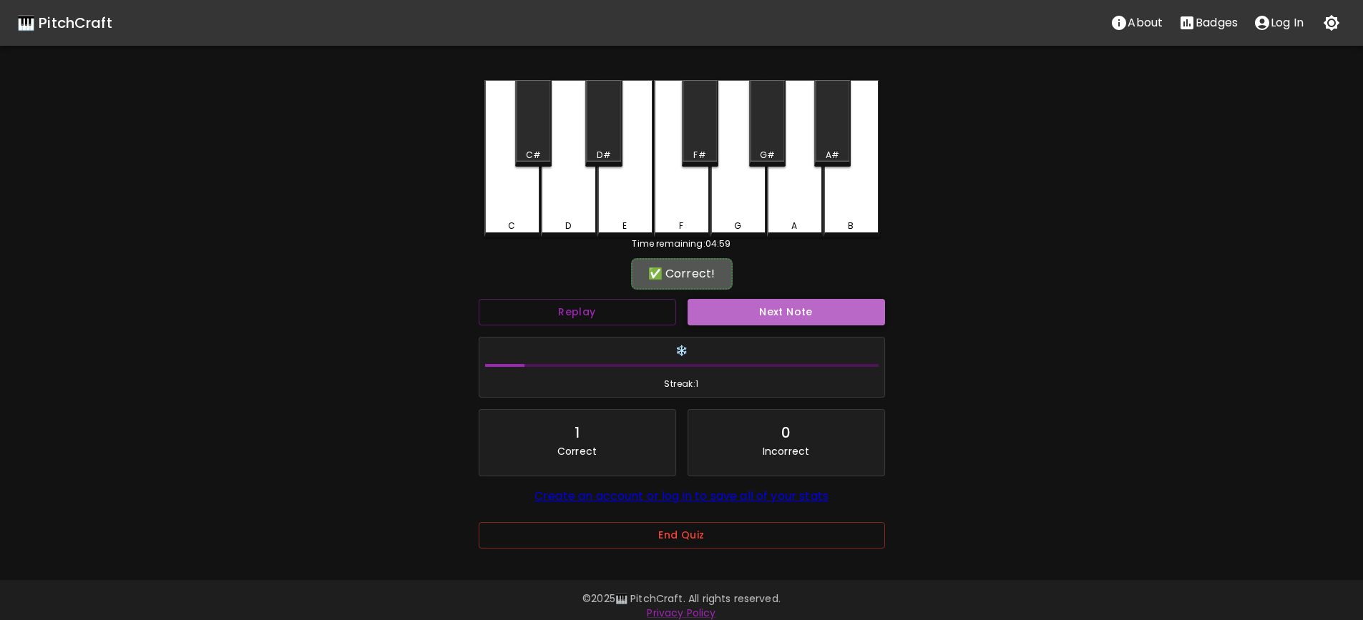
click at [796, 309] on button "Next Note" at bounding box center [786, 312] width 197 height 26
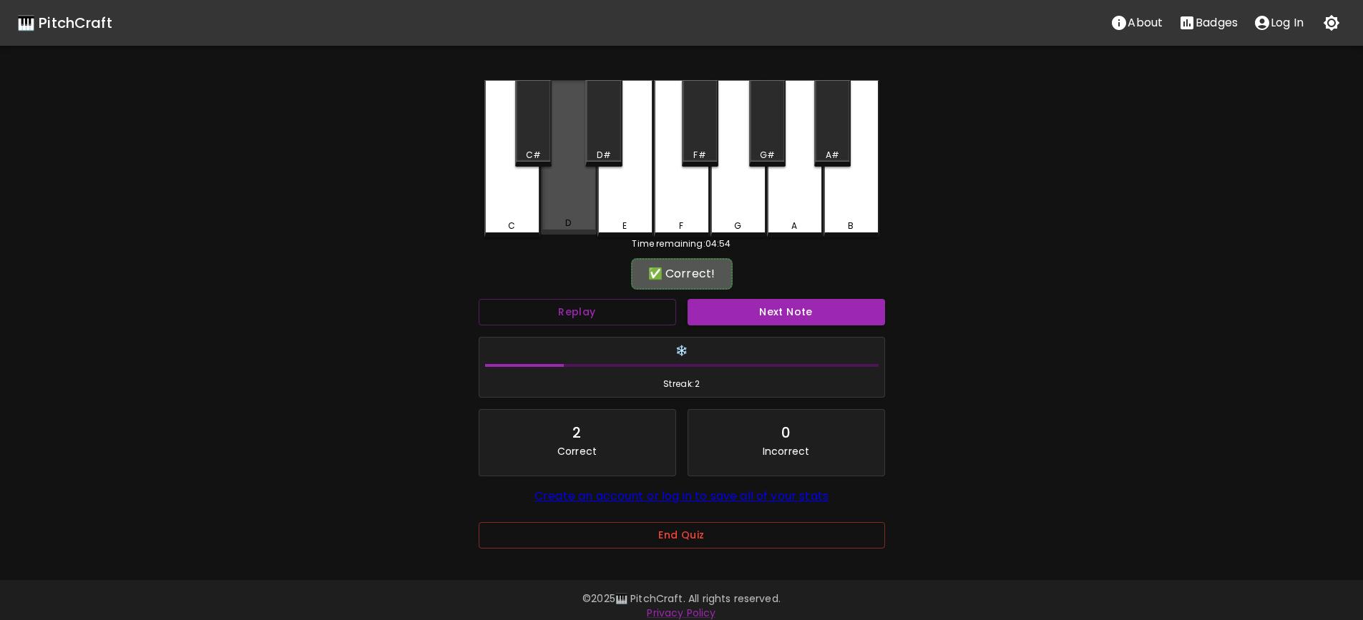
click at [586, 209] on div "D" at bounding box center [569, 157] width 56 height 155
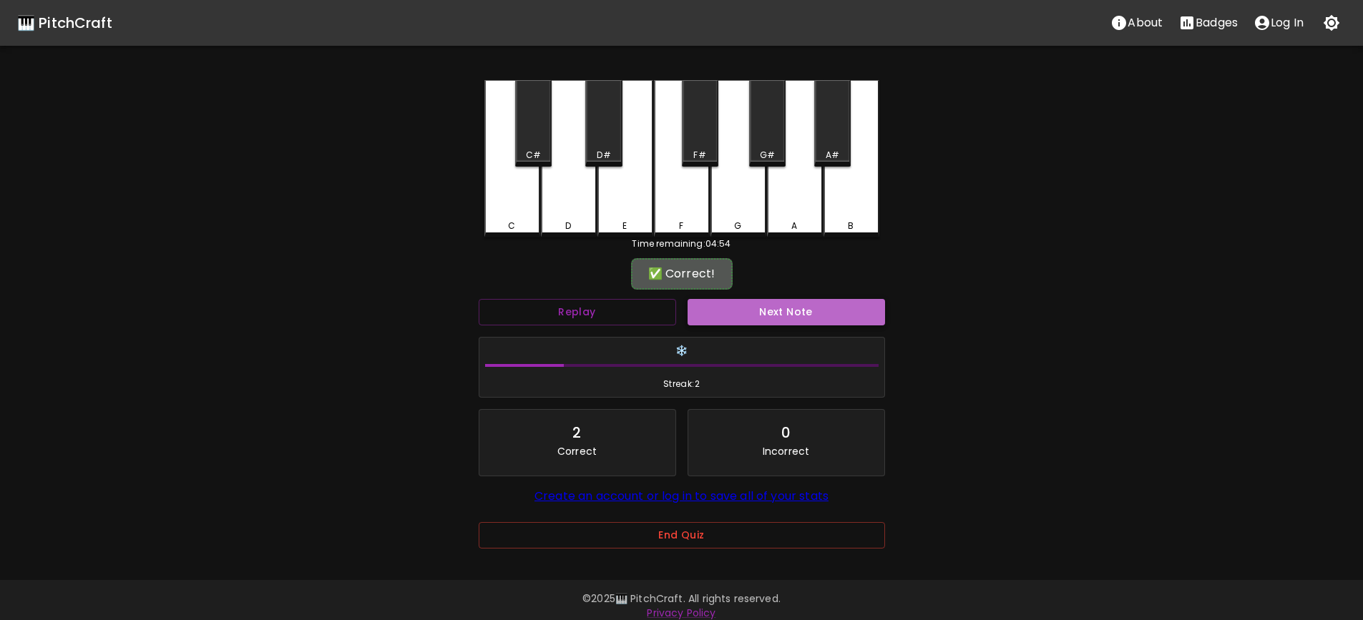
click at [797, 314] on button "Next Note" at bounding box center [786, 312] width 197 height 26
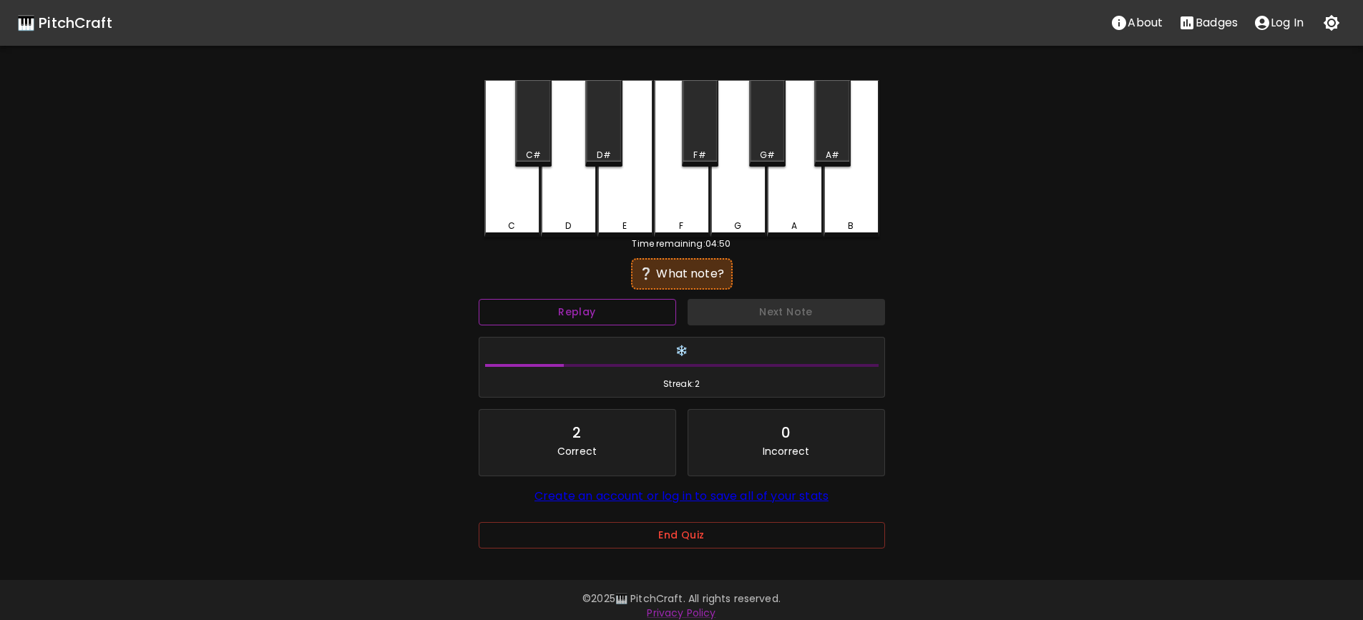
click at [638, 316] on button "Replay" at bounding box center [577, 312] width 197 height 26
click at [637, 309] on button "Replay" at bounding box center [577, 312] width 197 height 26
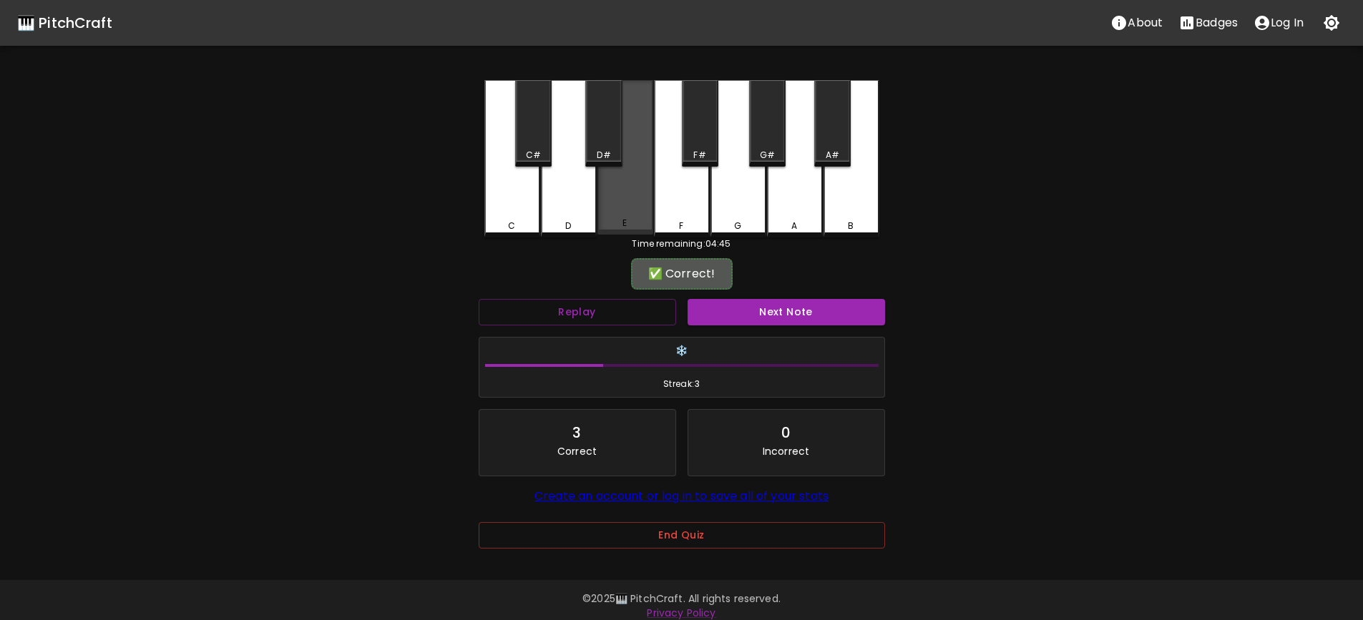
click at [634, 200] on div "E" at bounding box center [625, 157] width 56 height 155
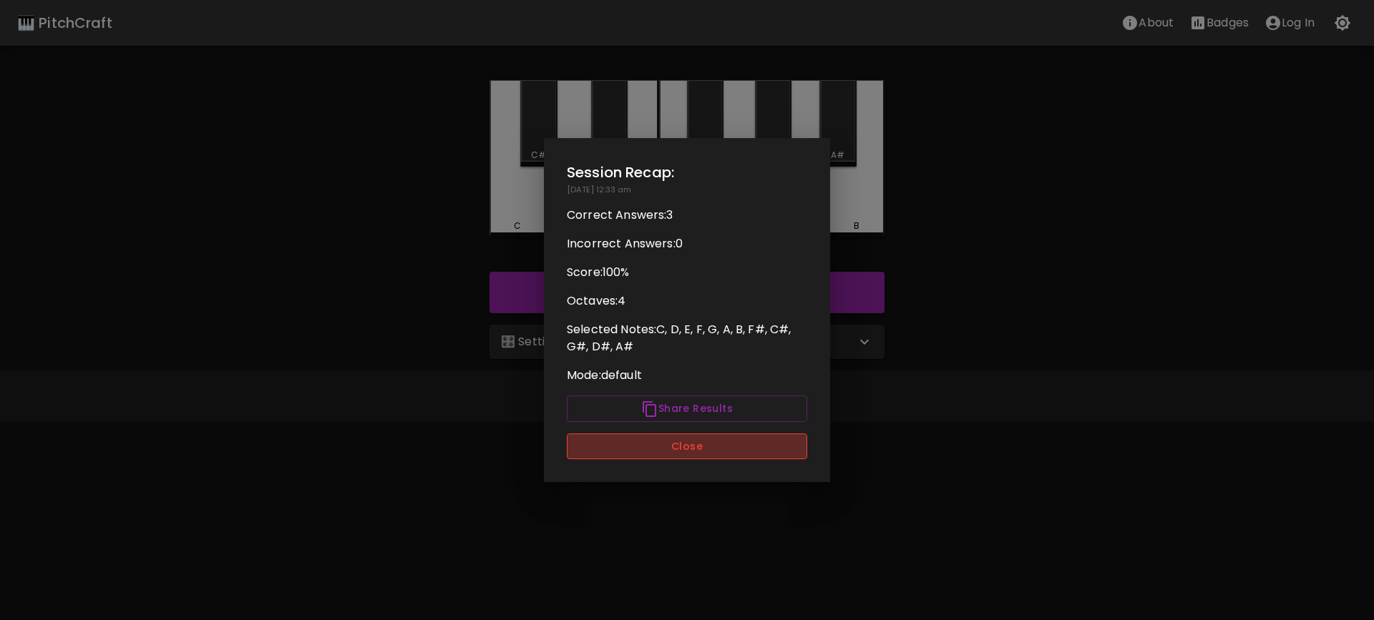
click at [685, 446] on button "Close" at bounding box center [687, 447] width 240 height 26
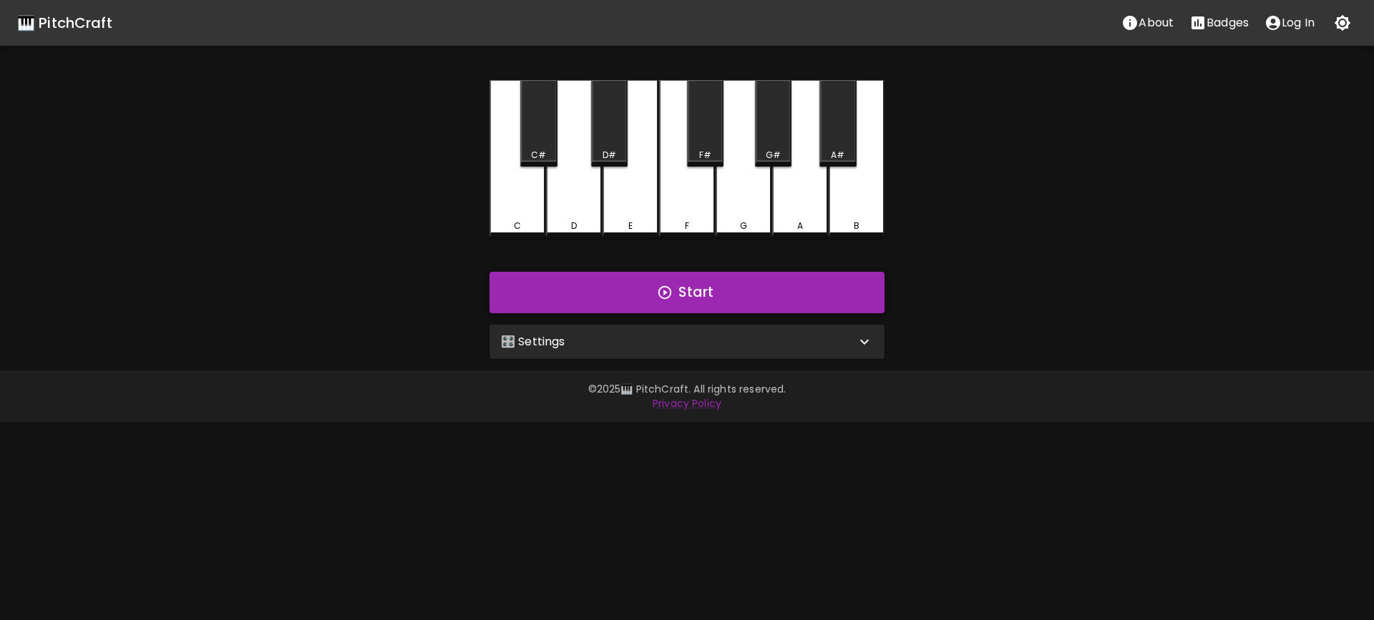
click at [692, 278] on button "Start" at bounding box center [686, 292] width 395 height 41
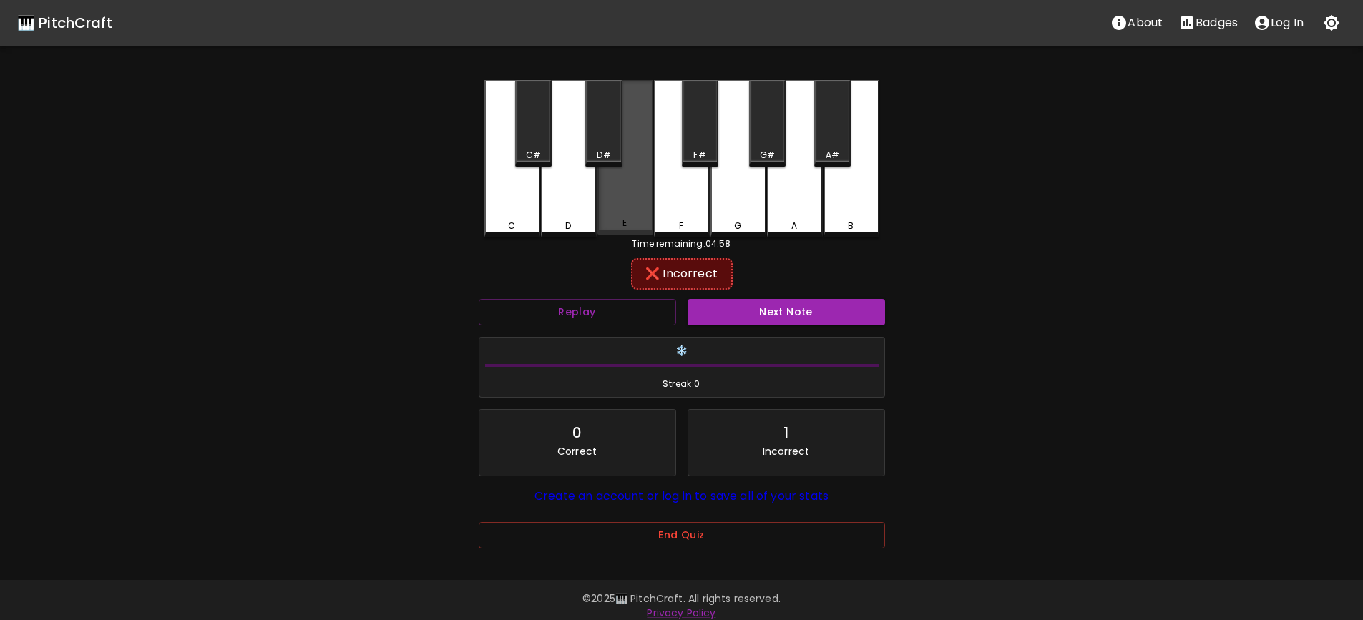
click at [627, 225] on div "E" at bounding box center [624, 223] width 4 height 13
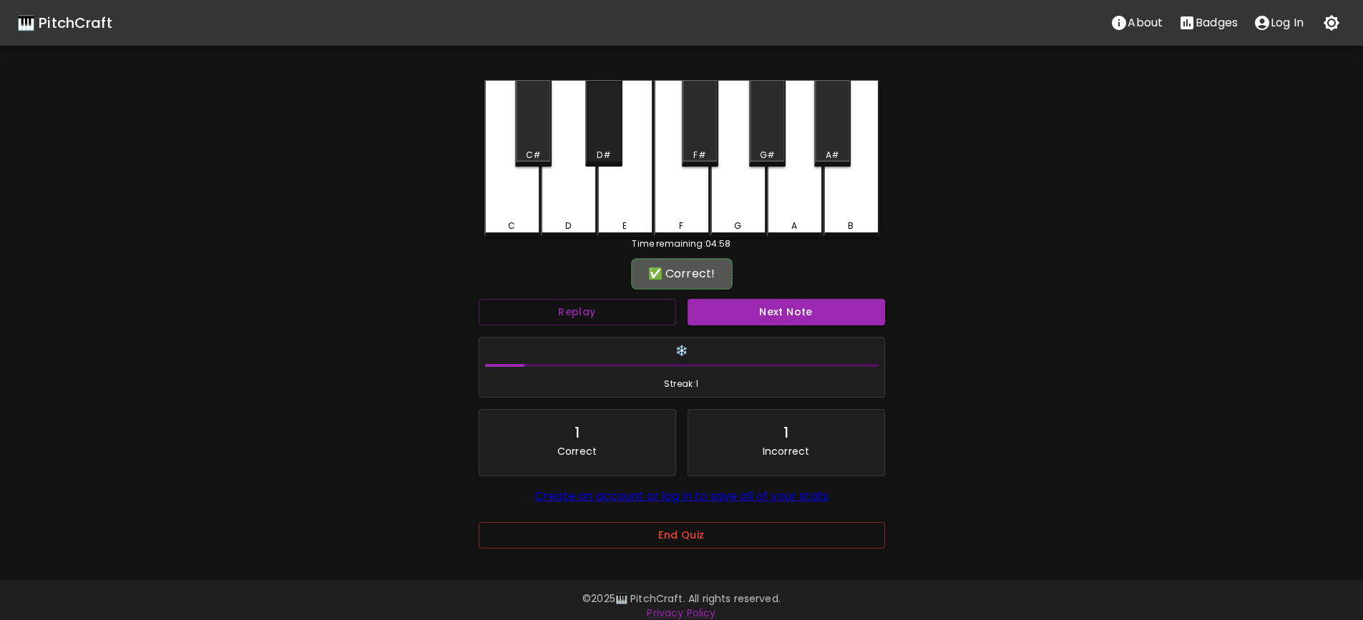
drag, startPoint x: 587, startPoint y: 130, endPoint x: 597, endPoint y: 133, distance: 11.1
click at [597, 133] on div "D#" at bounding box center [603, 123] width 36 height 87
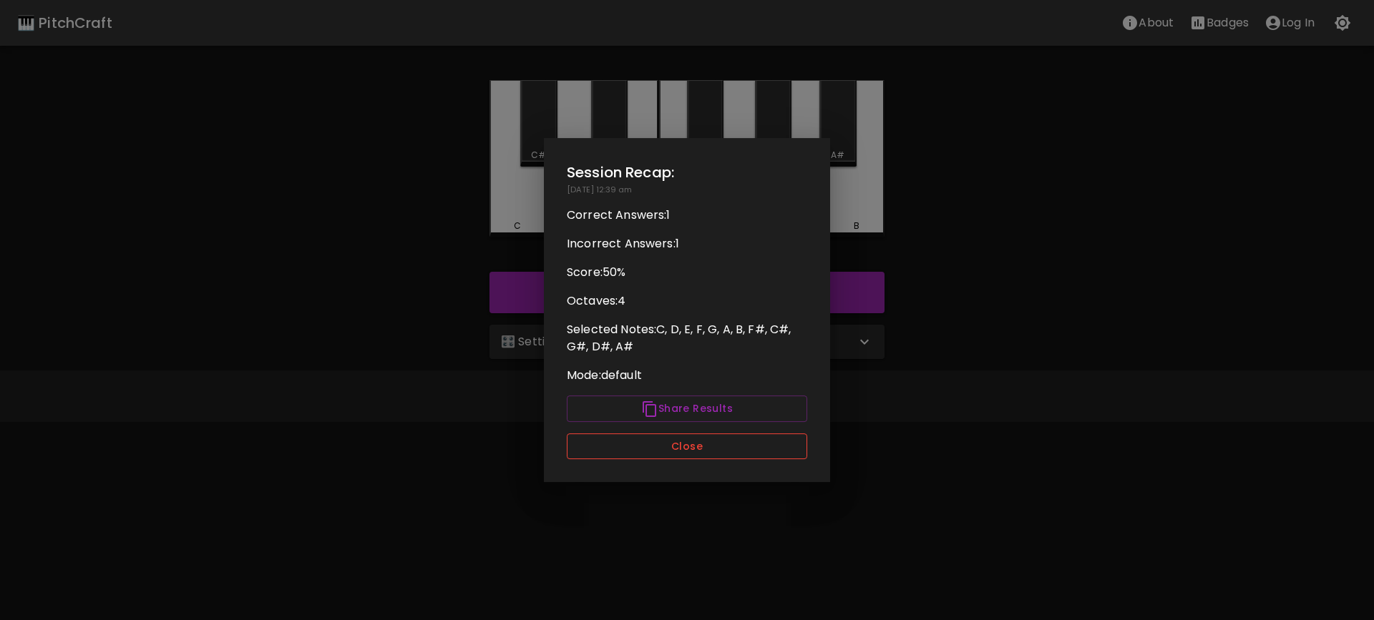
click at [716, 448] on button "Close" at bounding box center [687, 447] width 240 height 26
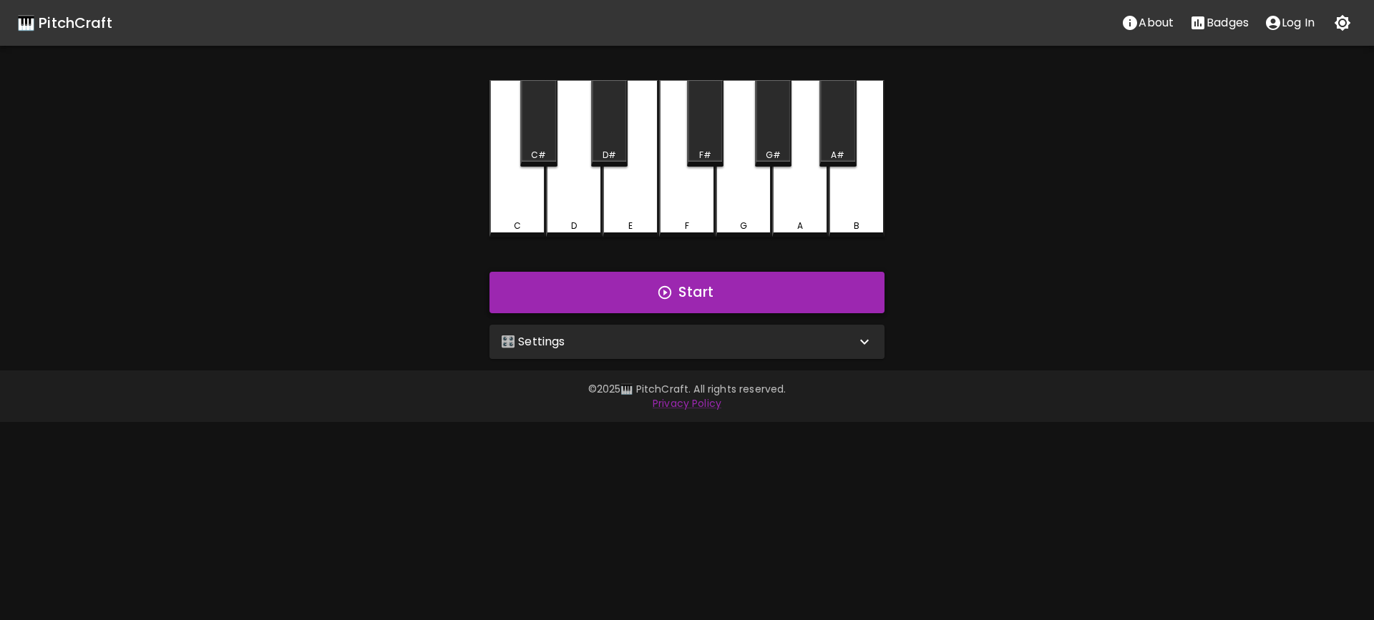
click at [708, 289] on button "Start" at bounding box center [686, 292] width 395 height 41
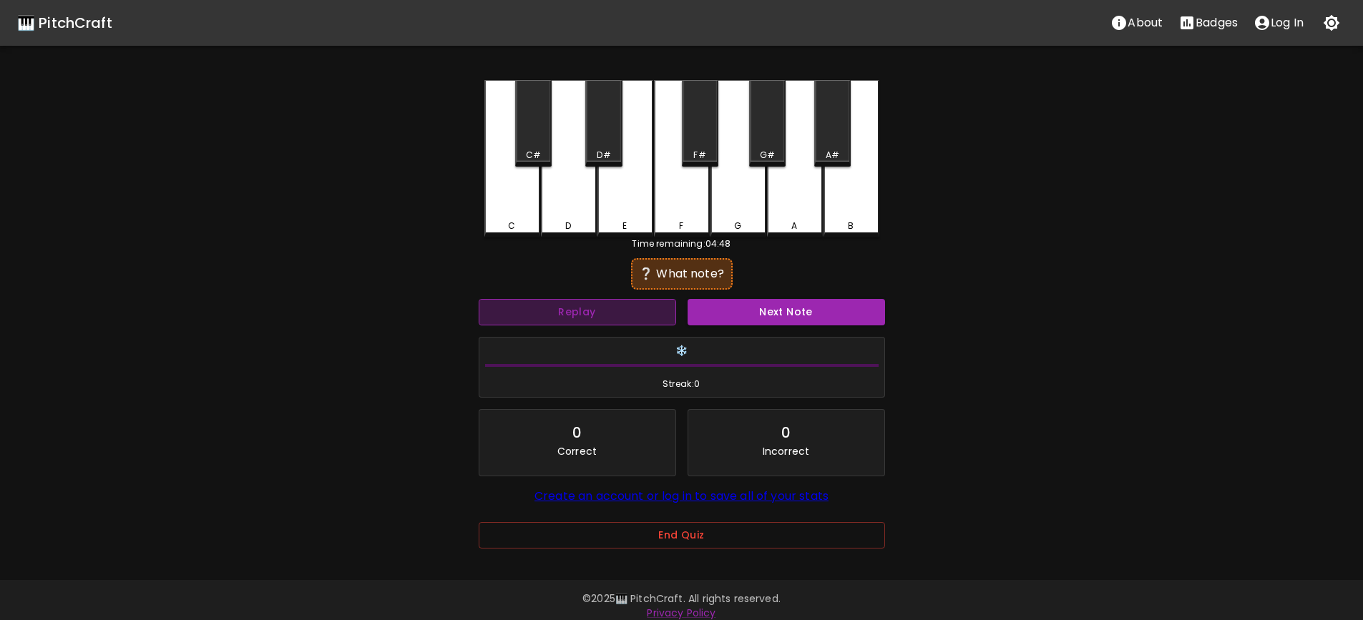
click at [651, 307] on button "Replay" at bounding box center [577, 312] width 197 height 26
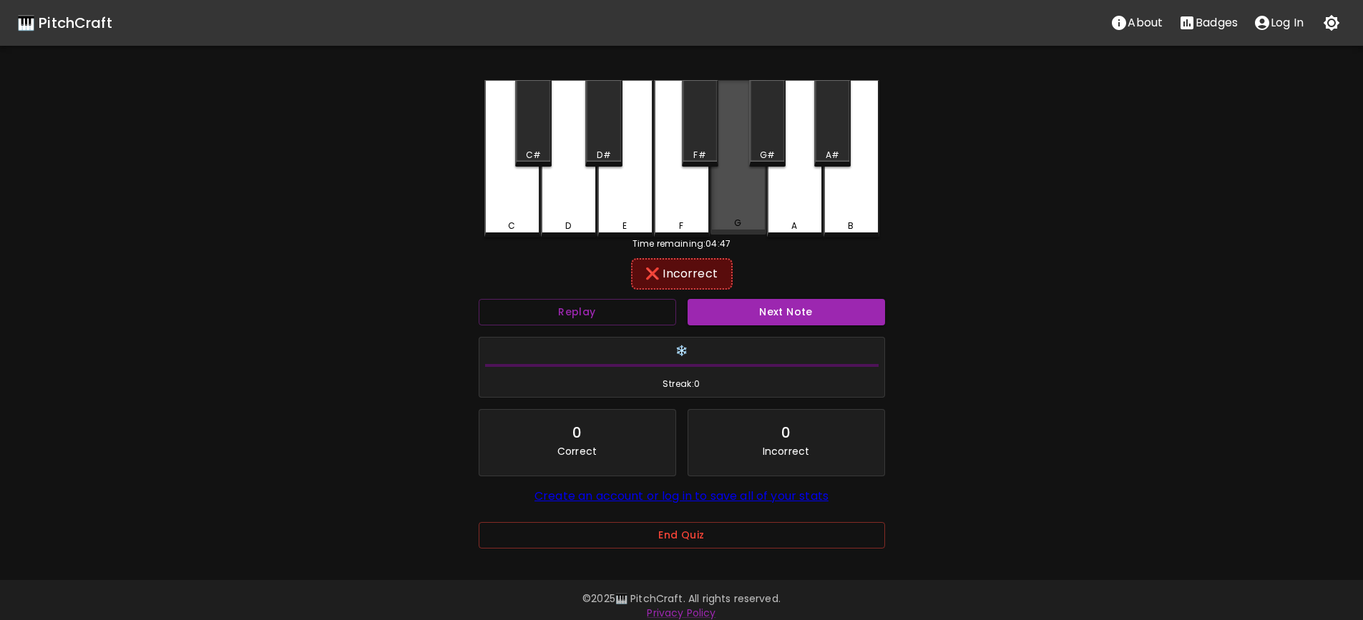
drag, startPoint x: 743, startPoint y: 215, endPoint x: 763, endPoint y: 184, distance: 36.7
click at [743, 215] on div "G" at bounding box center [738, 157] width 56 height 155
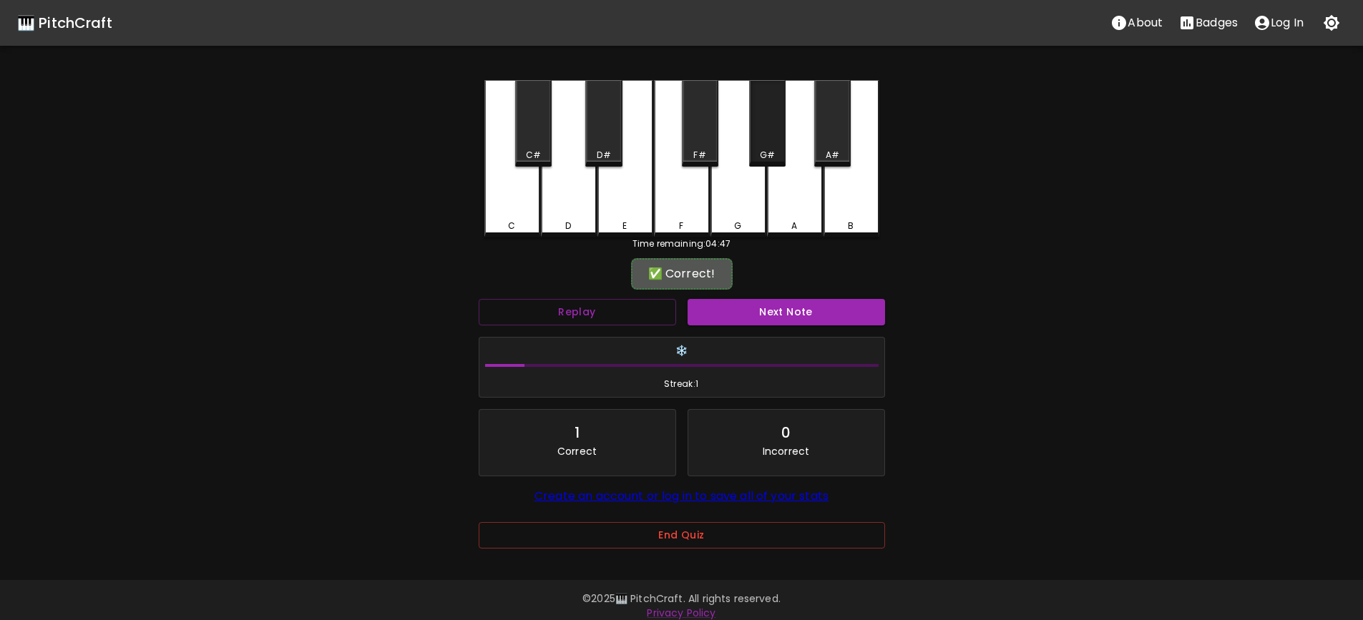
click at [771, 160] on div "G#" at bounding box center [767, 155] width 15 height 13
